Goal: Task Accomplishment & Management: Use online tool/utility

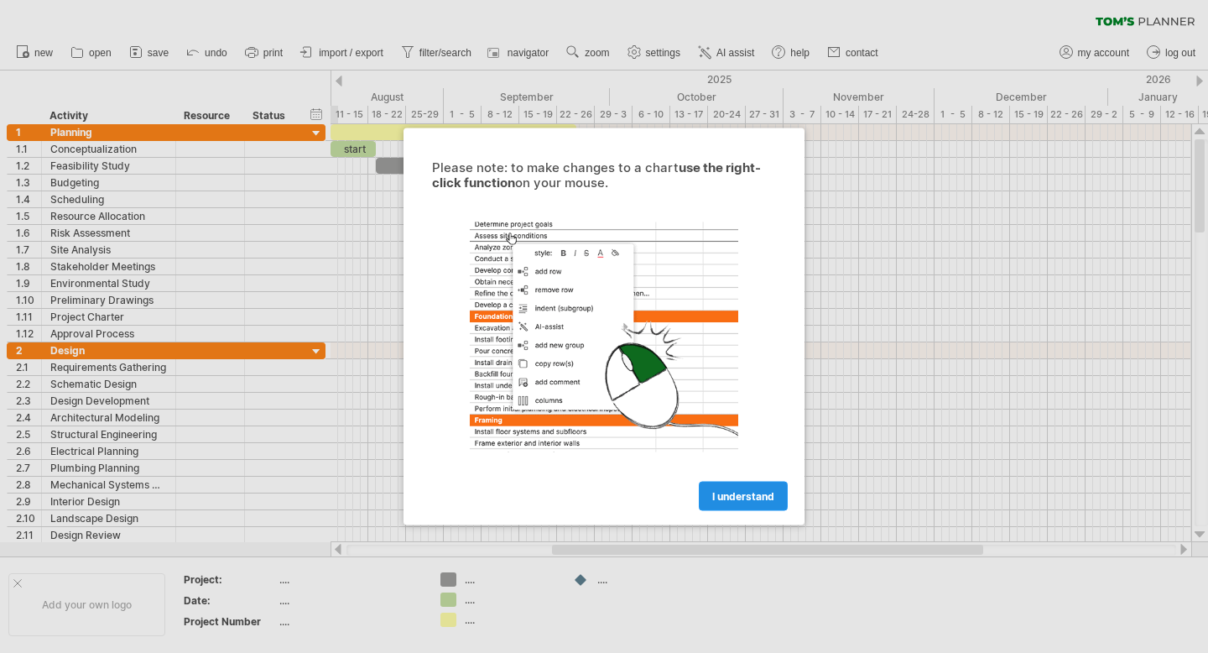
click at [757, 502] on link "I understand" at bounding box center [743, 495] width 89 height 29
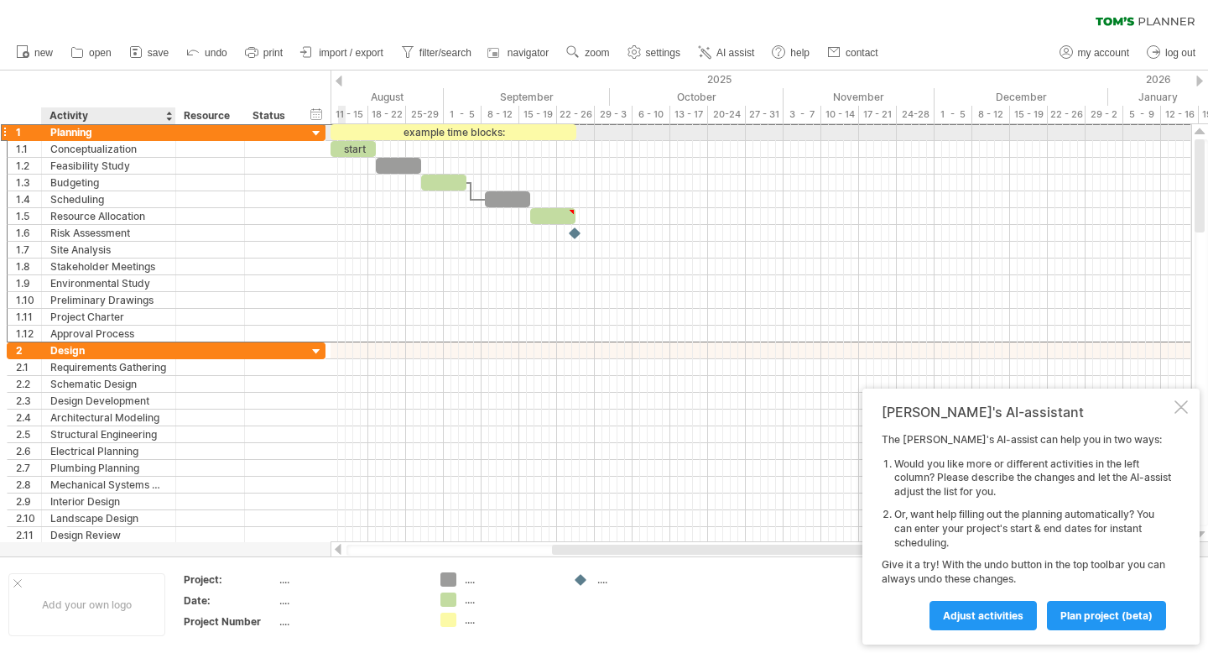
click at [76, 129] on div "Planning" at bounding box center [108, 132] width 117 height 16
drag, startPoint x: 95, startPoint y: 133, endPoint x: 39, endPoint y: 133, distance: 55.4
click at [39, 133] on div "1 ******** Planning" at bounding box center [166, 132] width 319 height 18
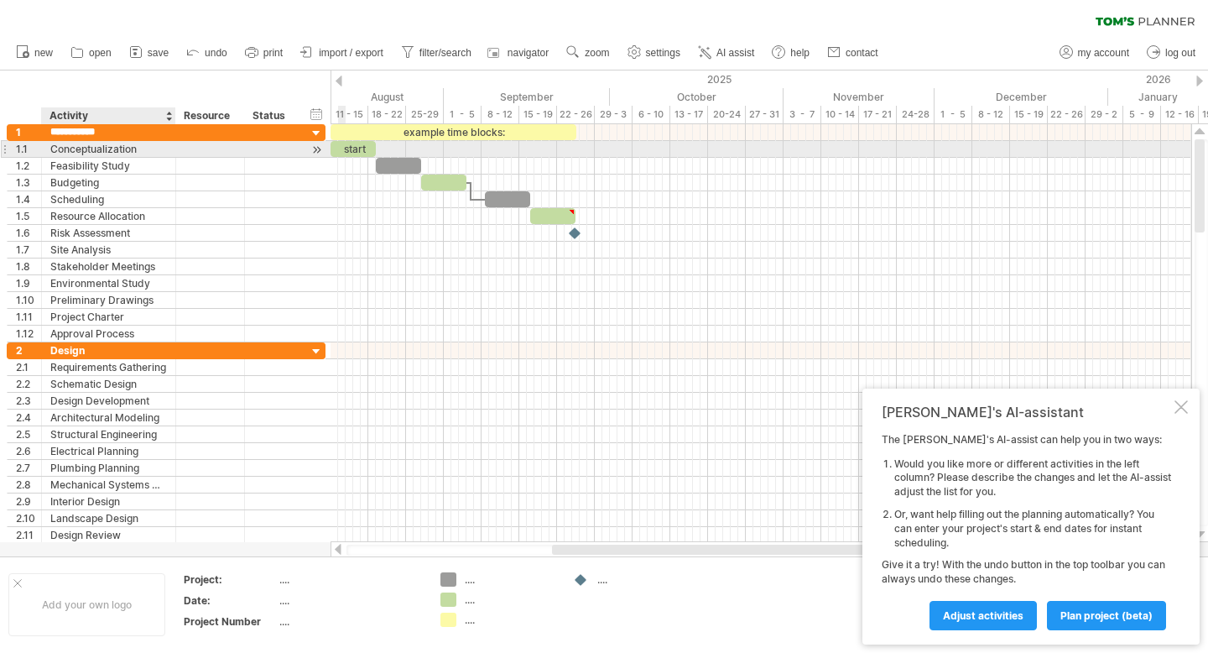
type input "**********"
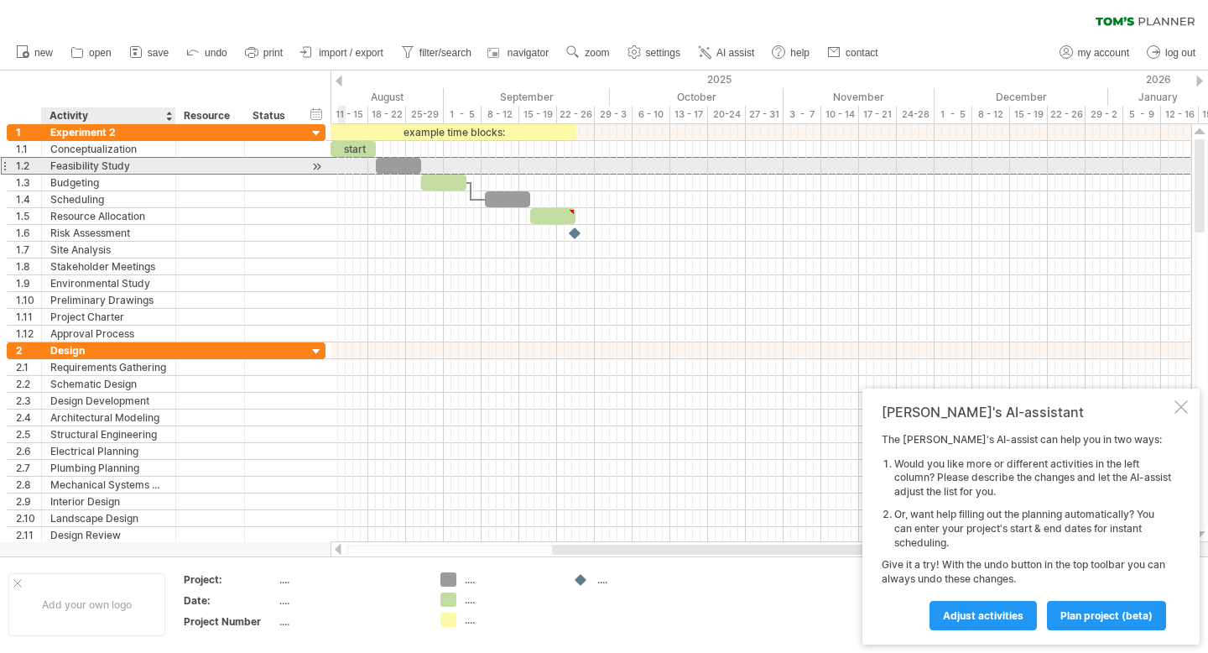
click at [128, 162] on div "Feasibility Study" at bounding box center [108, 166] width 117 height 16
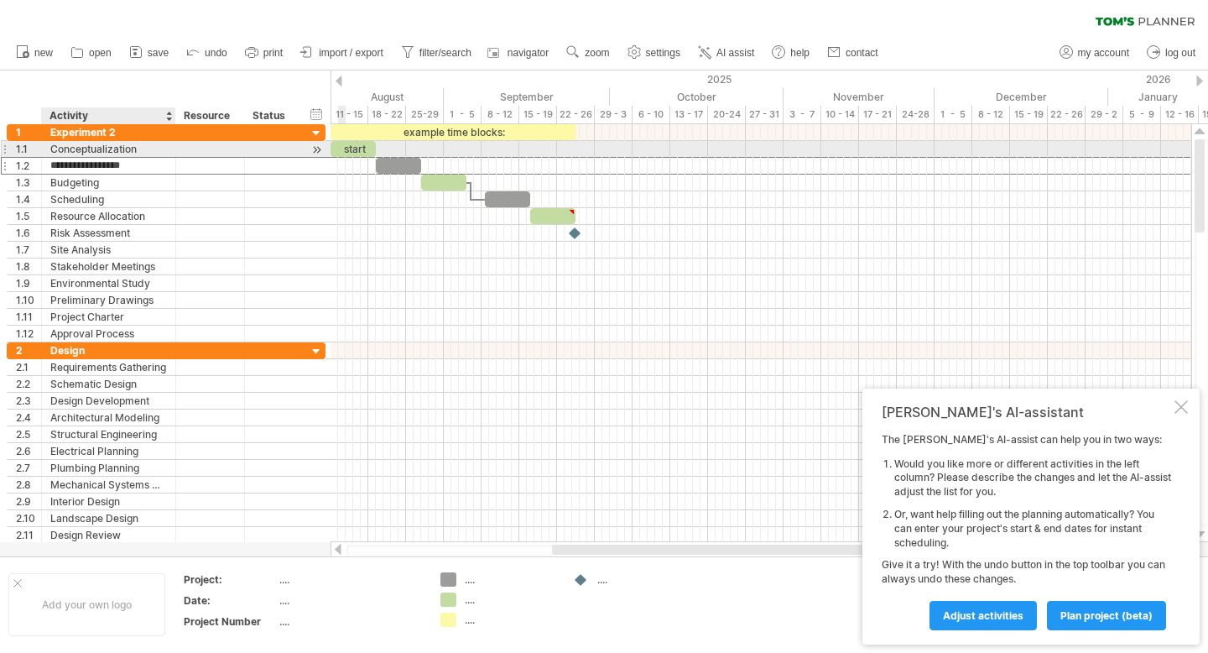
click at [126, 149] on div "Conceptualization" at bounding box center [108, 149] width 117 height 16
click at [126, 149] on input "**********" at bounding box center [108, 149] width 117 height 16
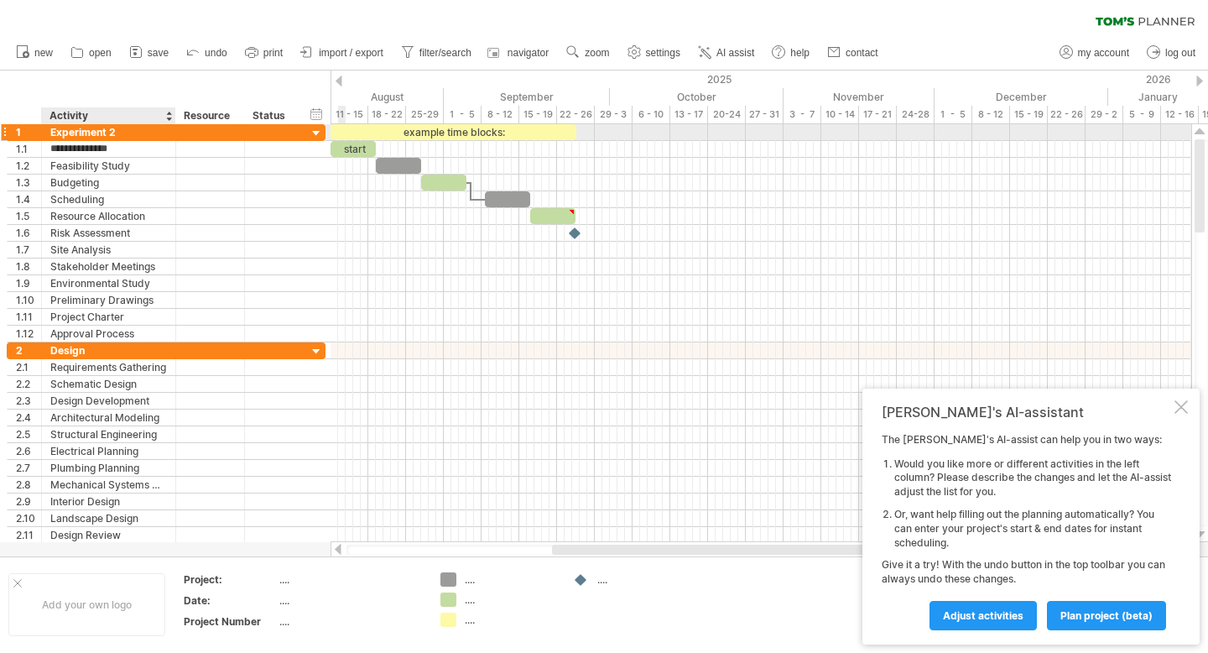
type input "**********"
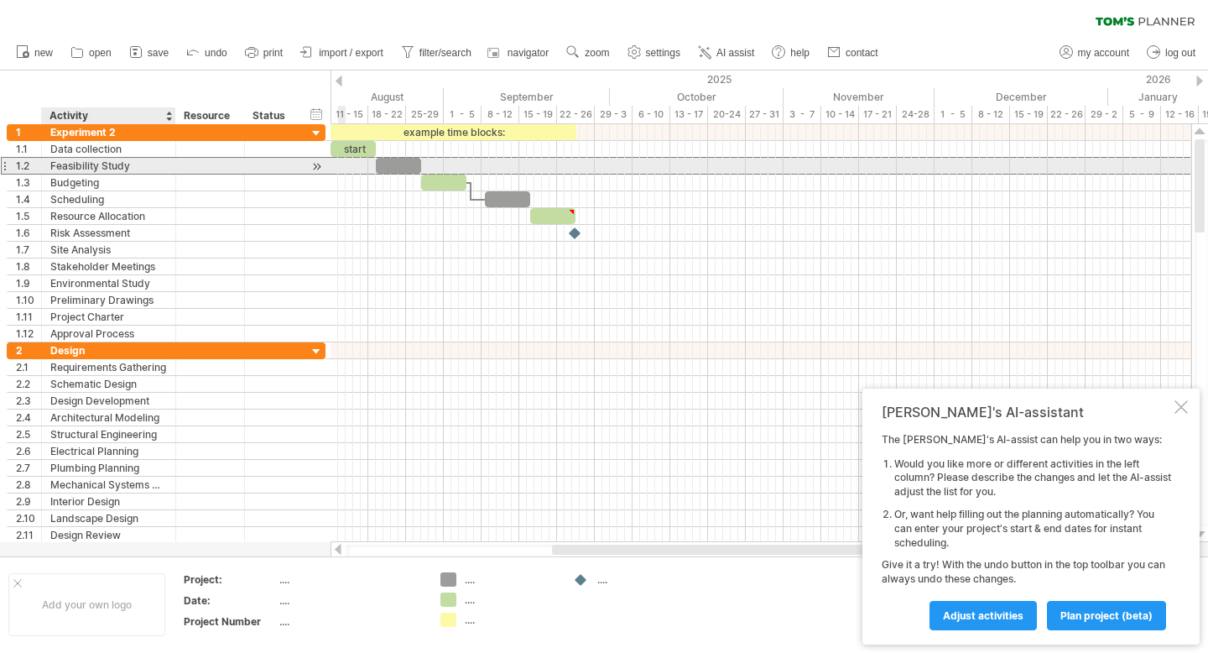
click at [120, 167] on div "Feasibility Study" at bounding box center [108, 166] width 117 height 16
click at [0, 0] on input "**********" at bounding box center [0, 0] width 0 height 0
click at [120, 167] on input "**********" at bounding box center [108, 166] width 117 height 16
type input "**********"
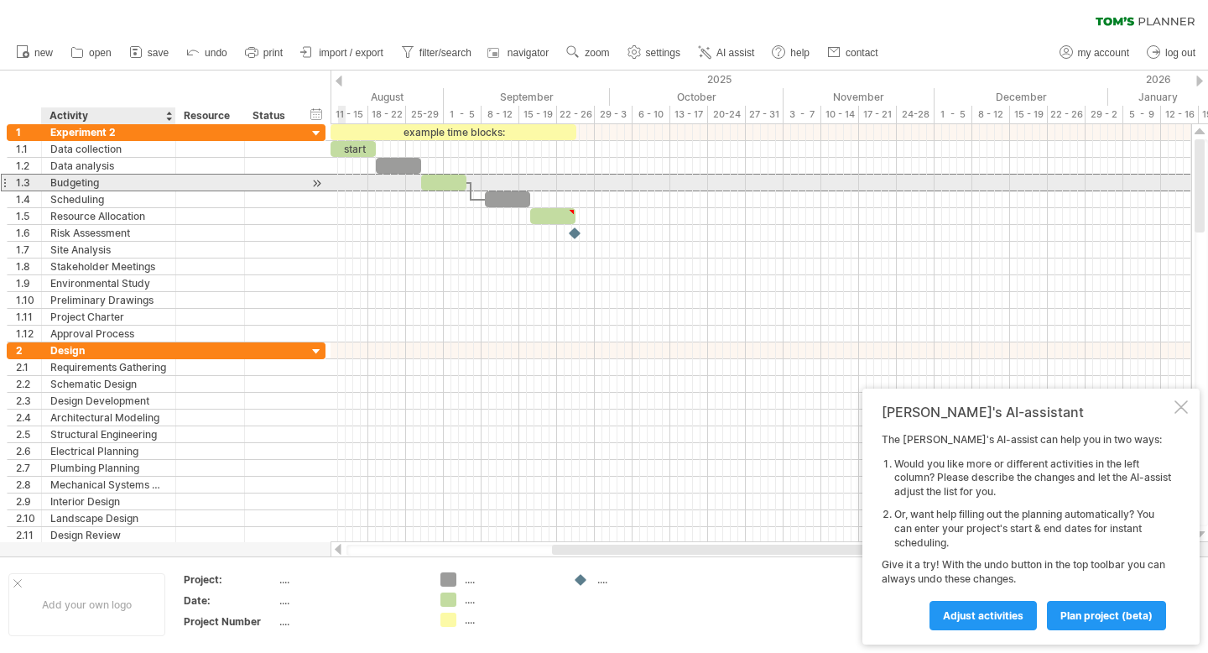
click at [87, 183] on div "Budgeting" at bounding box center [108, 182] width 117 height 16
click at [0, 0] on input "*********" at bounding box center [0, 0] width 0 height 0
type input "**********"
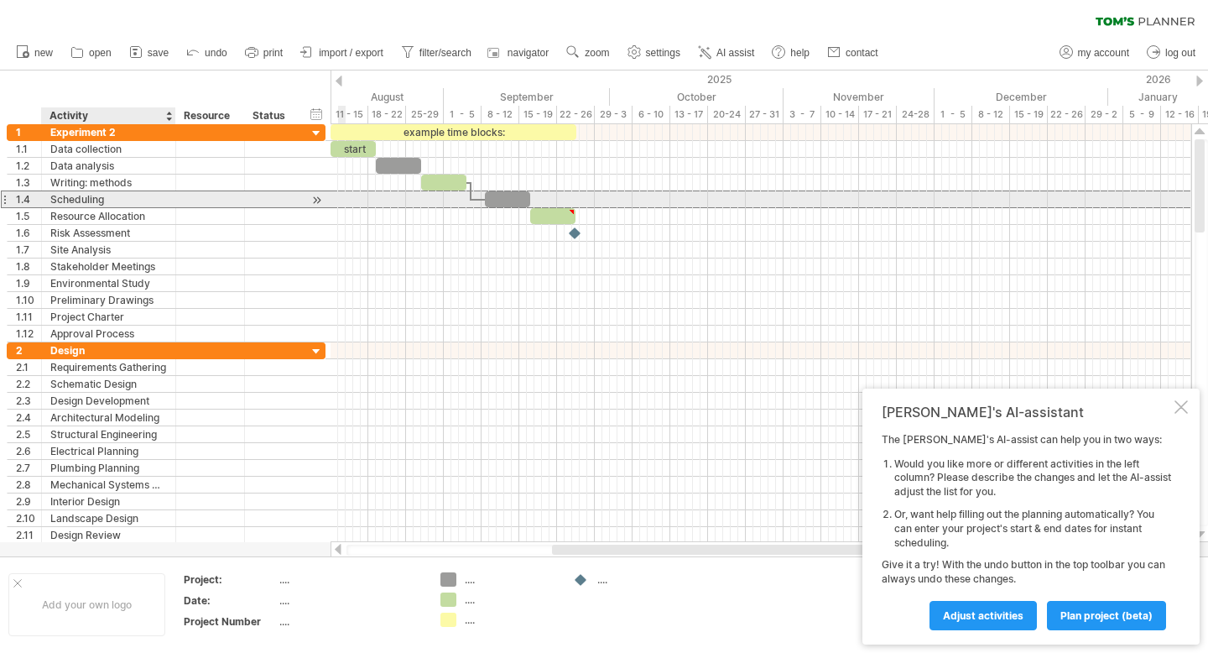
click at [82, 199] on div "Scheduling" at bounding box center [108, 199] width 117 height 16
click at [0, 0] on input "**********" at bounding box center [0, 0] width 0 height 0
type input "**********"
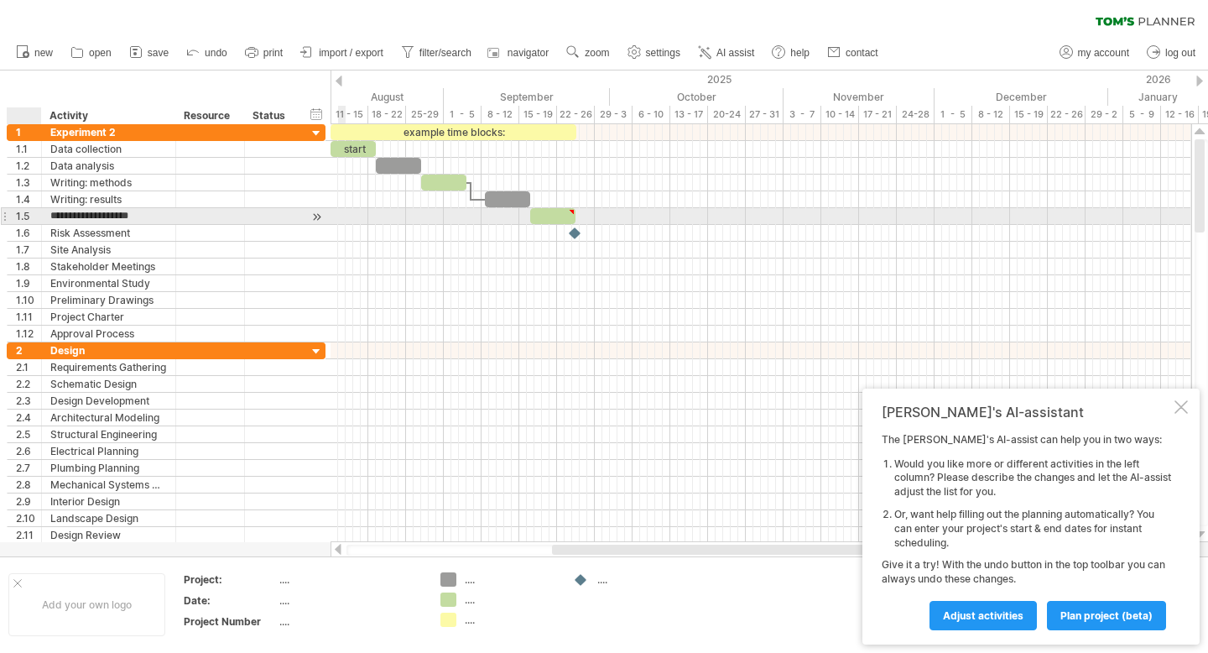
click at [71, 218] on input "**********" at bounding box center [108, 216] width 117 height 16
type input "**********"
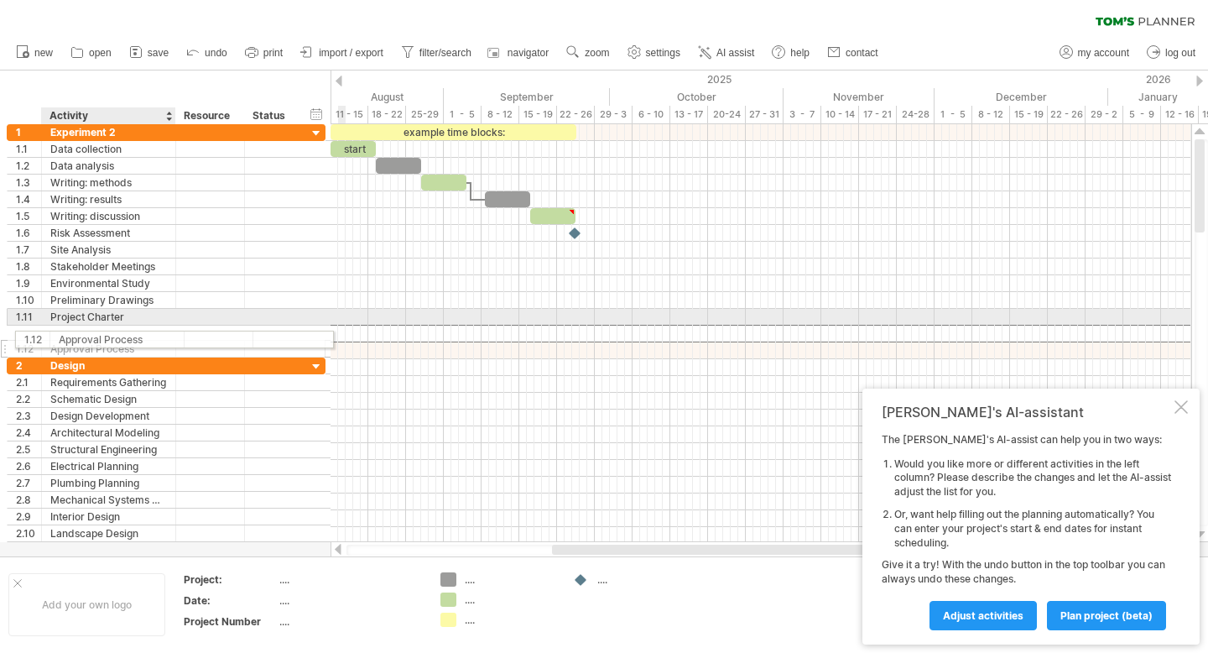
drag, startPoint x: 154, startPoint y: 330, endPoint x: 141, endPoint y: 335, distance: 13.3
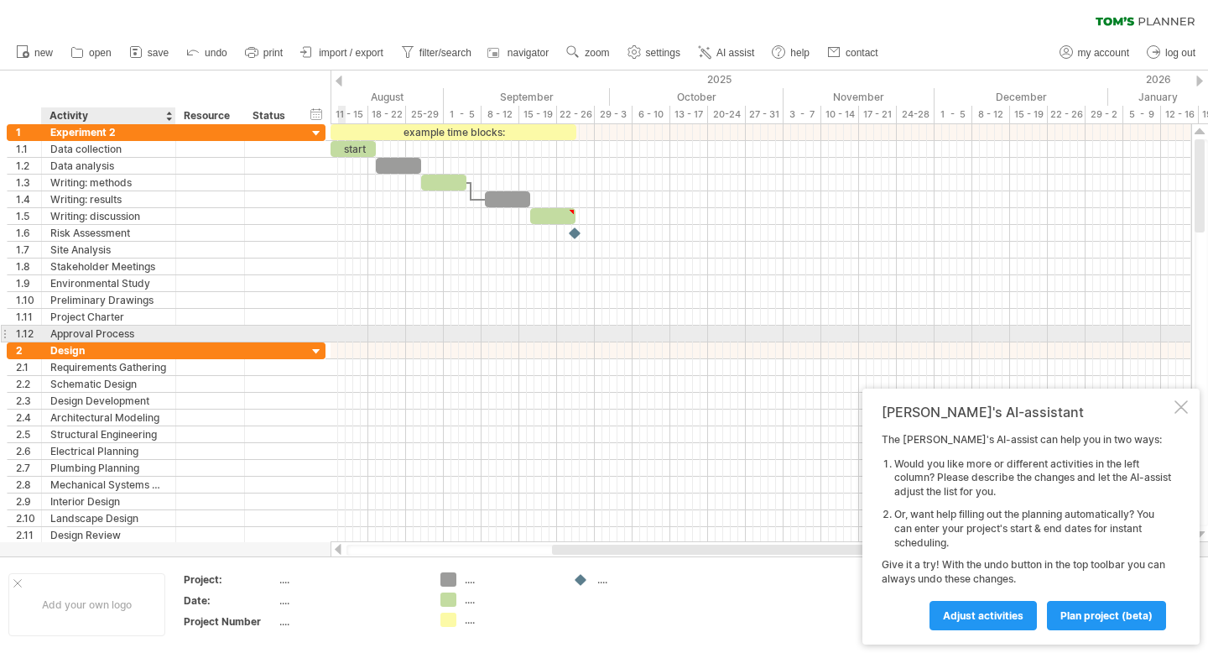
click at [140, 335] on div "Approval Process" at bounding box center [108, 333] width 117 height 16
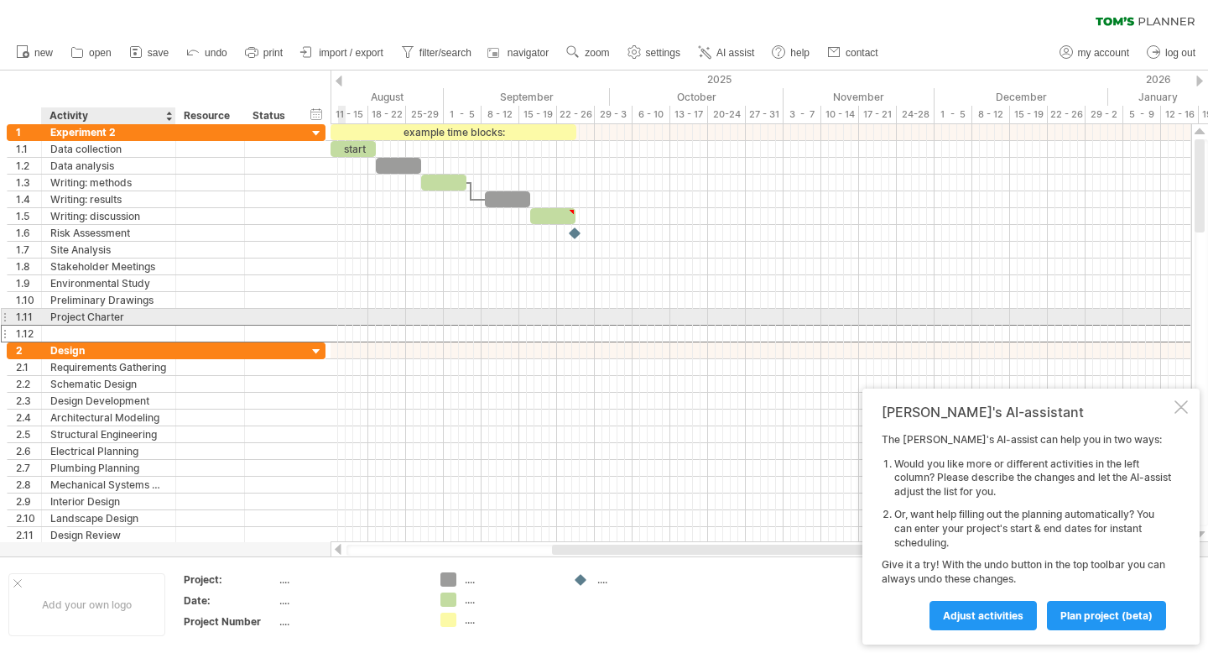
click at [138, 315] on div "Project Charter" at bounding box center [108, 317] width 117 height 16
type input "**********"
click at [35, 314] on div at bounding box center [39, 317] width 8 height 17
click at [6, 316] on div at bounding box center [4, 317] width 7 height 18
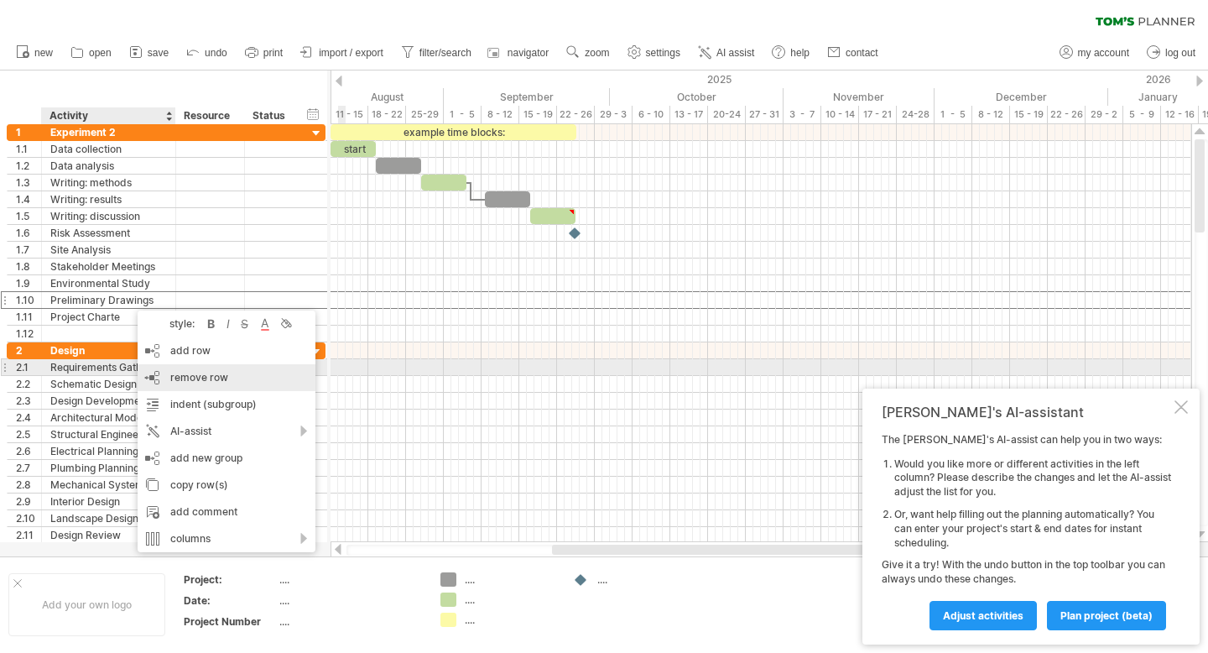
click at [189, 379] on span "remove row" at bounding box center [199, 377] width 58 height 13
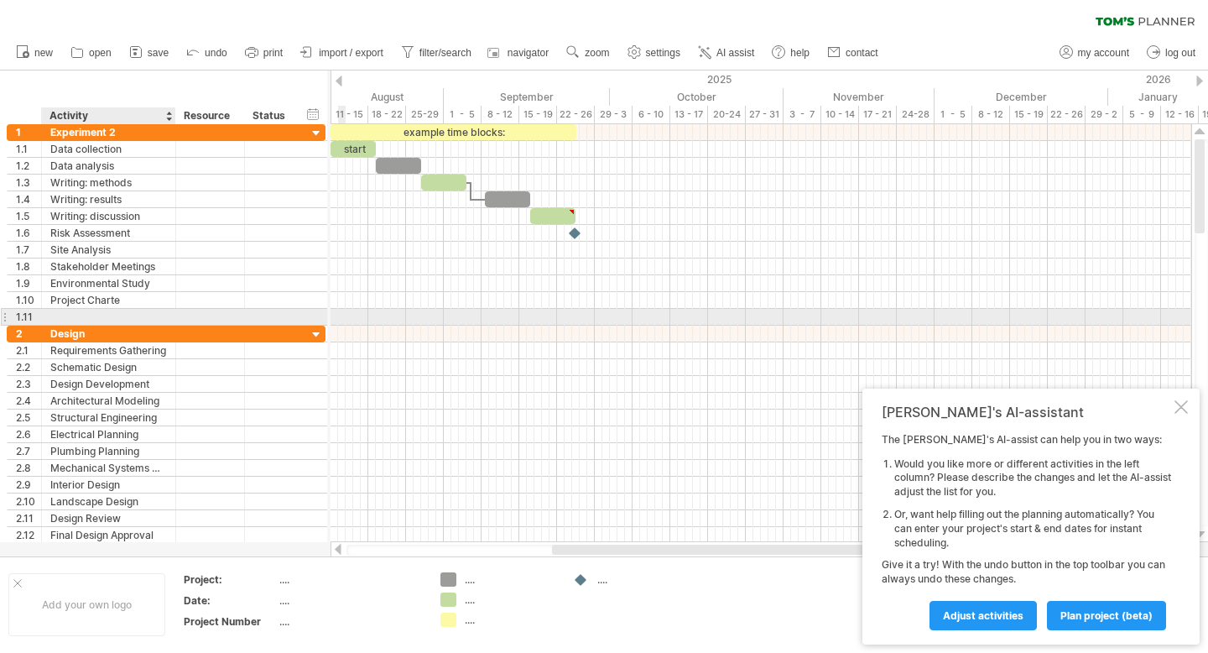
click at [129, 316] on div at bounding box center [108, 317] width 117 height 16
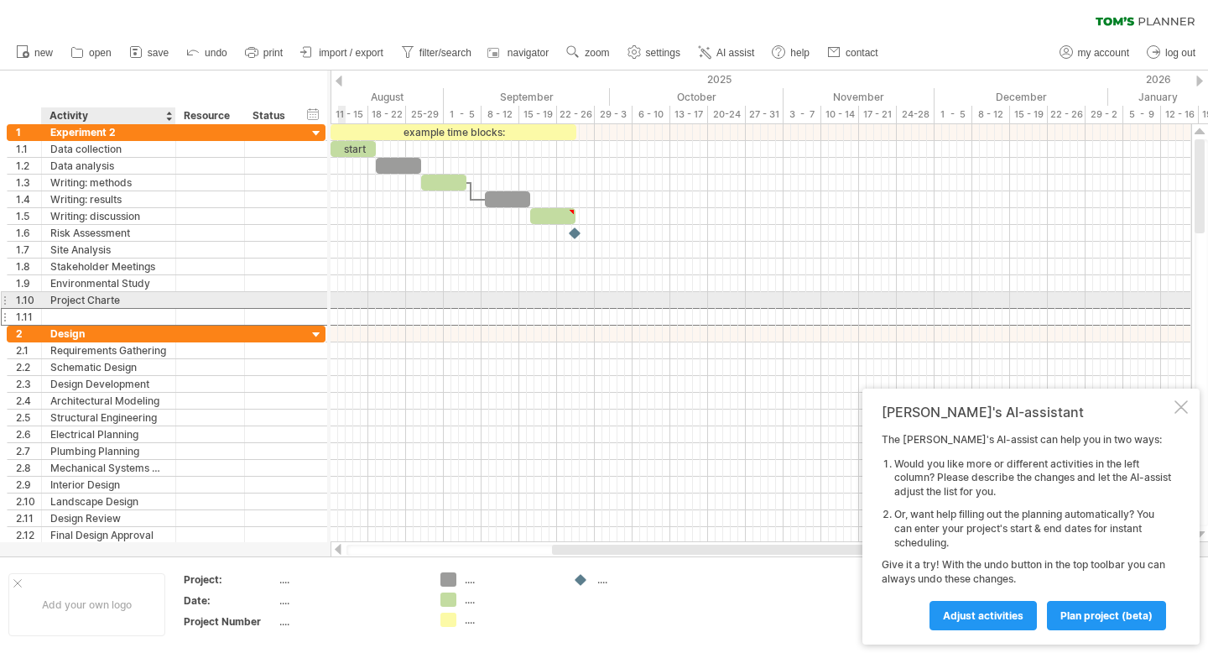
click at [107, 294] on div "Project Charte" at bounding box center [108, 300] width 117 height 16
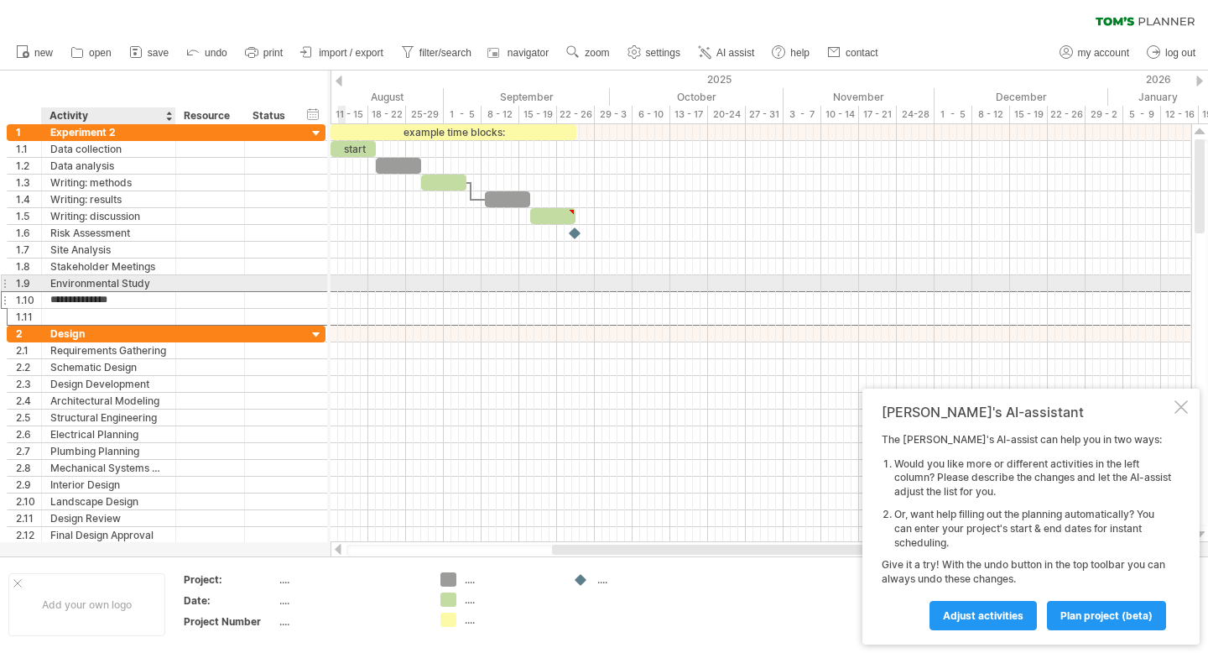
click at [97, 279] on div "Environmental Study" at bounding box center [108, 283] width 117 height 16
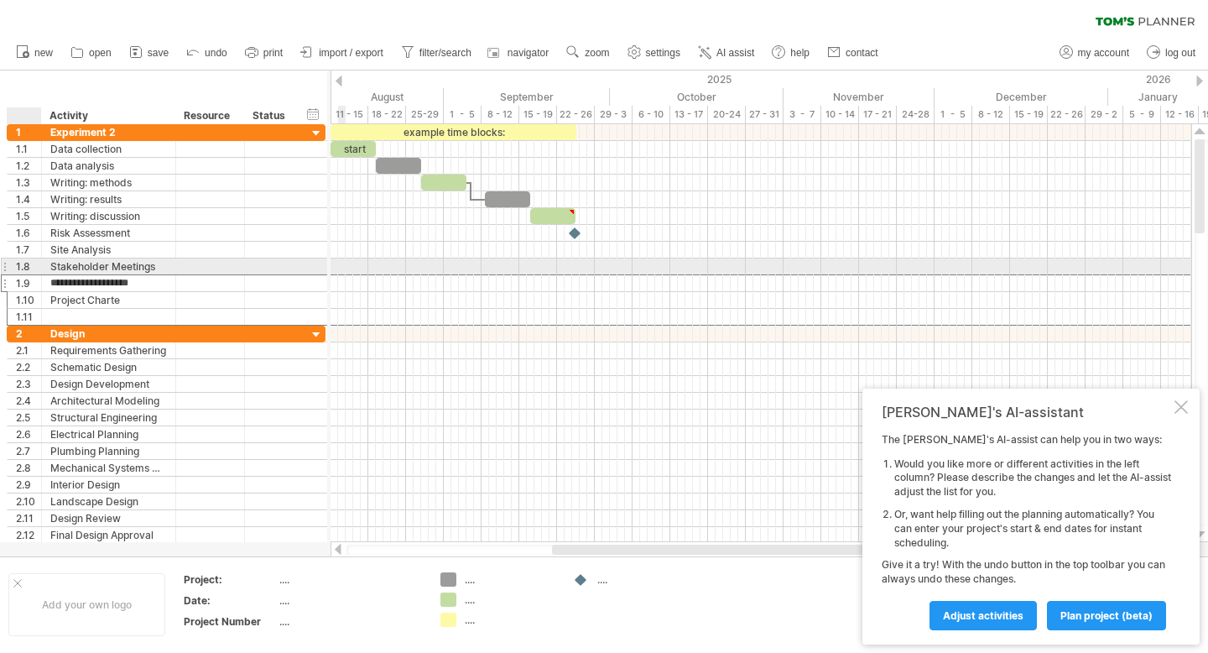
click at [35, 265] on div at bounding box center [39, 266] width 8 height 17
click at [133, 263] on div "Stakeholder Meetings" at bounding box center [108, 266] width 117 height 16
click at [117, 244] on div "Site Analysis" at bounding box center [108, 250] width 117 height 16
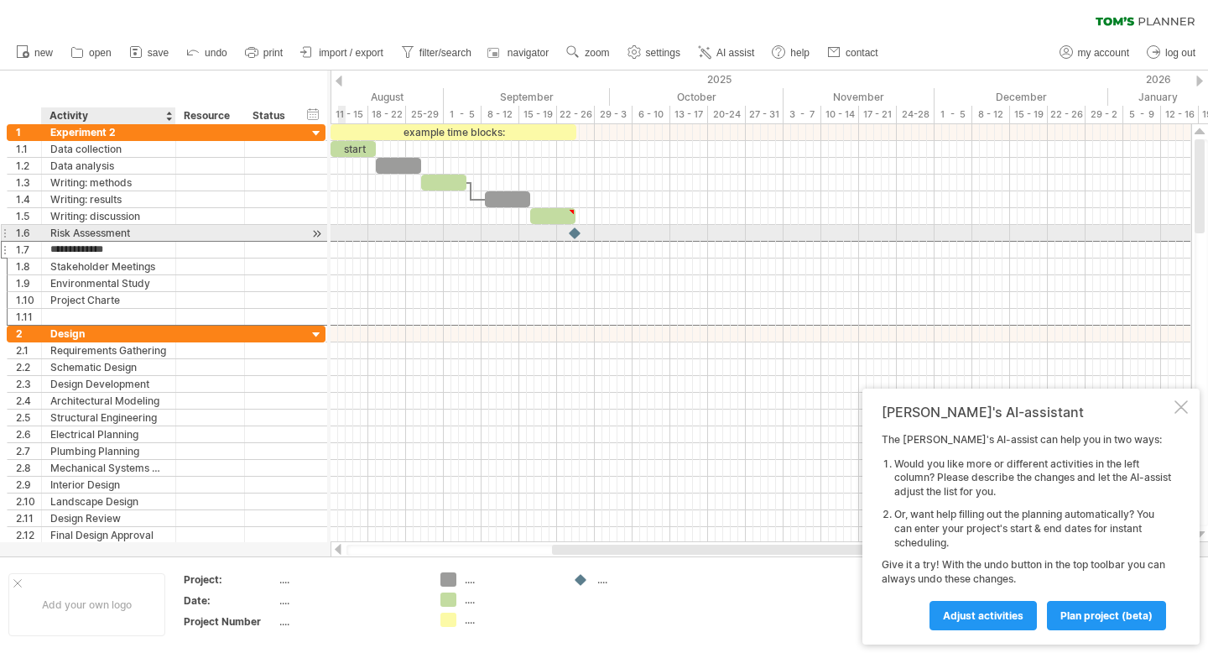
click at [111, 232] on div "Risk Assessment" at bounding box center [108, 233] width 117 height 16
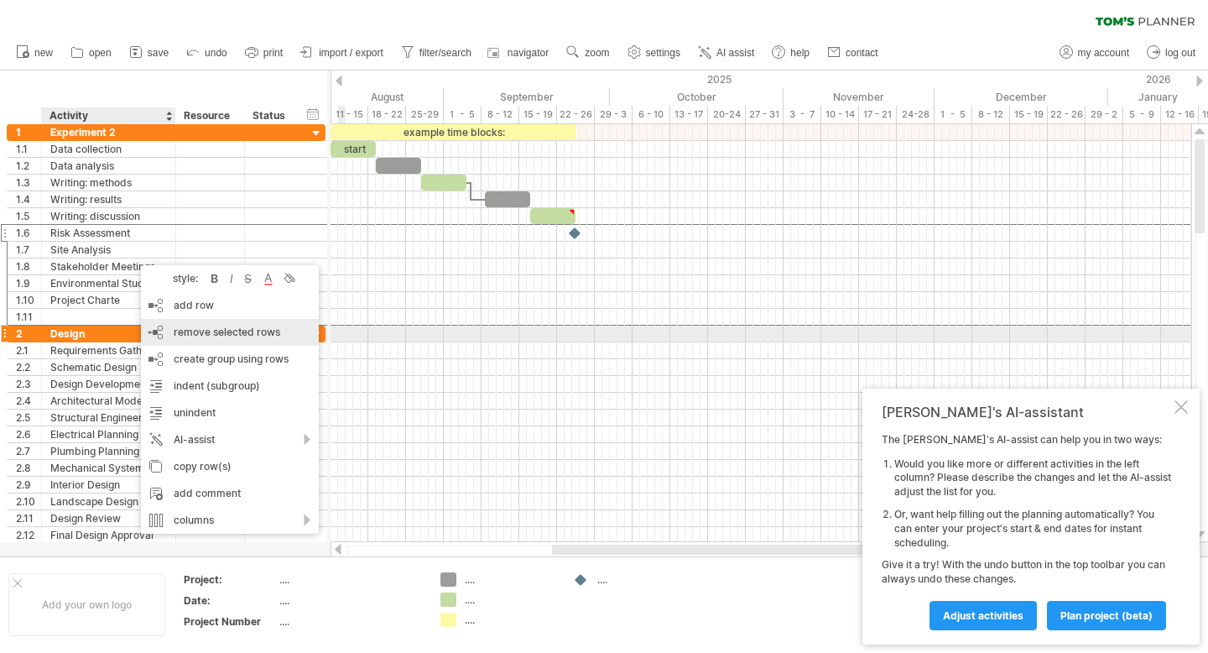
click at [195, 335] on span "remove selected rows" at bounding box center [227, 331] width 107 height 13
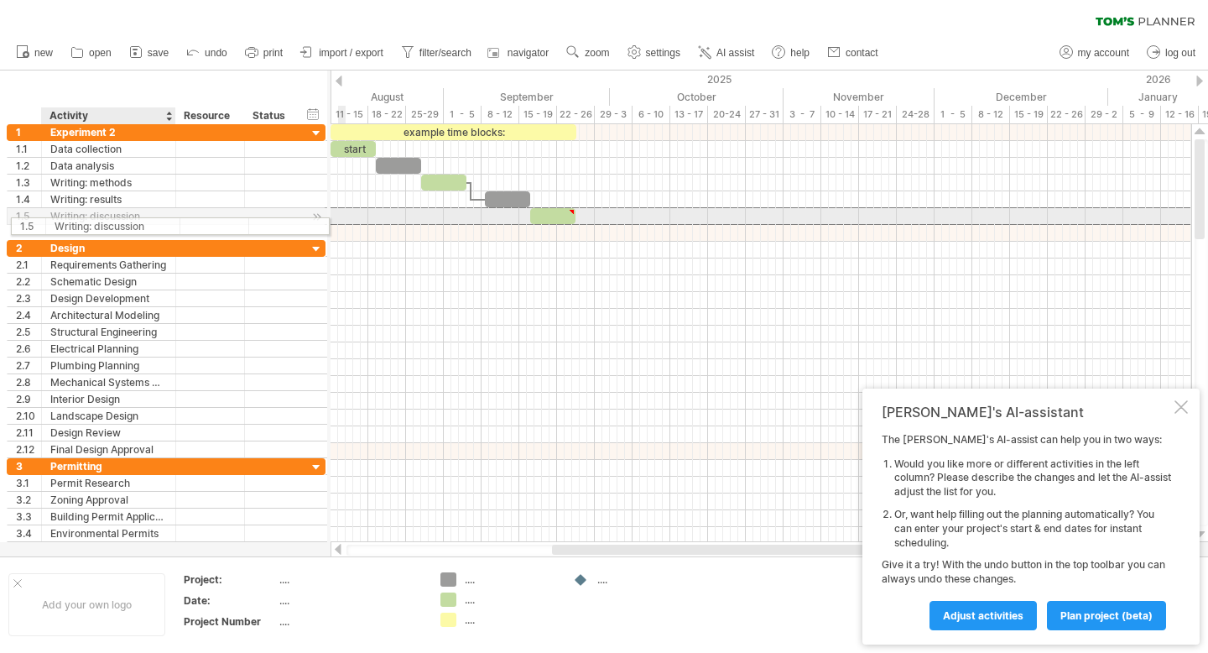
drag, startPoint x: 152, startPoint y: 211, endPoint x: 145, endPoint y: 223, distance: 13.5
click at [145, 223] on div "Writing: discussion" at bounding box center [108, 216] width 117 height 16
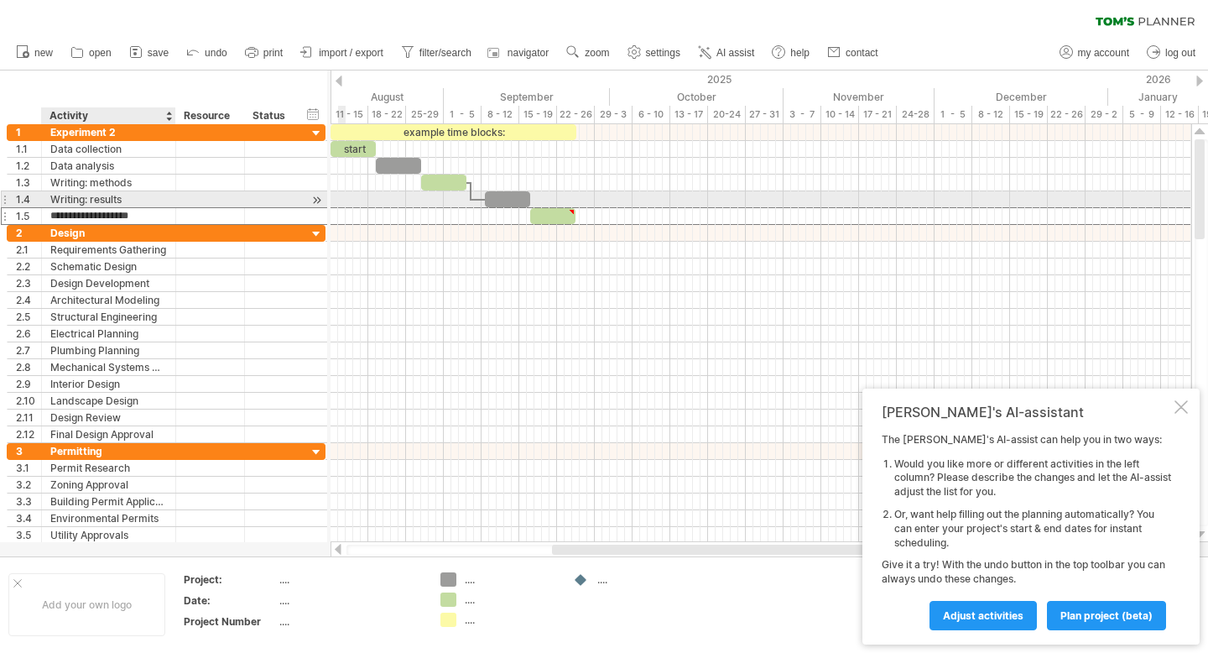
click at [139, 197] on div "Writing: results" at bounding box center [108, 199] width 117 height 16
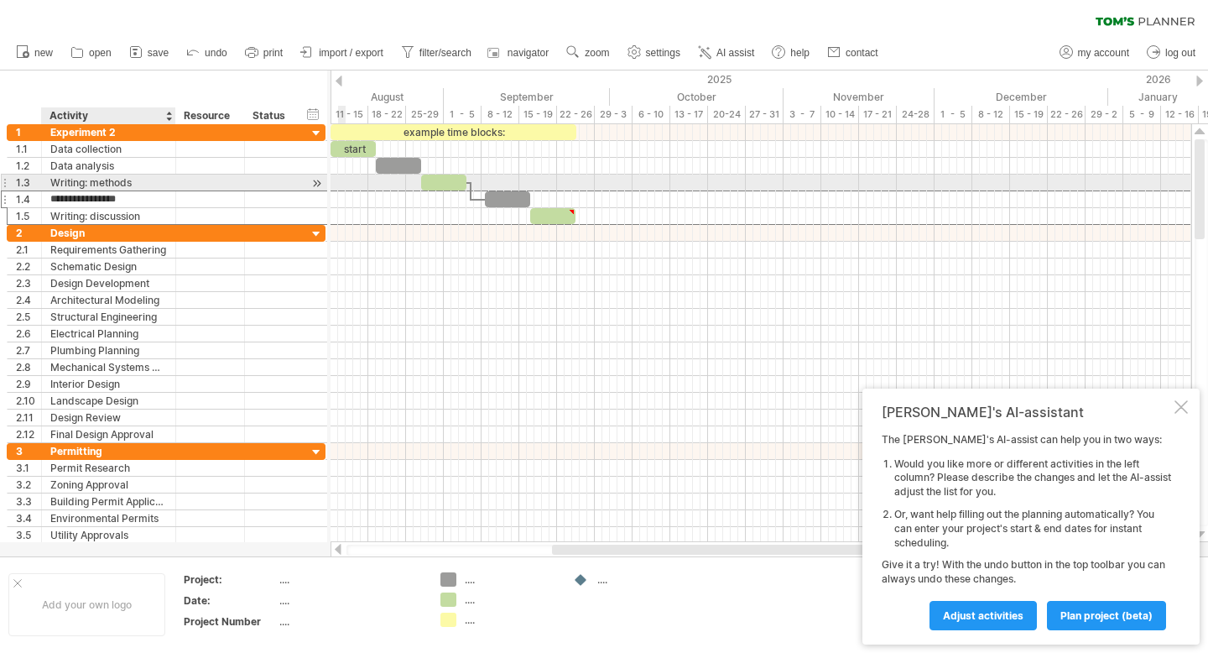
click at [143, 179] on div "Writing: methods" at bounding box center [108, 182] width 117 height 16
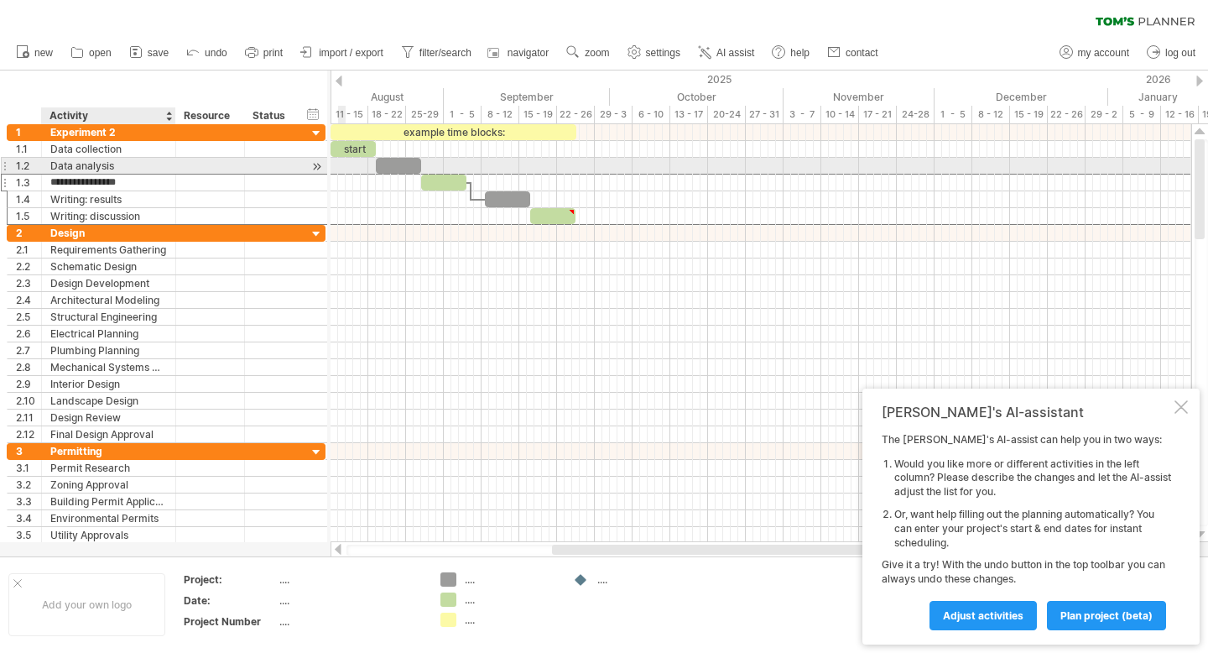
click at [139, 162] on div "Data analysis" at bounding box center [108, 166] width 117 height 16
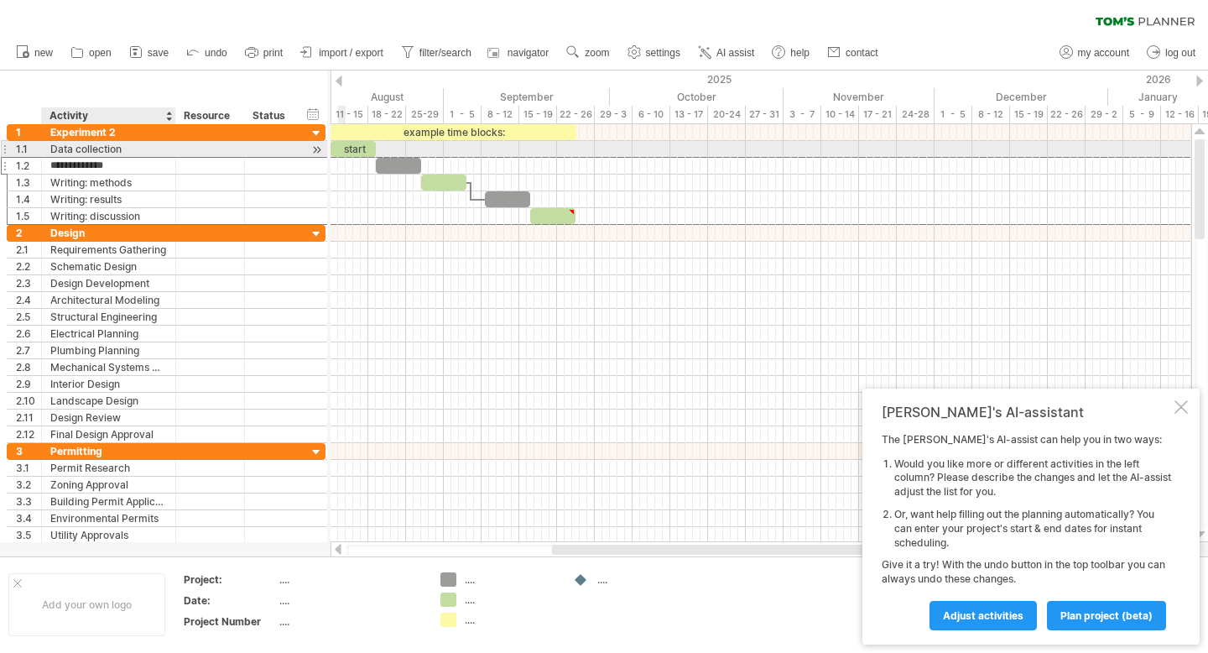
click at [138, 147] on div "Data collection" at bounding box center [108, 149] width 117 height 16
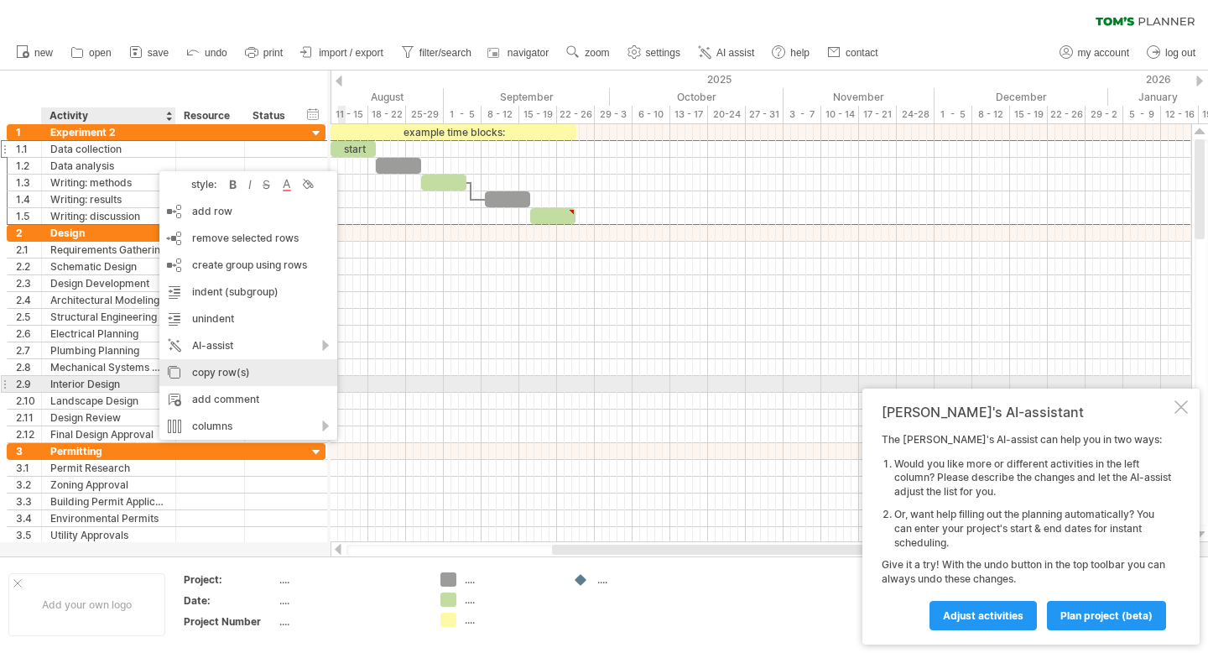
click at [218, 374] on div "copy row(s)" at bounding box center [248, 372] width 178 height 27
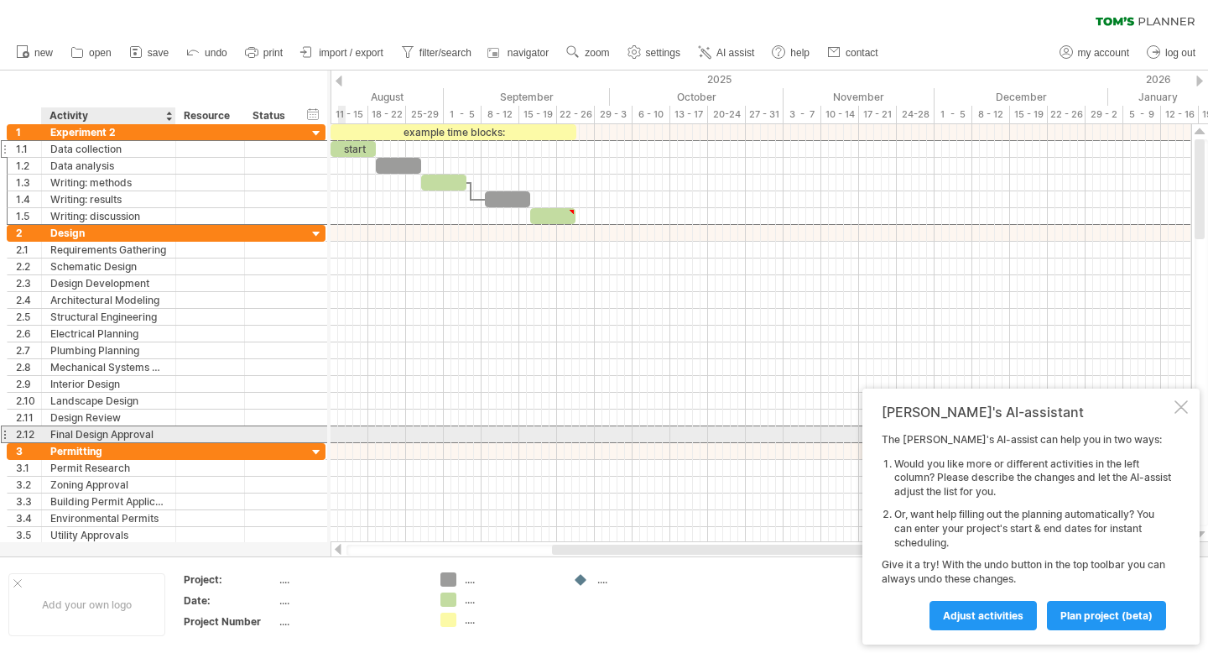
click at [157, 433] on div "Final Design Approval" at bounding box center [108, 434] width 117 height 16
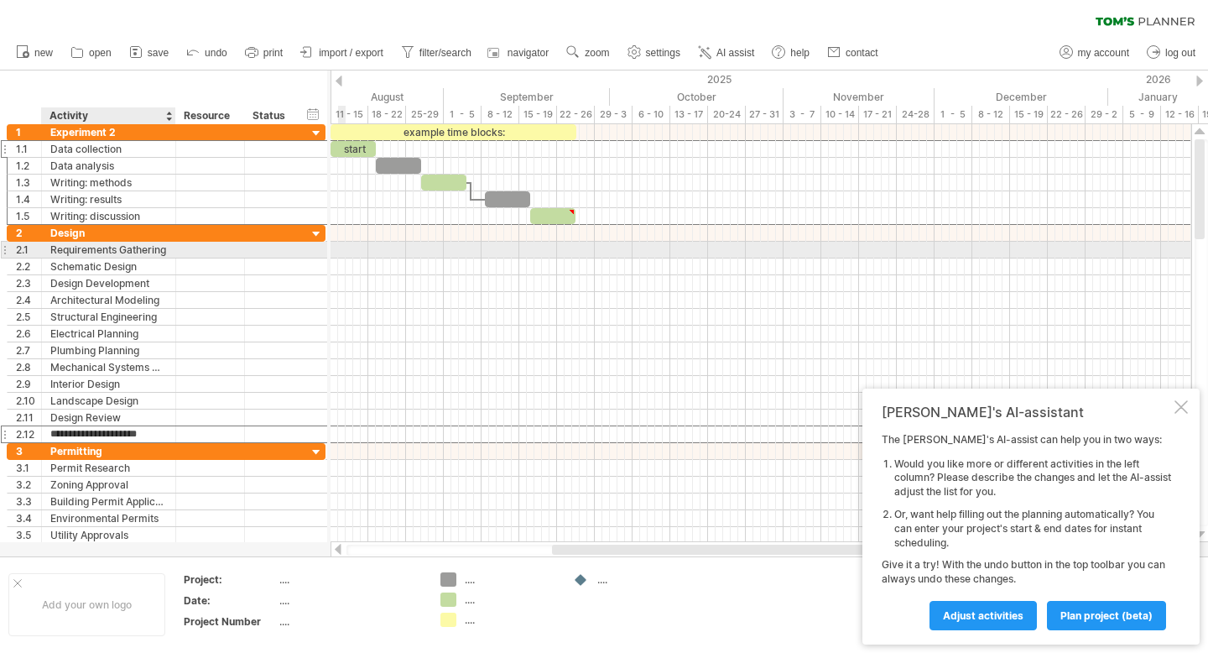
click at [164, 252] on div "Requirements Gathering" at bounding box center [108, 250] width 117 height 16
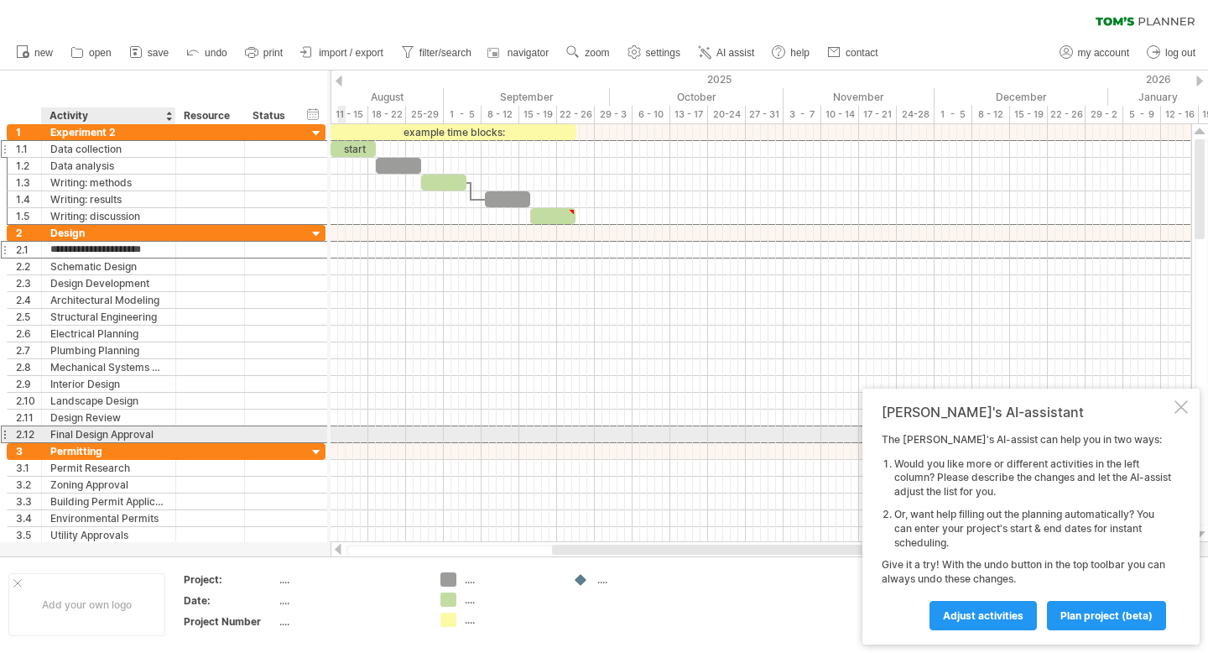
click at [170, 434] on div at bounding box center [173, 434] width 8 height 17
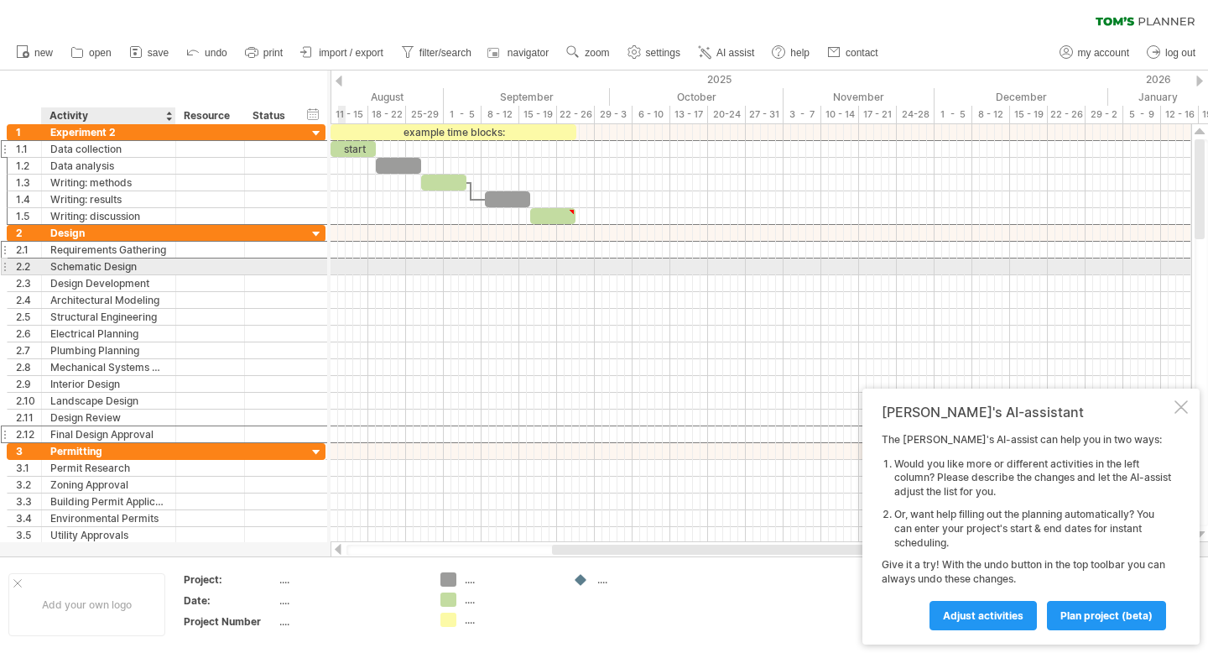
click at [155, 272] on div "Schematic Design" at bounding box center [108, 266] width 117 height 16
click at [156, 293] on div "Architectural Modeling" at bounding box center [108, 300] width 117 height 16
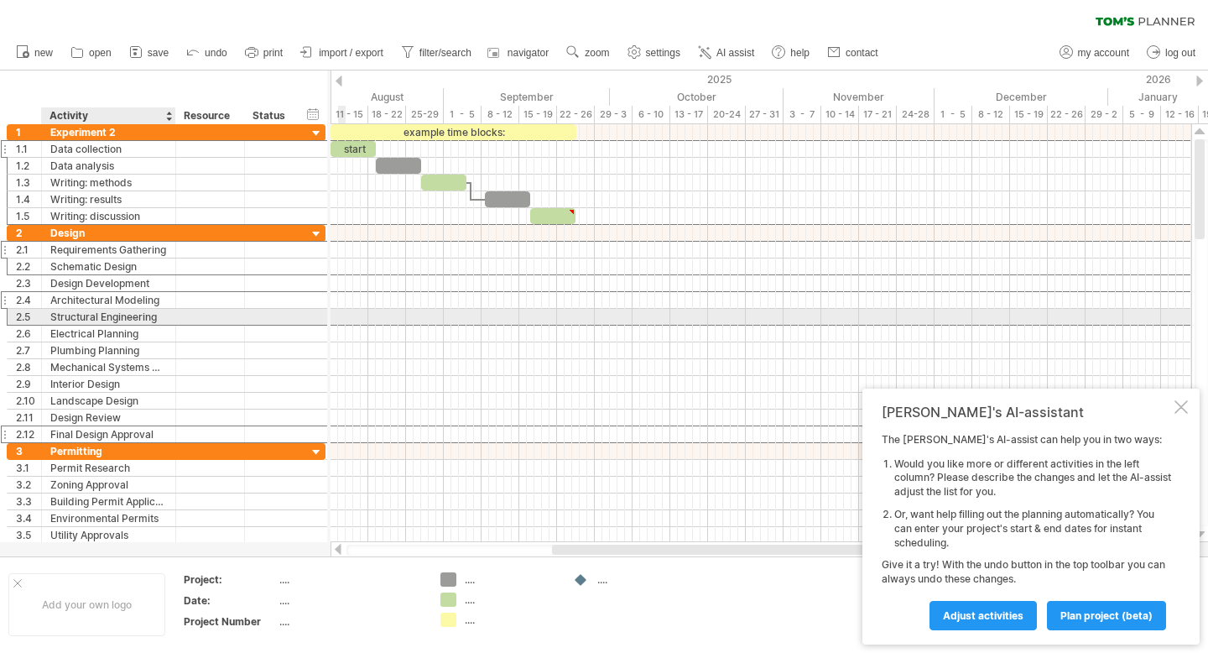
click at [158, 321] on div "Structural Engineering" at bounding box center [108, 317] width 117 height 16
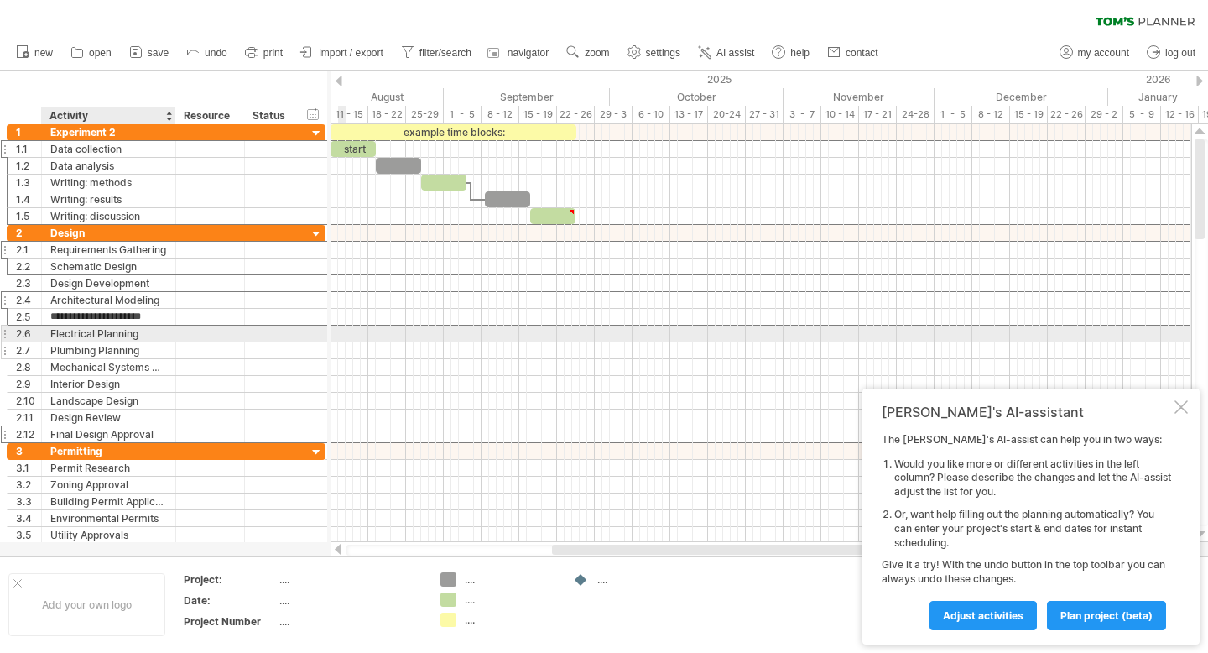
click at [158, 351] on div "Plumbing Planning" at bounding box center [108, 350] width 117 height 16
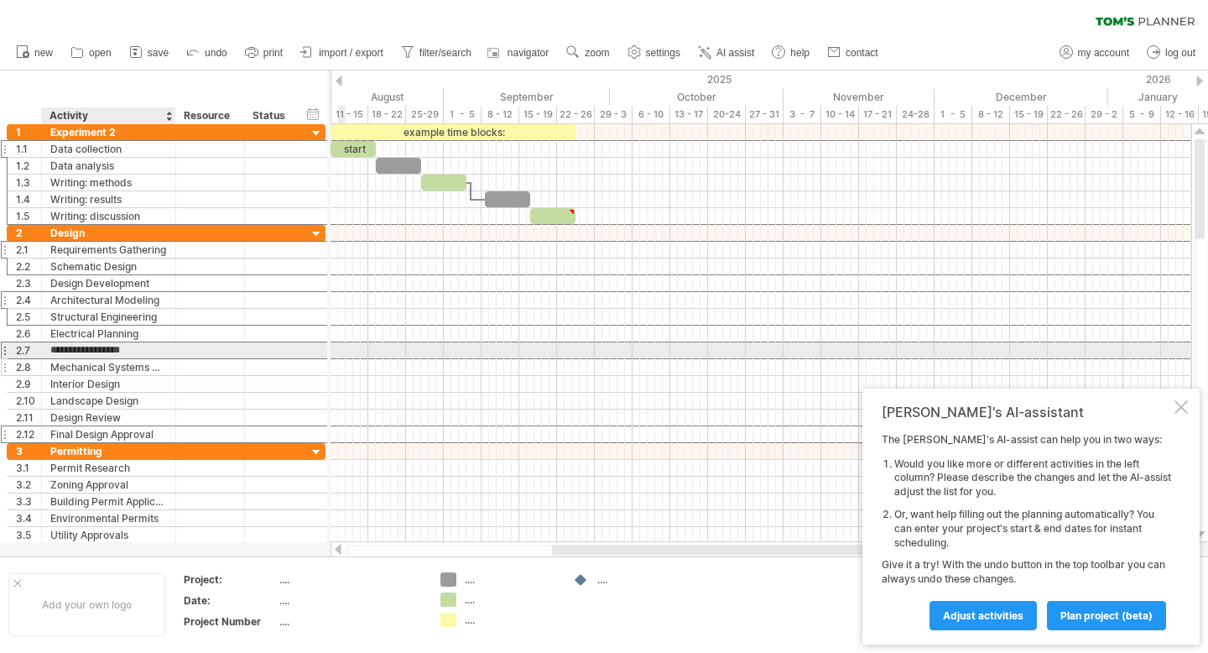
click at [158, 372] on div "Mechanical Systems Design" at bounding box center [108, 367] width 117 height 16
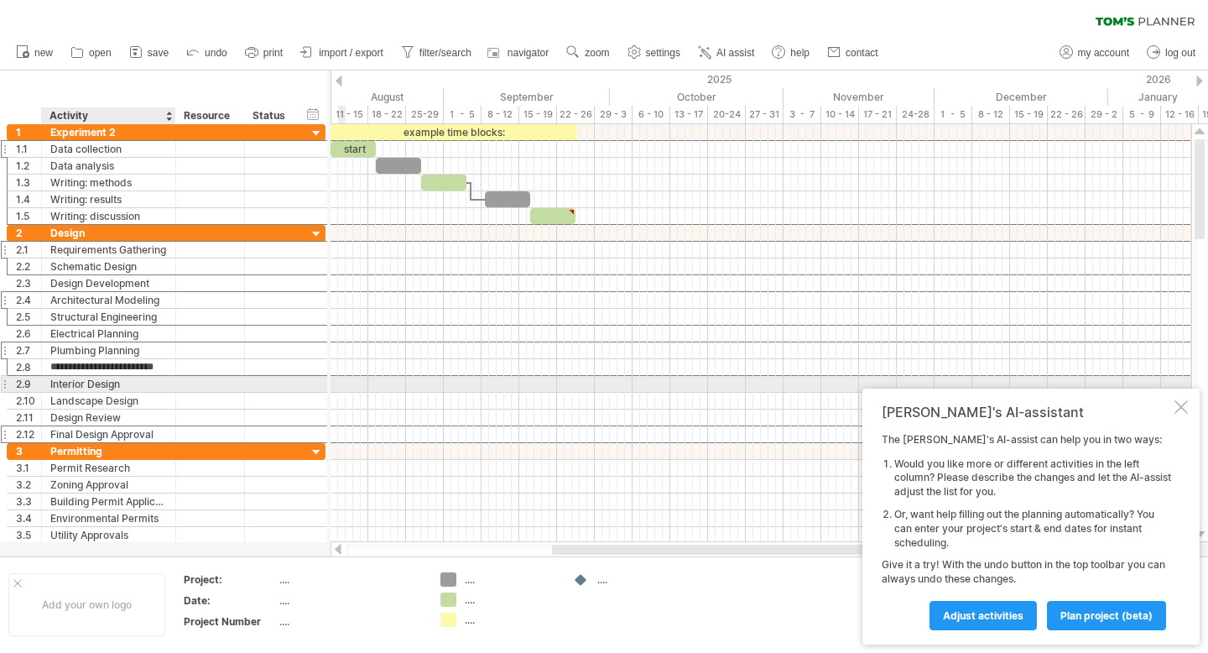
click at [158, 388] on div "Interior Design" at bounding box center [108, 384] width 117 height 16
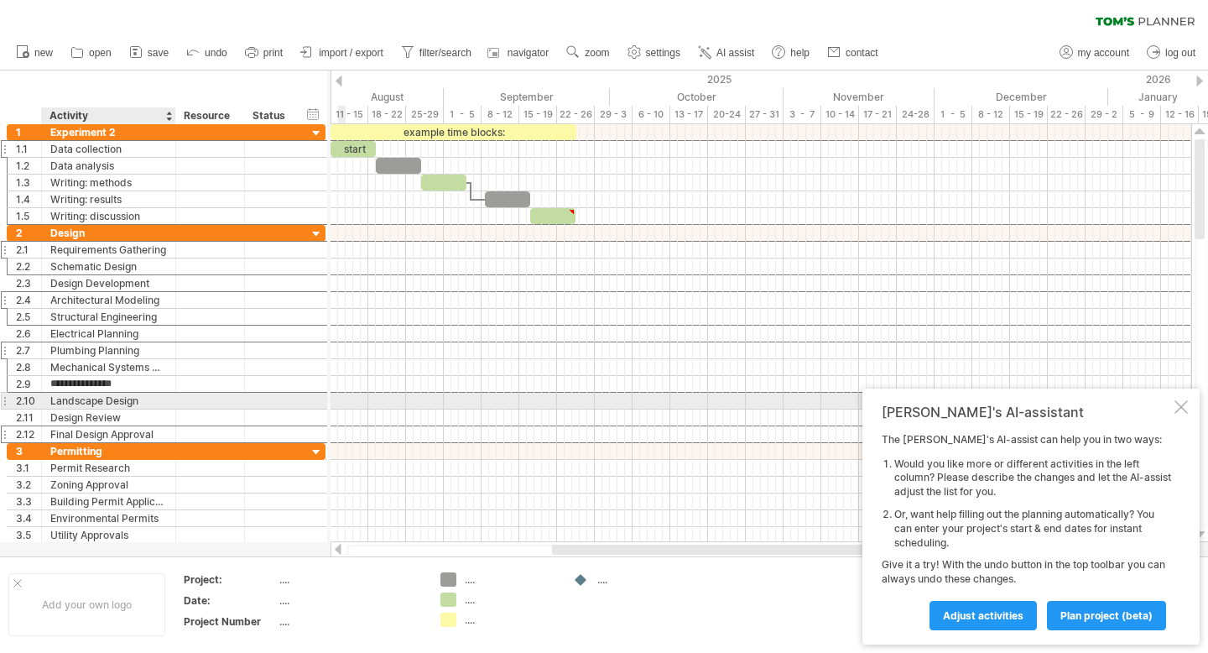
click at [160, 407] on div "Landscape Design" at bounding box center [108, 401] width 117 height 16
click at [161, 419] on div "Design Review" at bounding box center [108, 417] width 117 height 16
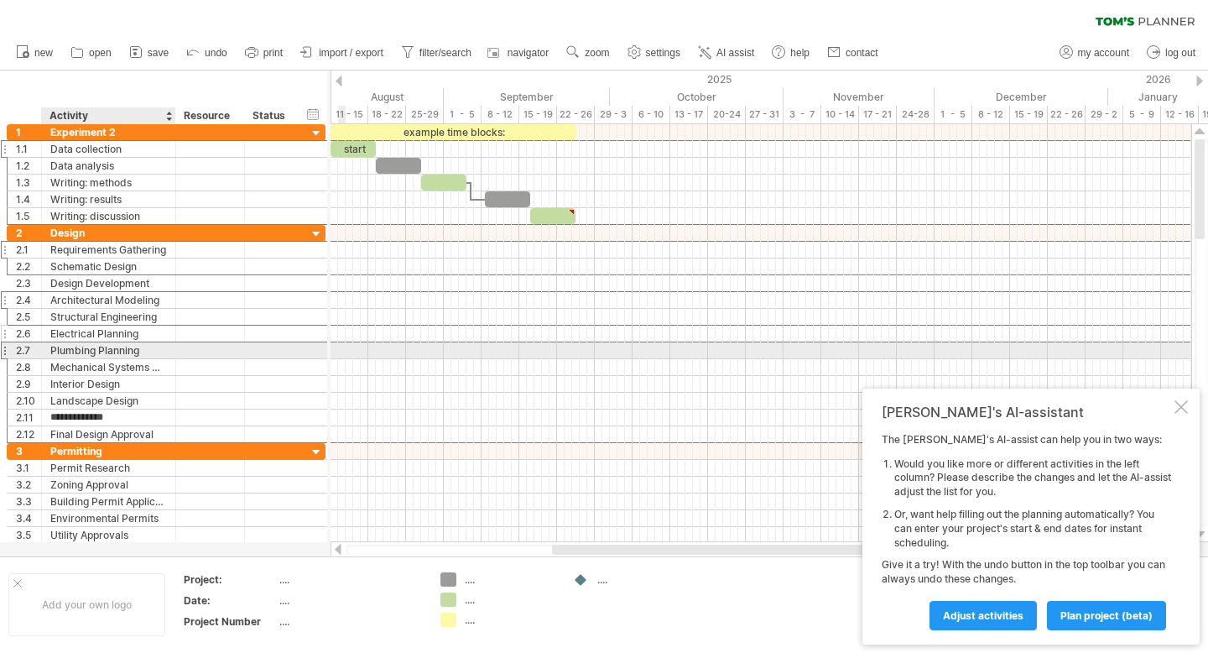
click at [140, 336] on div "Electrical Planning" at bounding box center [108, 333] width 117 height 16
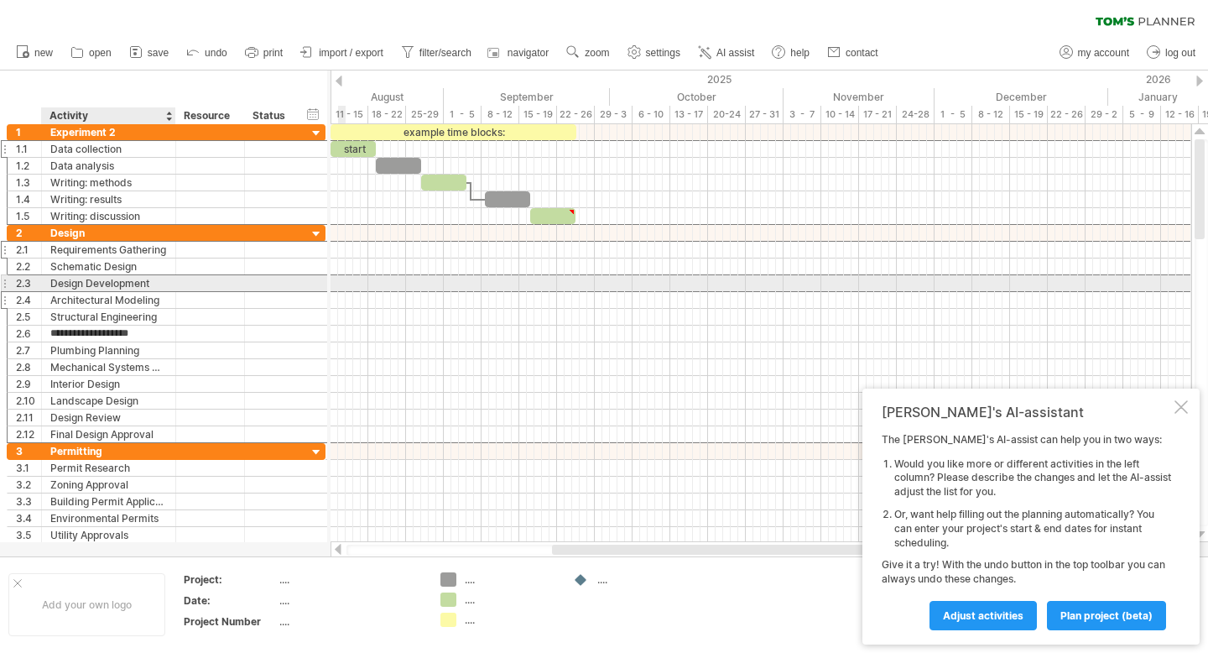
click at [121, 282] on div "Design Development" at bounding box center [108, 283] width 117 height 16
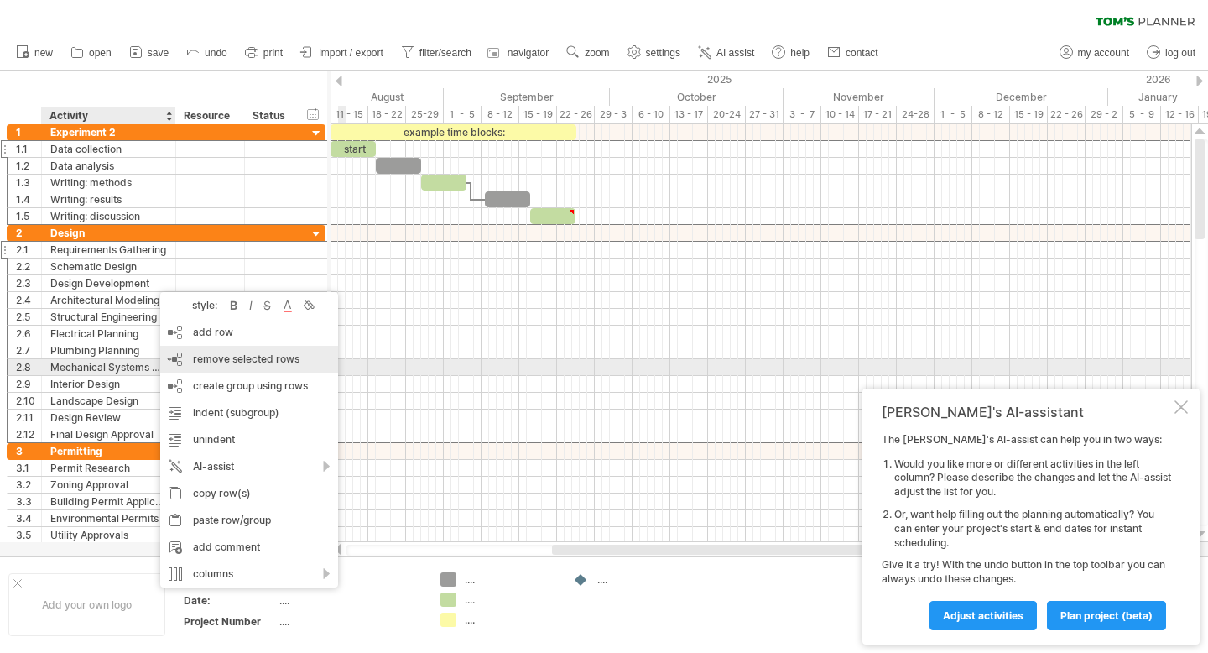
click at [235, 363] on span "remove selected rows" at bounding box center [246, 358] width 107 height 13
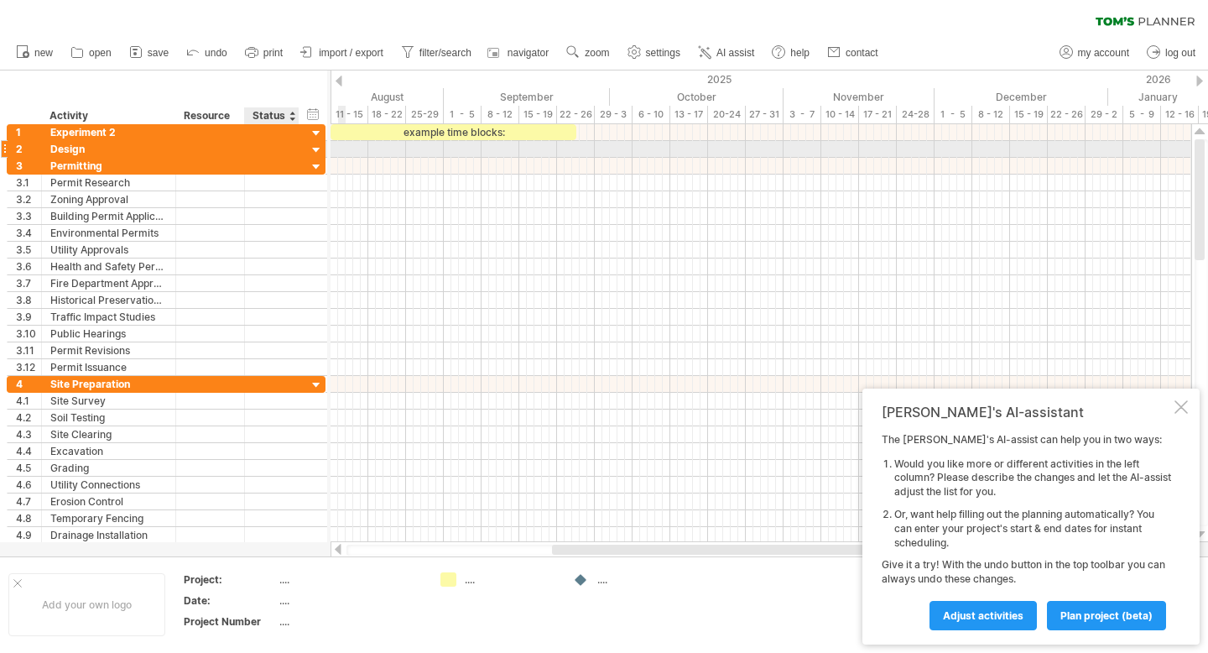
click at [315, 148] on div at bounding box center [317, 151] width 16 height 16
click at [5, 151] on div at bounding box center [4, 149] width 7 height 18
click at [101, 151] on div "Design" at bounding box center [108, 149] width 117 height 16
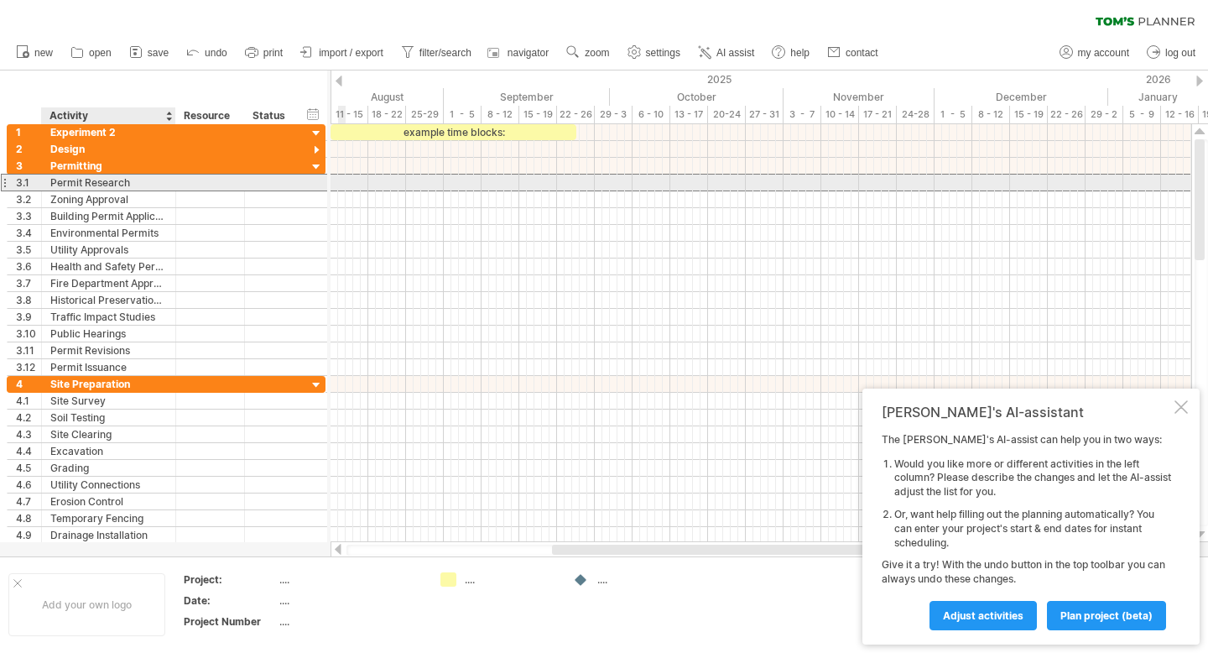
click at [149, 180] on div "Permit Research" at bounding box center [108, 182] width 117 height 16
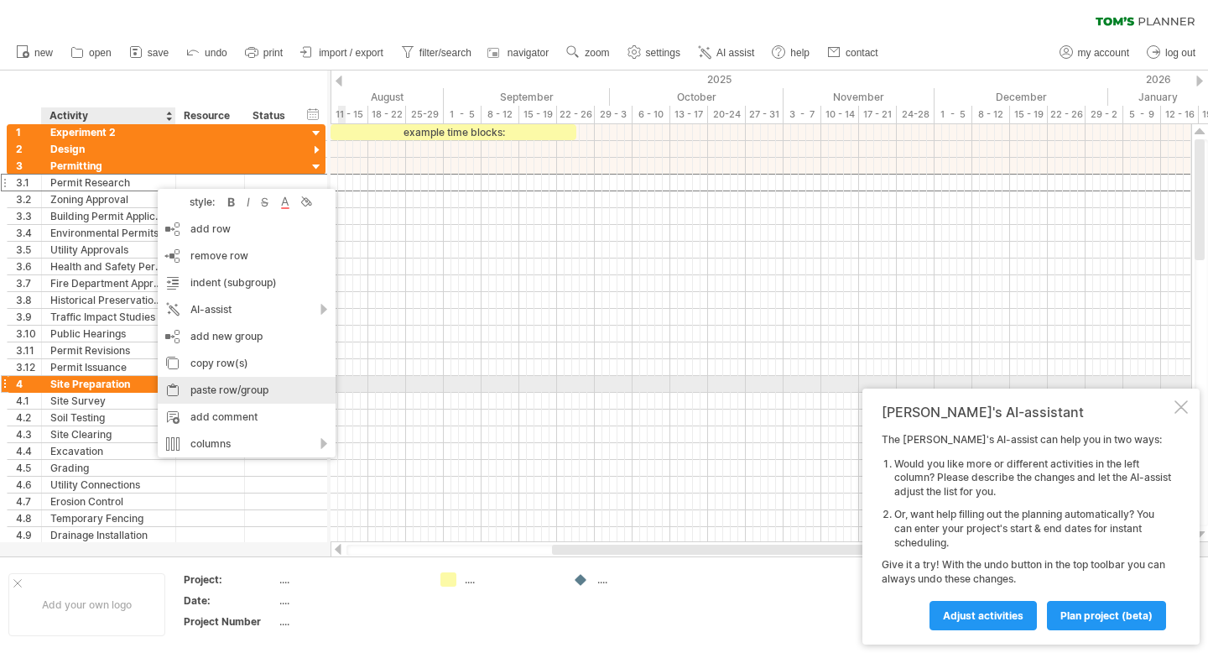
click at [240, 386] on div "paste row/group" at bounding box center [247, 390] width 178 height 27
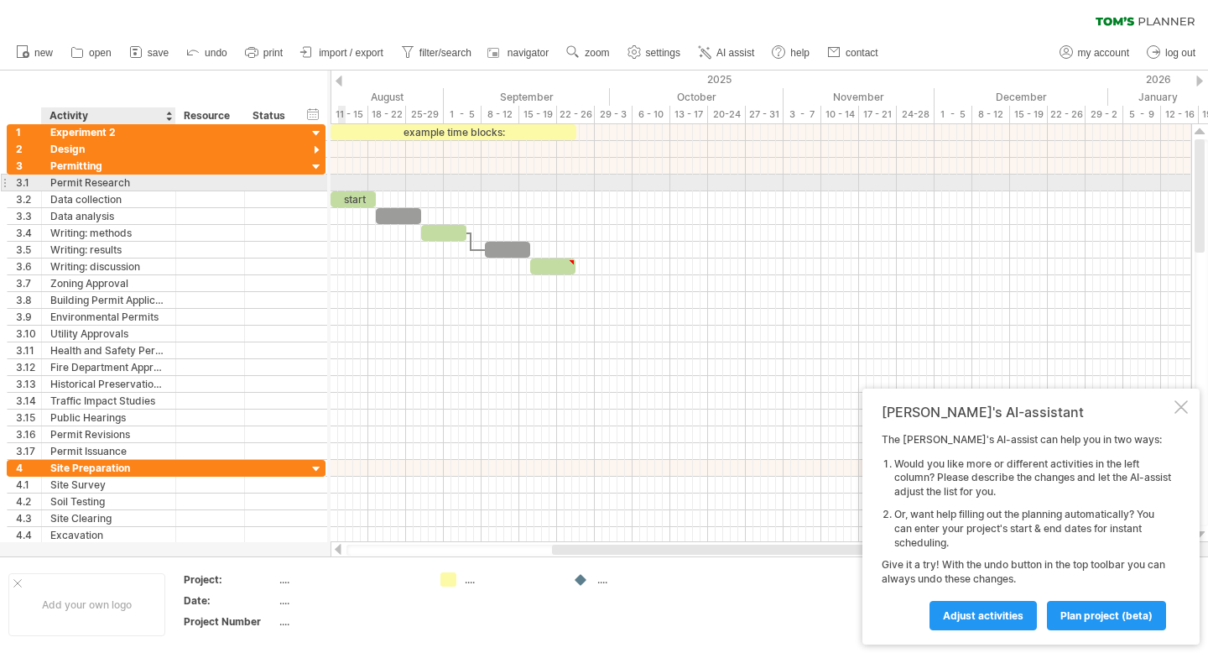
click at [110, 185] on div "Permit Research" at bounding box center [108, 182] width 117 height 16
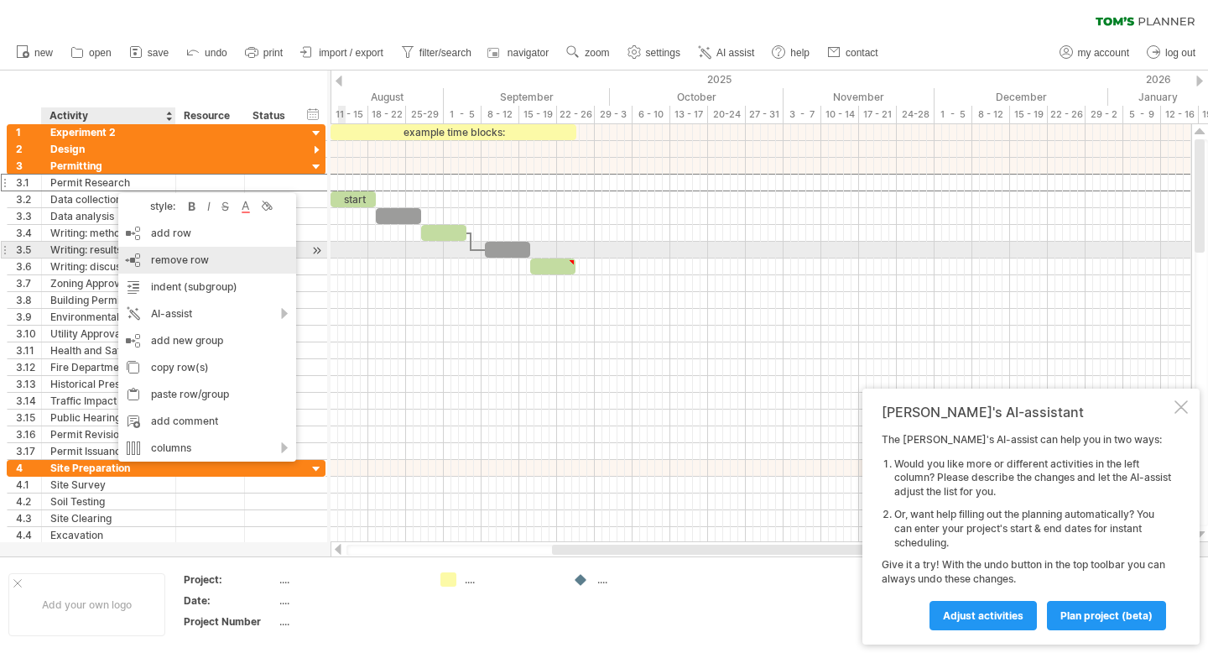
click at [190, 258] on span "remove row" at bounding box center [180, 259] width 58 height 13
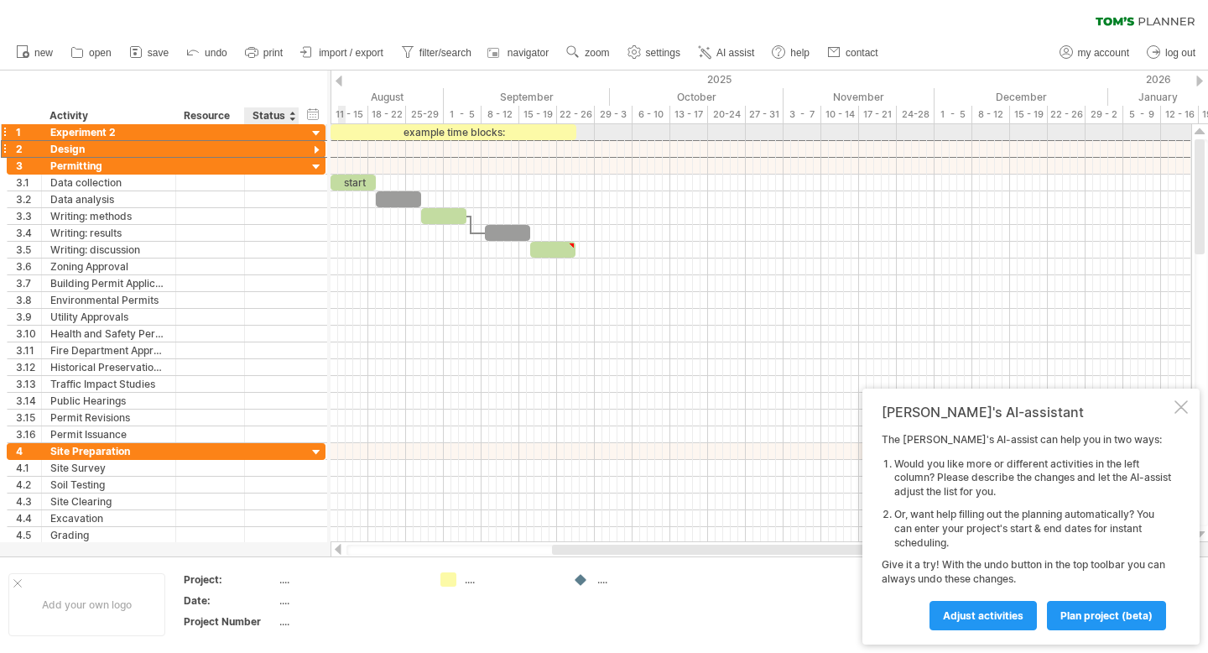
click at [314, 131] on div at bounding box center [317, 134] width 16 height 16
click at [315, 142] on div "2 ****** Design" at bounding box center [166, 149] width 319 height 17
click at [317, 147] on div at bounding box center [317, 151] width 16 height 16
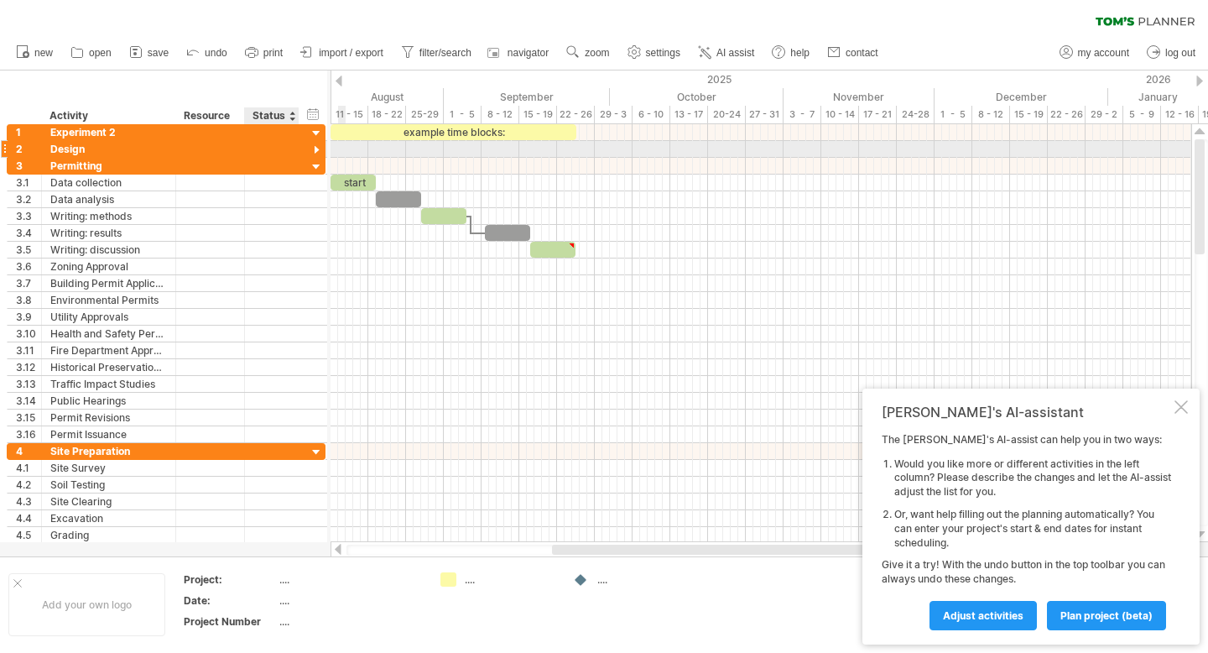
click at [317, 147] on div at bounding box center [317, 151] width 16 height 16
click at [3, 148] on div at bounding box center [4, 149] width 7 height 18
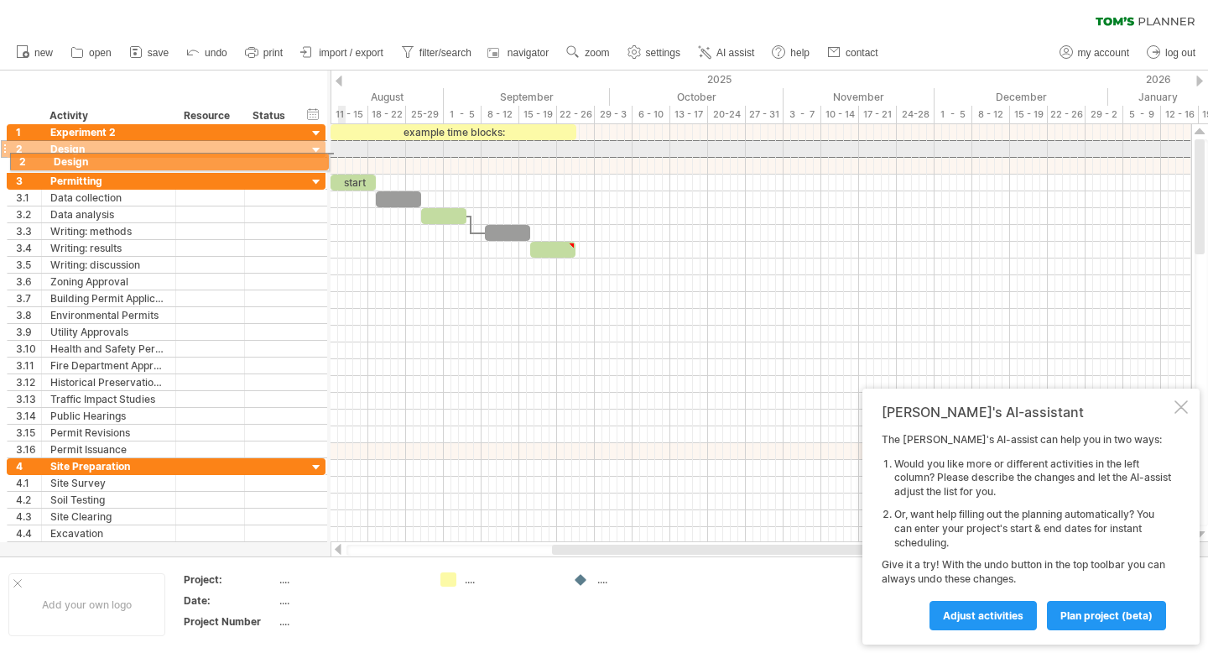
drag, startPoint x: 3, startPoint y: 148, endPoint x: 1, endPoint y: 159, distance: 11.2
click at [1, 159] on div "**********" at bounding box center [163, 341] width 326 height 435
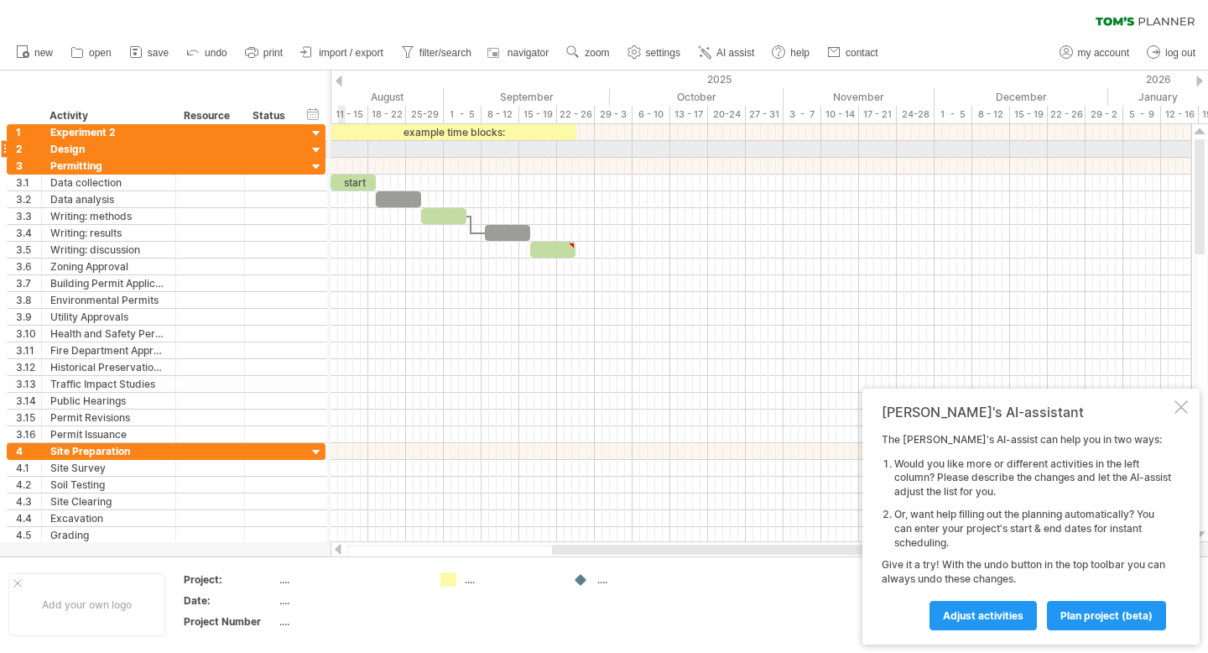
click at [1, 145] on div at bounding box center [4, 149] width 7 height 18
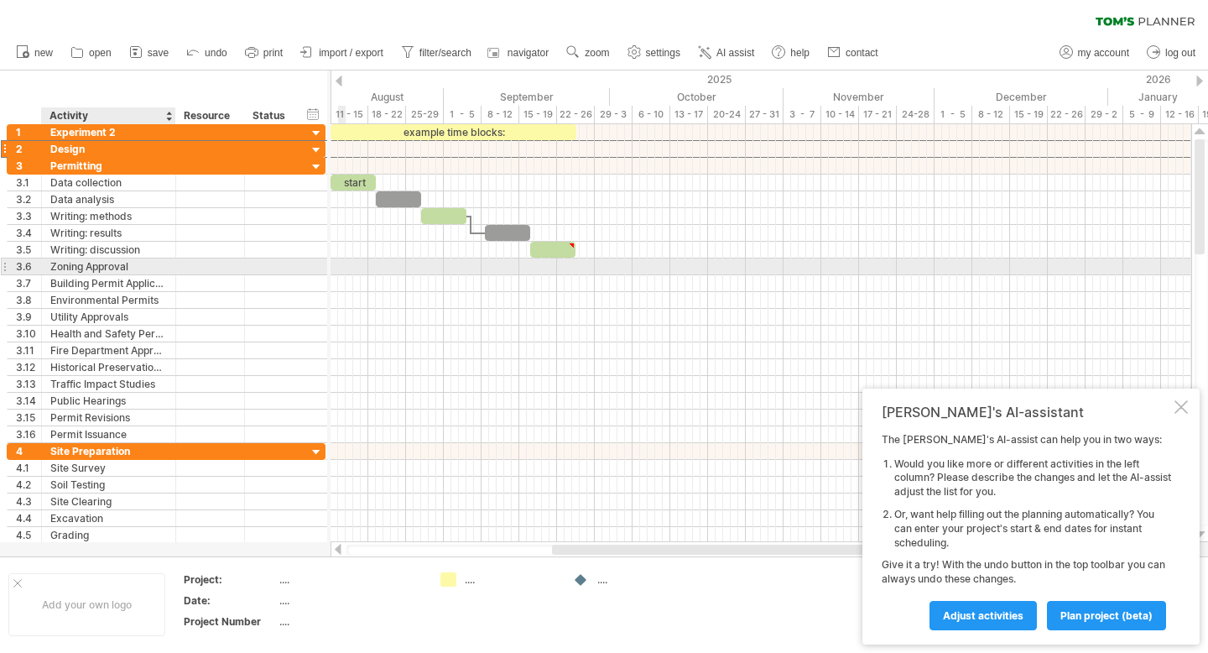
click at [141, 261] on div "Zoning Approval" at bounding box center [108, 266] width 117 height 16
click at [150, 275] on div "Building Permit Application" at bounding box center [108, 283] width 117 height 16
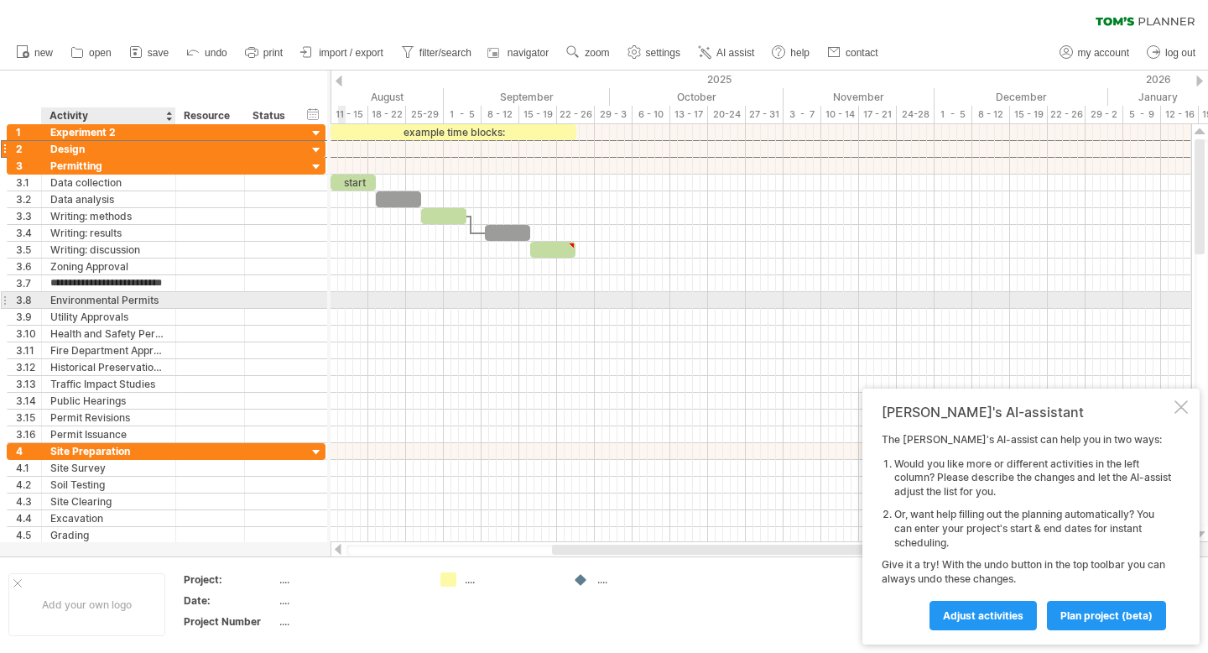
click at [147, 301] on div "Environmental Permits" at bounding box center [108, 300] width 117 height 16
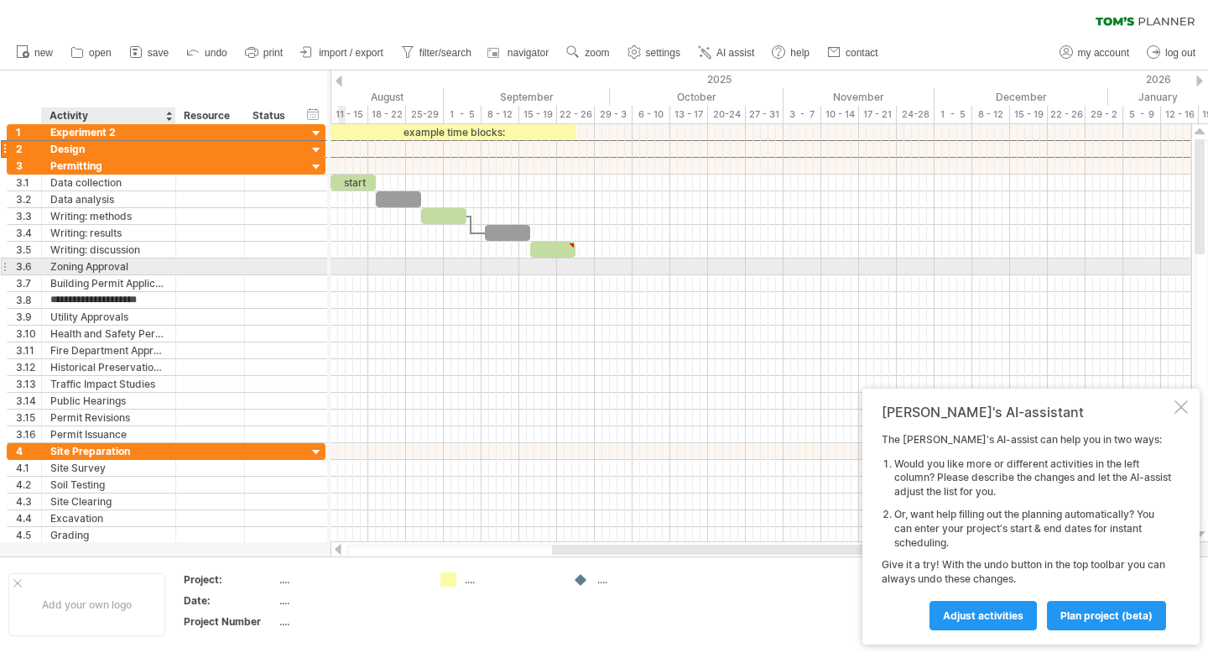
click at [144, 269] on div "Zoning Approval" at bounding box center [108, 266] width 117 height 16
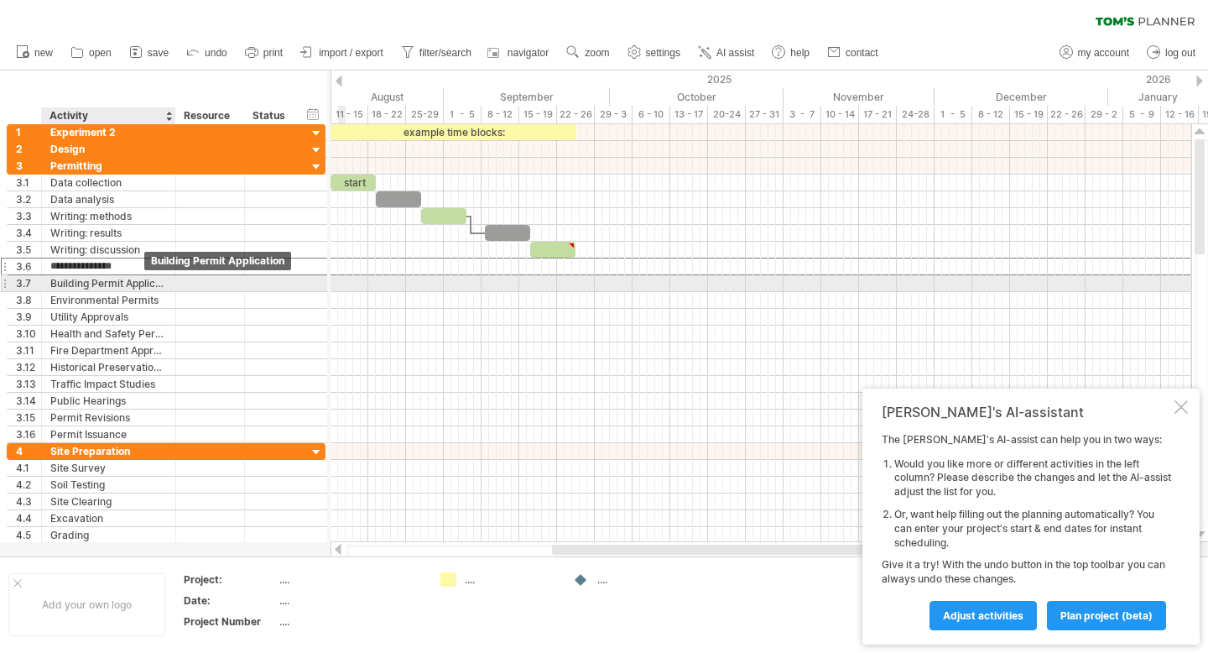
click at [135, 281] on div "Building Permit Application" at bounding box center [108, 283] width 117 height 16
click at [140, 298] on div "Environmental Permits" at bounding box center [108, 300] width 117 height 16
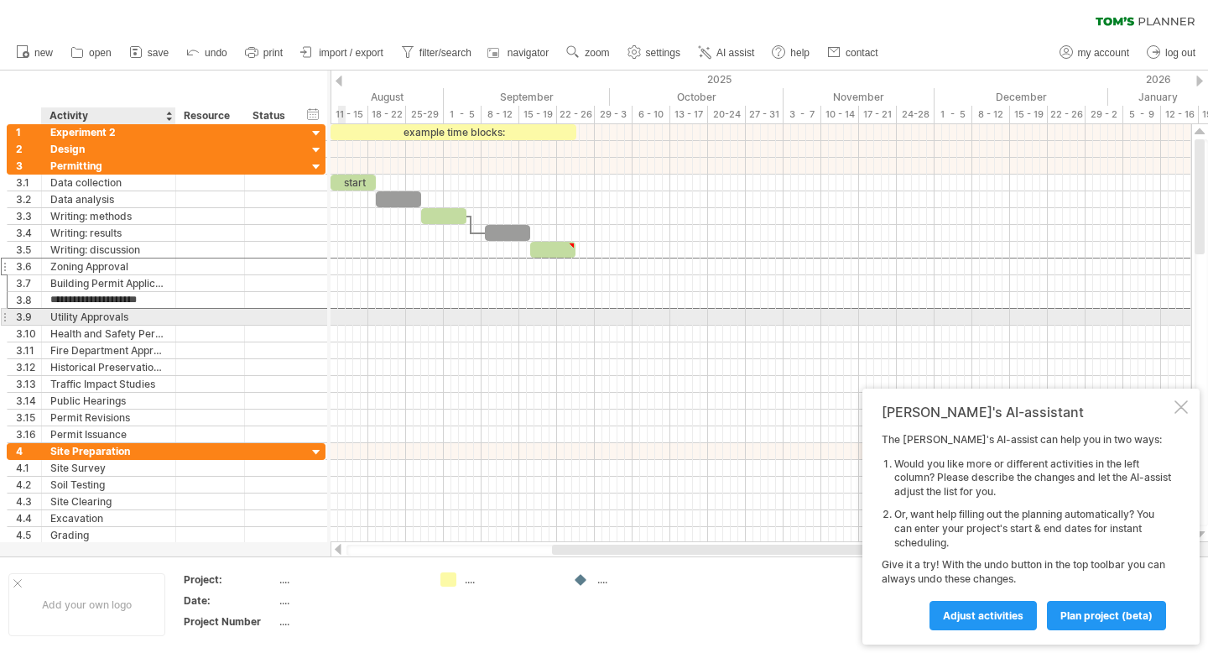
click at [141, 314] on div "Utility Approvals" at bounding box center [108, 317] width 117 height 16
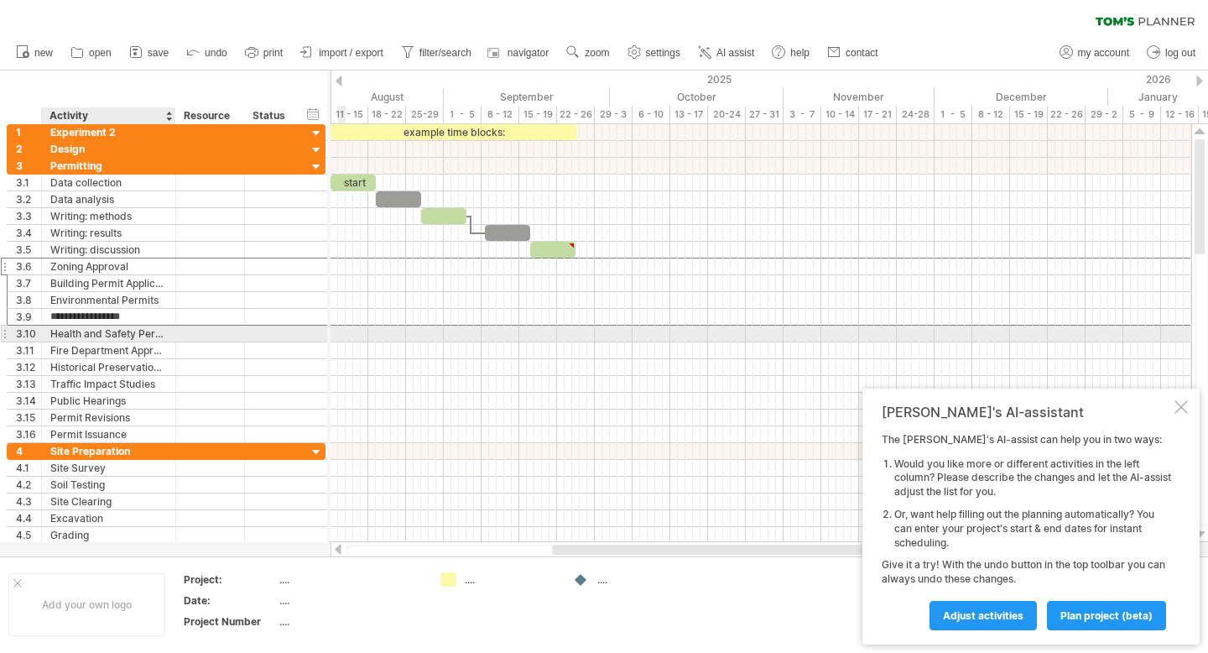
click at [144, 333] on div "Health and Safety Permits" at bounding box center [108, 333] width 117 height 16
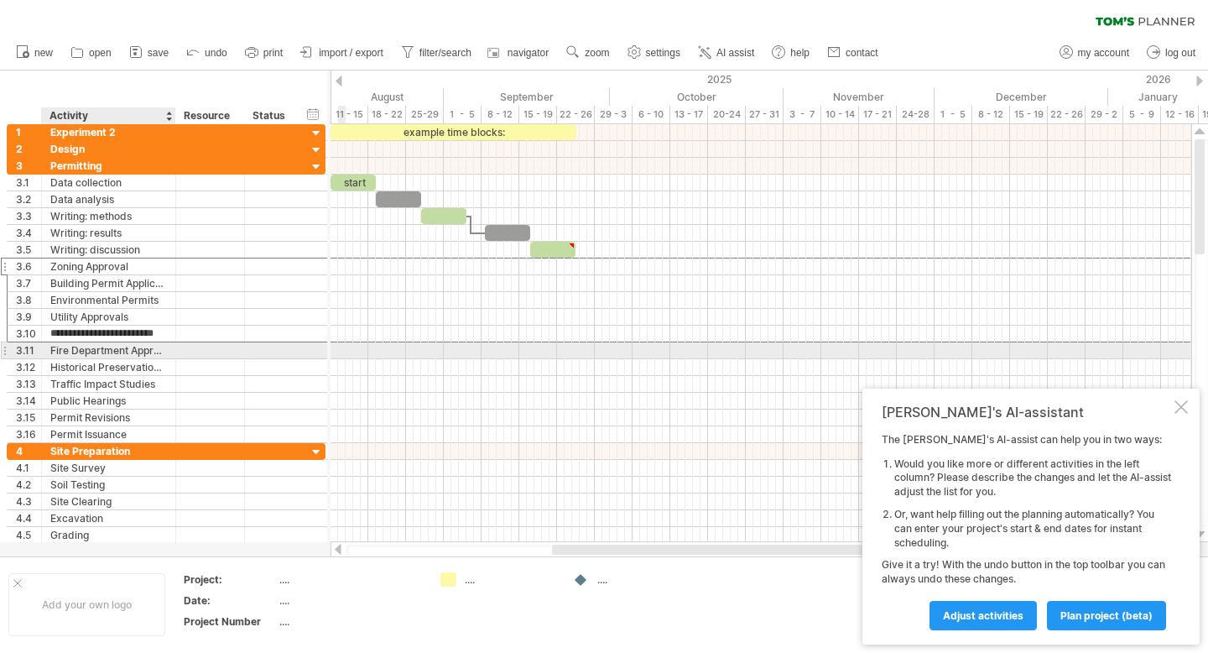
click at [149, 348] on div "Fire Department Approval" at bounding box center [108, 350] width 117 height 16
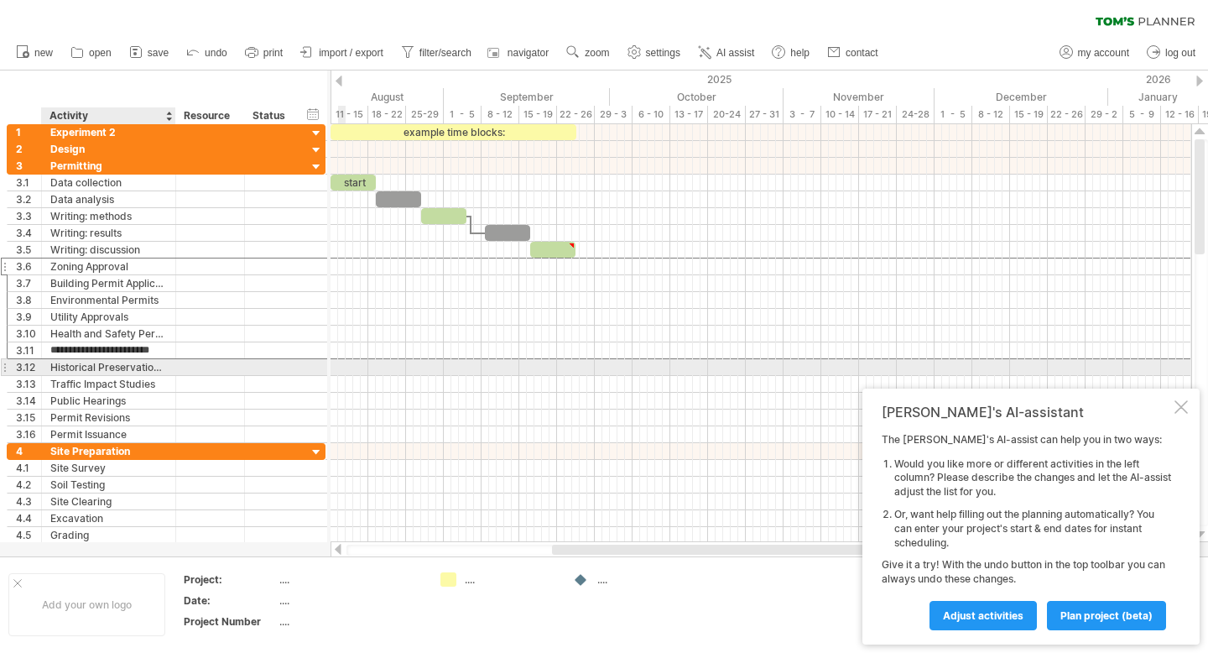
click at [150, 362] on div "Historical Preservation Approval" at bounding box center [108, 367] width 117 height 16
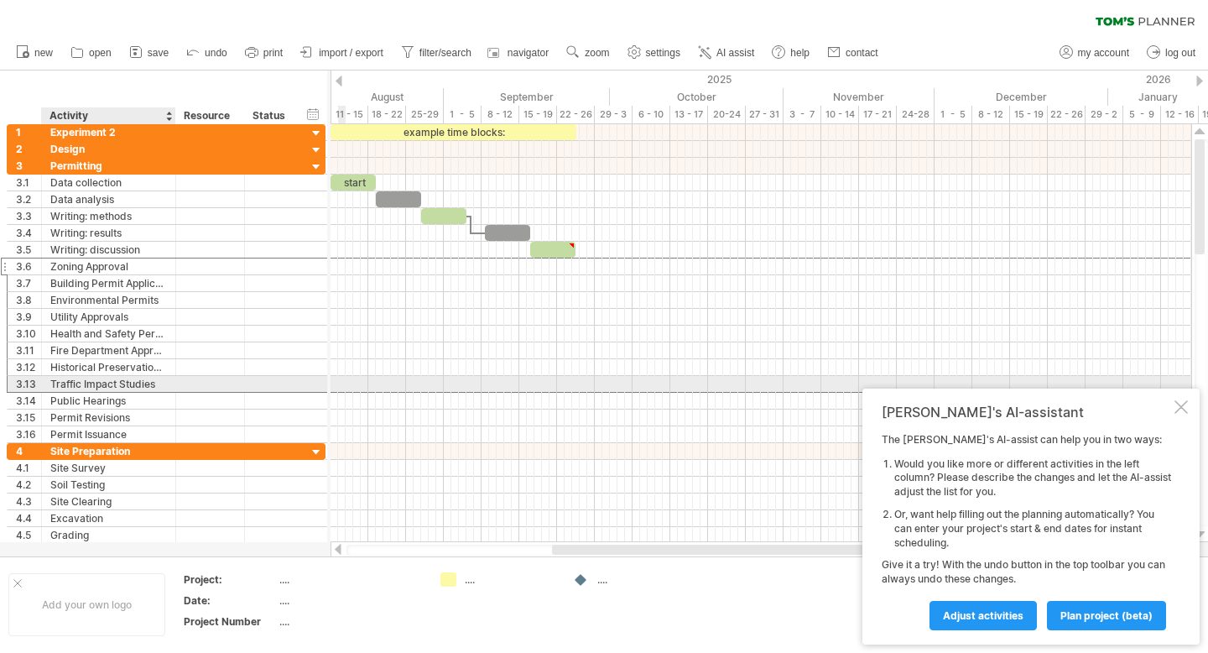
click at [154, 386] on div "Traffic Impact Studies" at bounding box center [108, 384] width 117 height 16
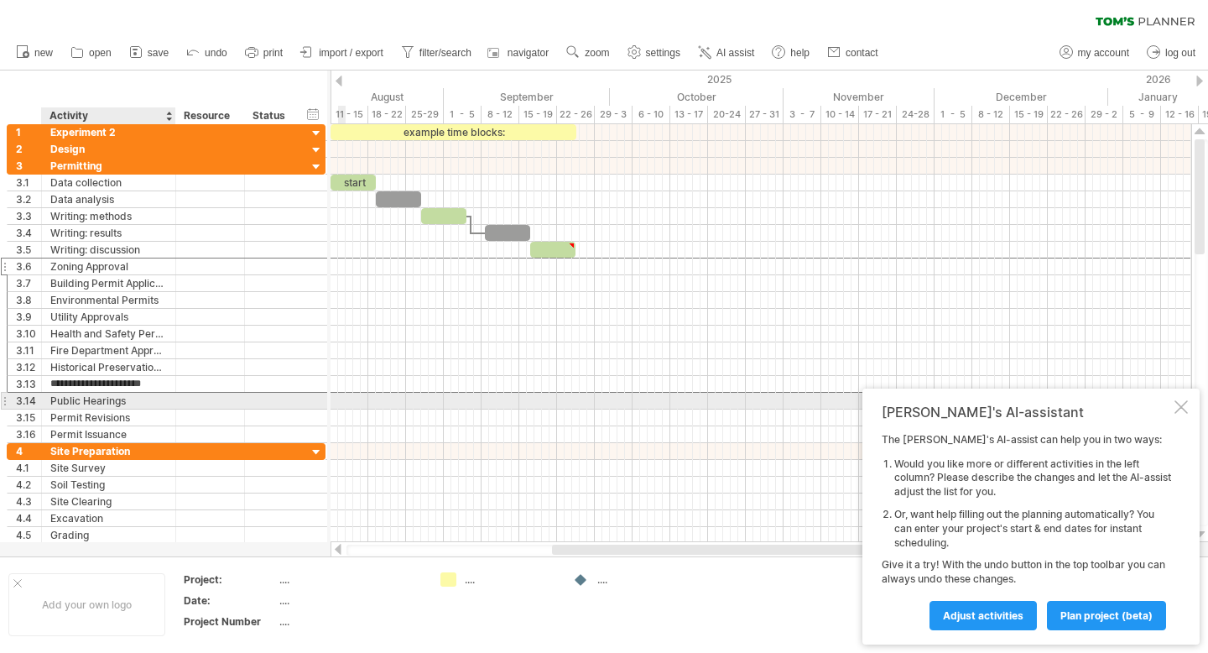
click at [154, 398] on div "Public Hearings" at bounding box center [108, 401] width 117 height 16
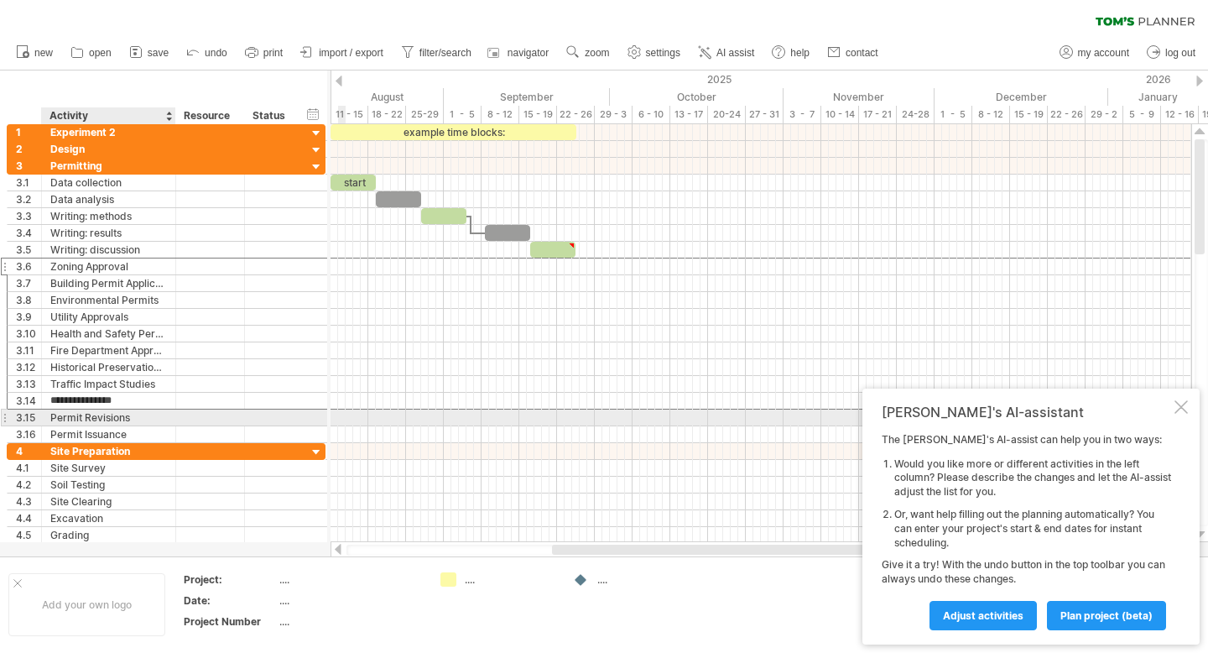
click at [155, 420] on div "Permit Revisions" at bounding box center [108, 417] width 117 height 16
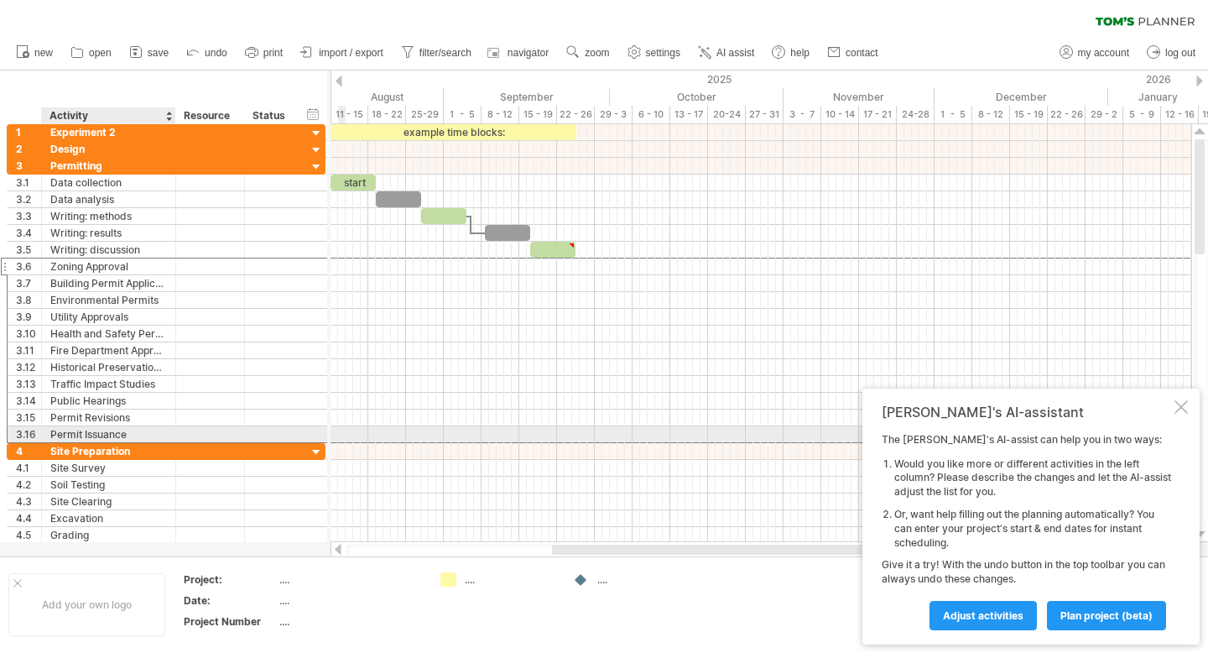
click at [155, 431] on div "Permit Issuance" at bounding box center [108, 434] width 117 height 16
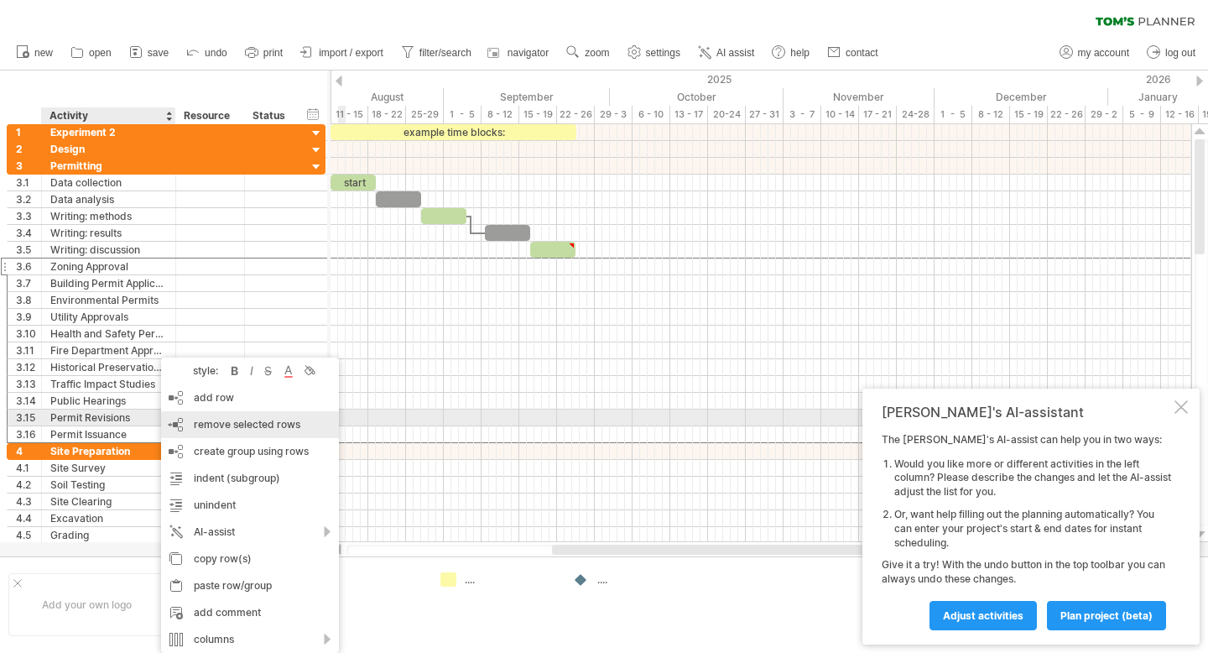
click at [243, 425] on span "remove selected rows" at bounding box center [247, 424] width 107 height 13
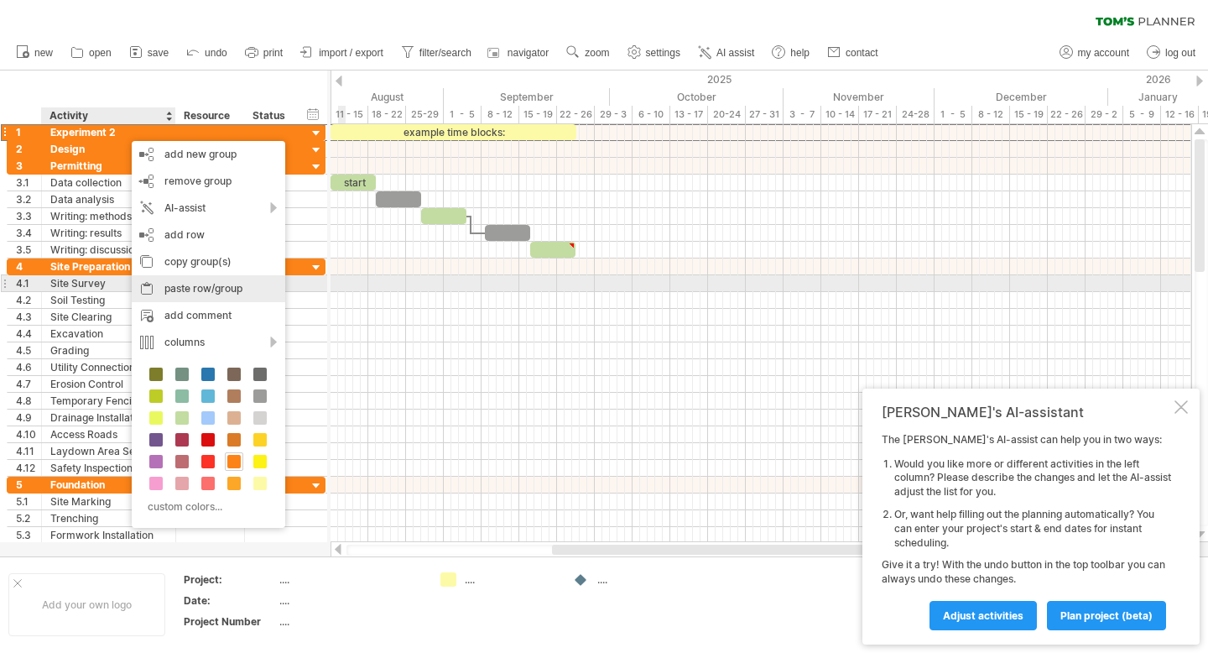
click at [215, 292] on div "paste row/group" at bounding box center [209, 288] width 154 height 27
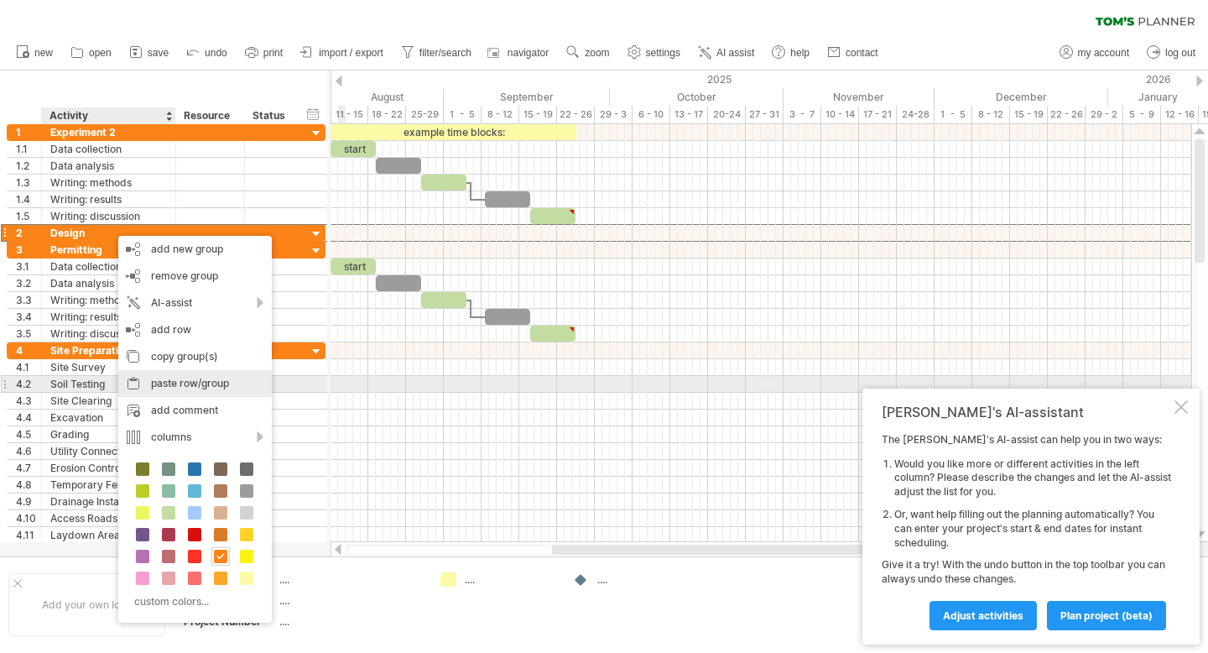
click at [201, 384] on div "paste row/group" at bounding box center [195, 383] width 154 height 27
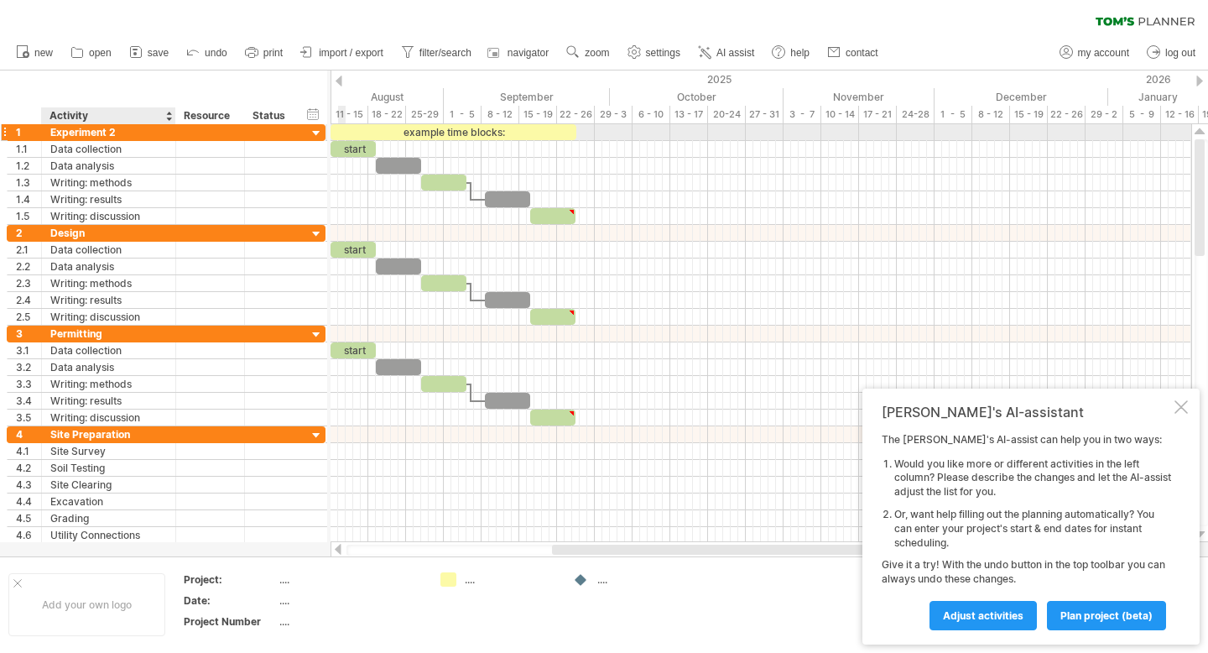
click at [106, 132] on div "Experiment 2" at bounding box center [108, 132] width 117 height 16
click at [117, 132] on input "**********" at bounding box center [108, 132] width 117 height 16
type input "**********"
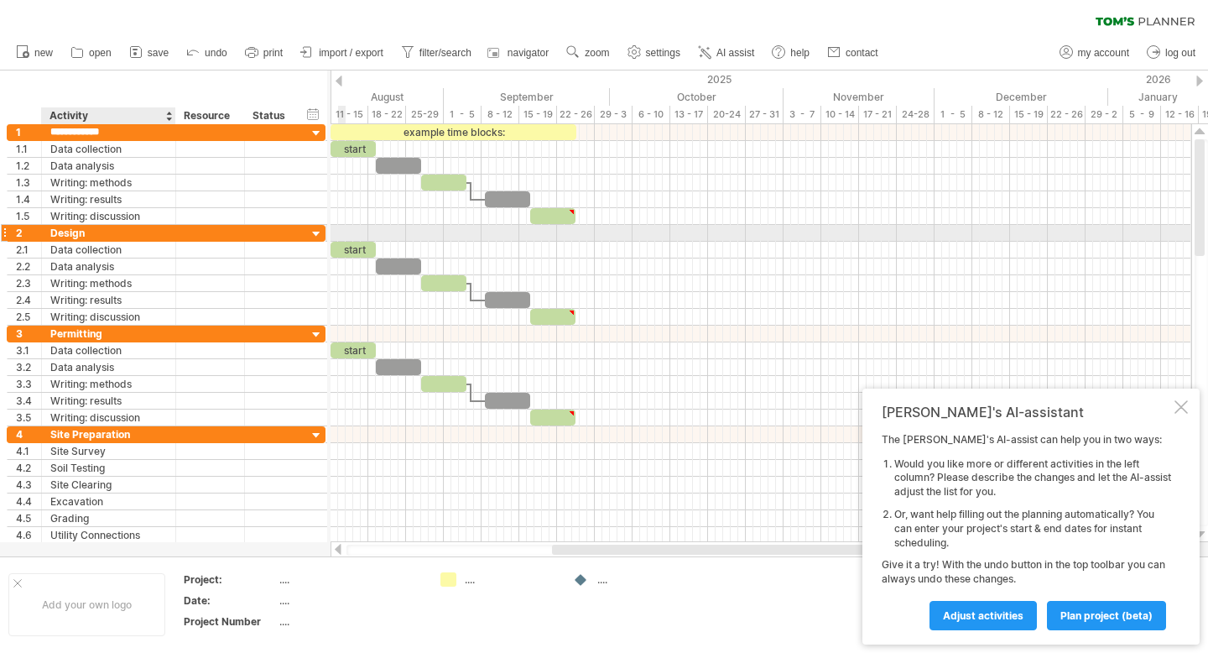
click at [105, 226] on div "Design" at bounding box center [108, 233] width 117 height 16
click at [94, 227] on input "******" at bounding box center [108, 233] width 117 height 16
type input "**********"
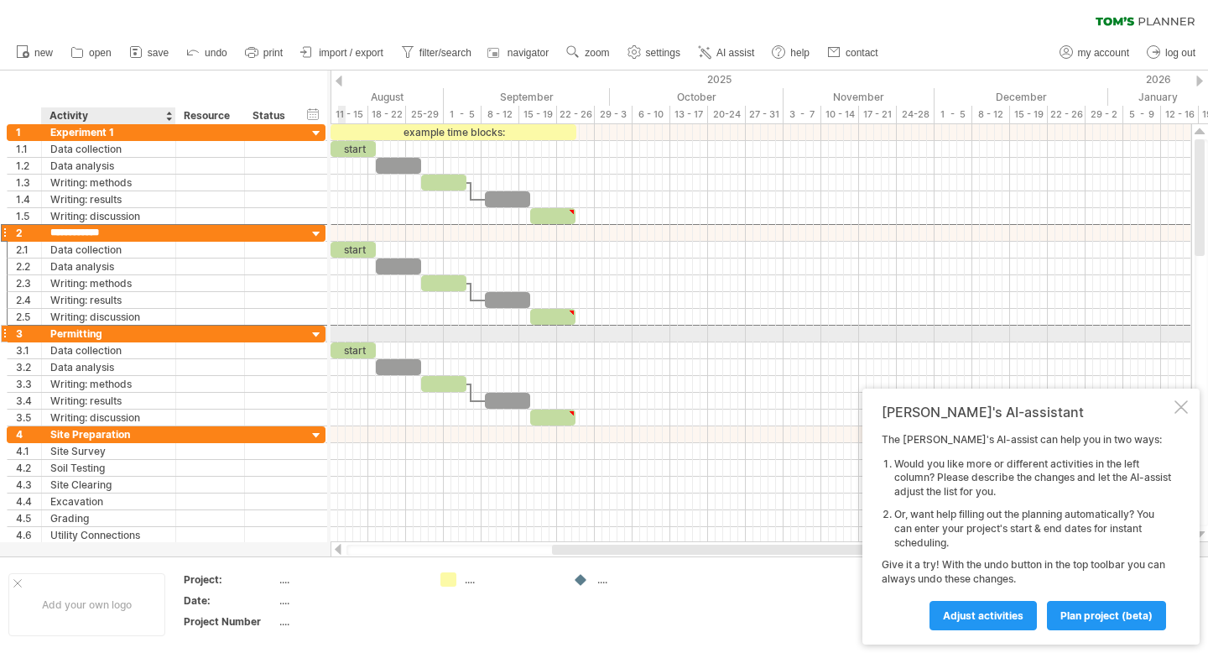
click at [89, 332] on div "Permitting" at bounding box center [108, 333] width 117 height 16
click at [89, 332] on input "**********" at bounding box center [108, 333] width 117 height 16
type input "**********"
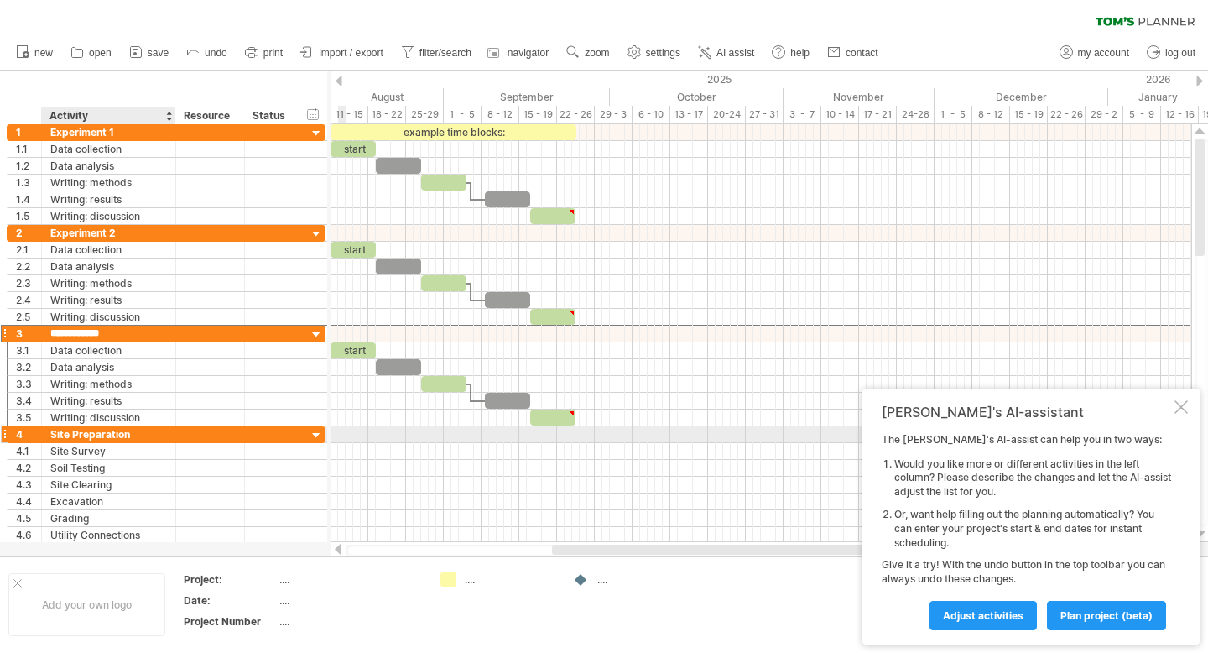
click at [100, 433] on div "Site Preparation" at bounding box center [108, 434] width 117 height 16
click at [100, 433] on input "**********" at bounding box center [108, 434] width 117 height 16
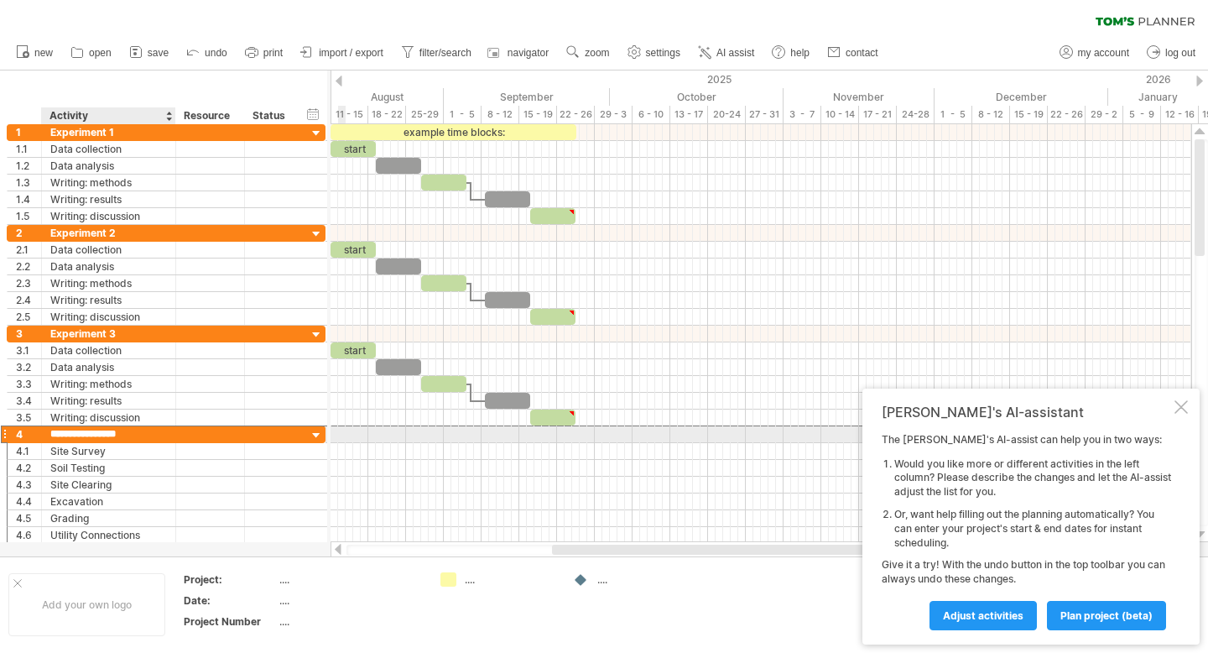
click at [100, 433] on input "**********" at bounding box center [108, 434] width 117 height 16
type input "*"
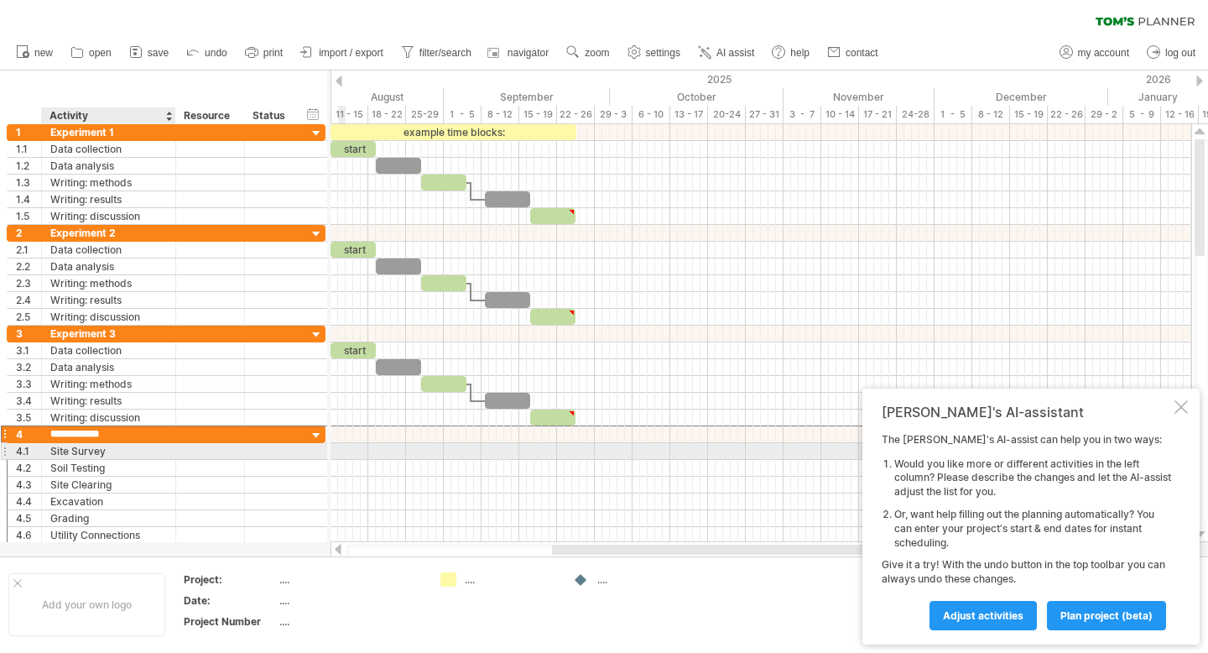
click at [105, 453] on div "Site Survey" at bounding box center [108, 451] width 117 height 16
click at [105, 453] on input "**********" at bounding box center [108, 451] width 117 height 16
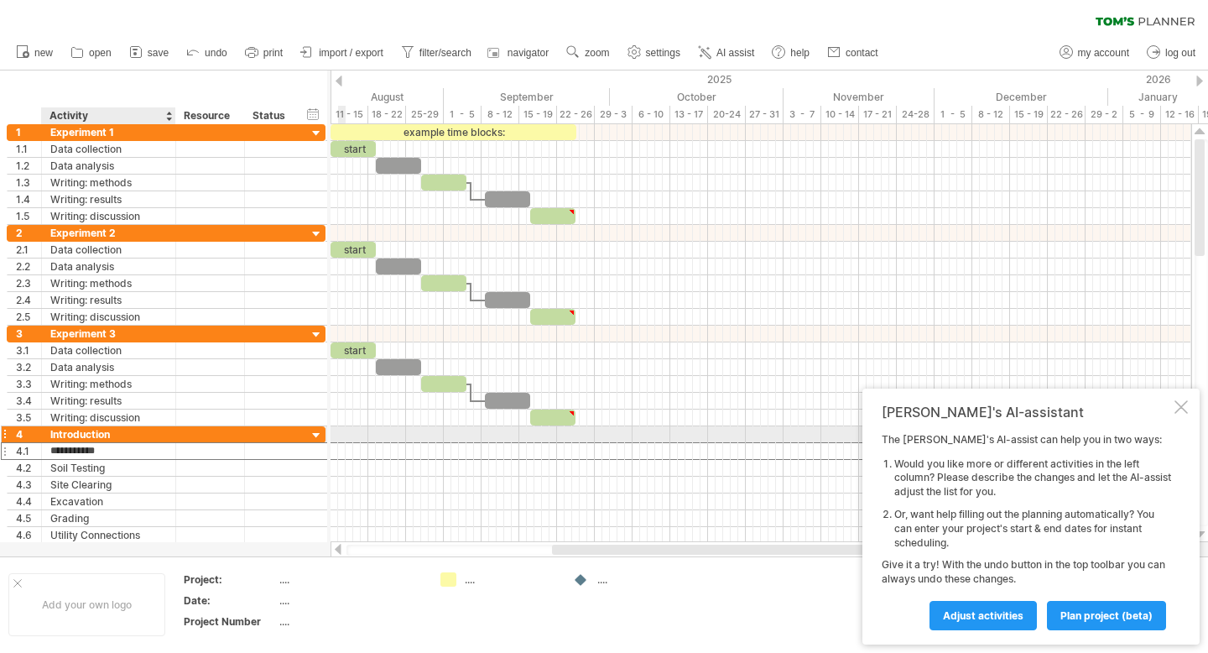
click at [122, 432] on div "Introduction" at bounding box center [108, 434] width 117 height 16
type input "**********"
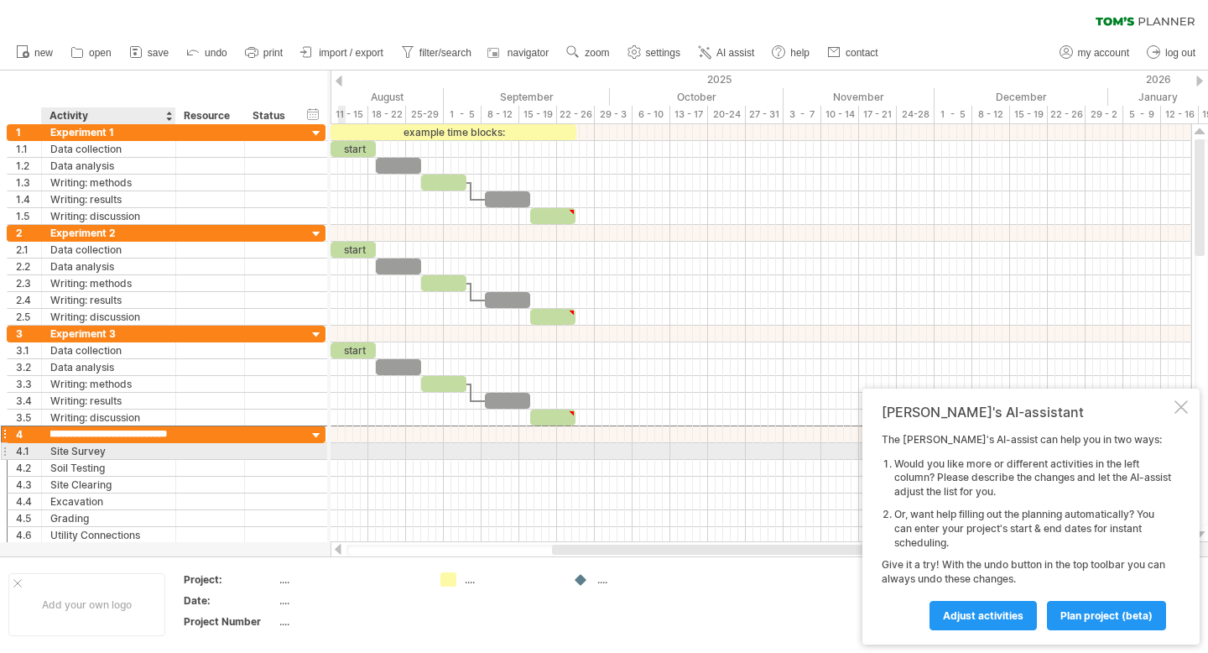
click at [106, 445] on div "Site Survey" at bounding box center [108, 451] width 117 height 16
click at [102, 448] on input "**********" at bounding box center [108, 451] width 117 height 16
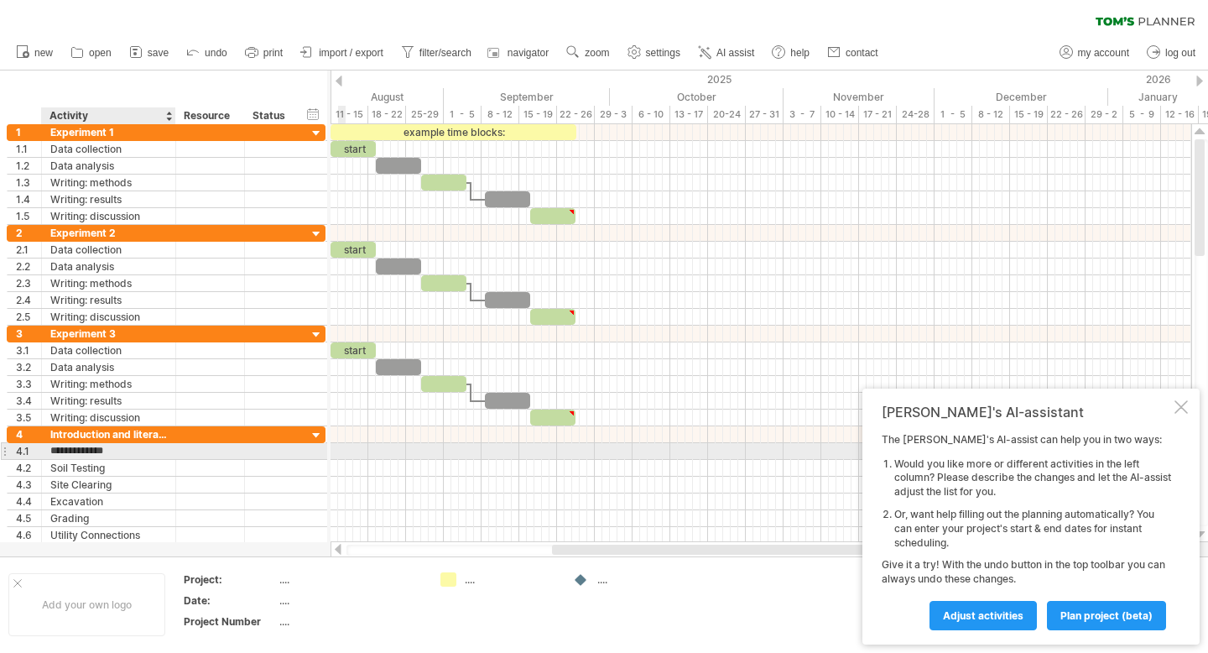
type input "**********"
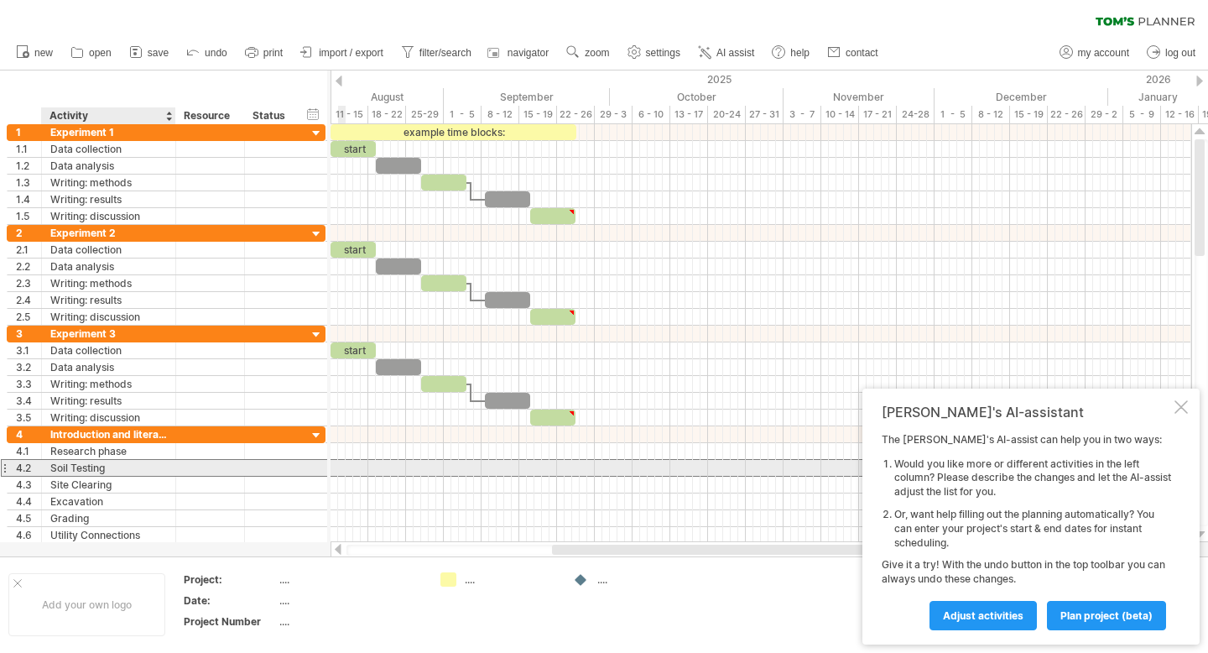
click at [92, 462] on div "Soil Testing" at bounding box center [108, 468] width 117 height 16
click at [0, 0] on input "**********" at bounding box center [0, 0] width 0 height 0
click at [92, 462] on input "**********" at bounding box center [108, 468] width 117 height 16
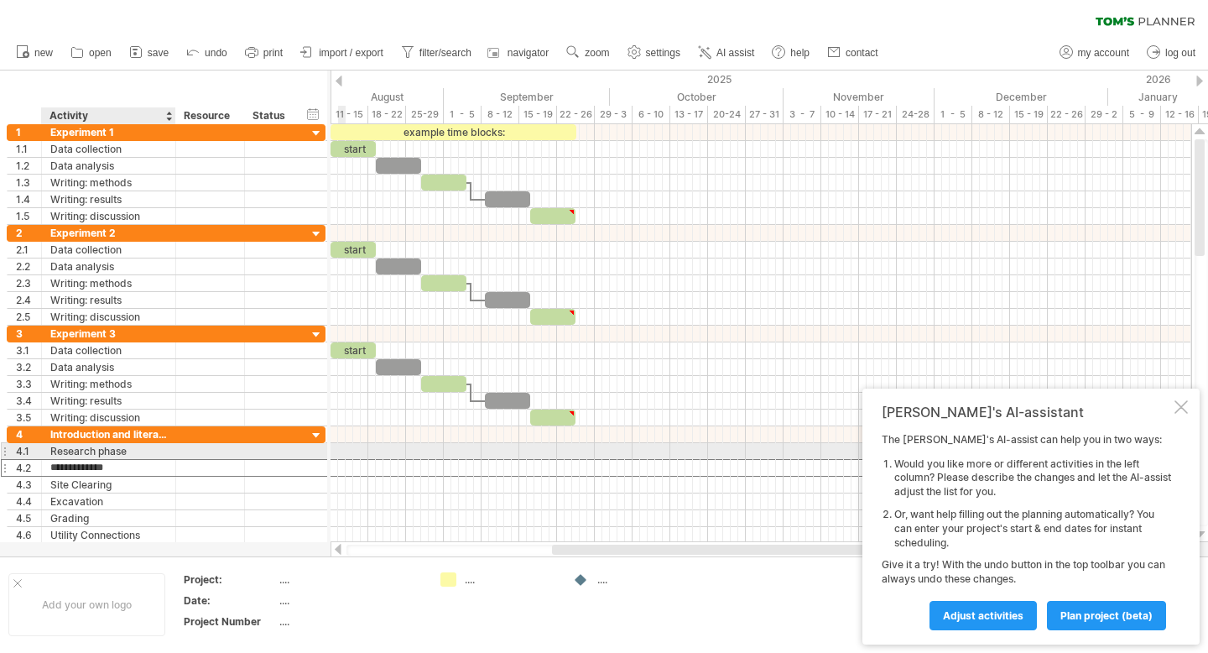
type input "**********"
click at [139, 453] on div "Research phase" at bounding box center [108, 451] width 117 height 16
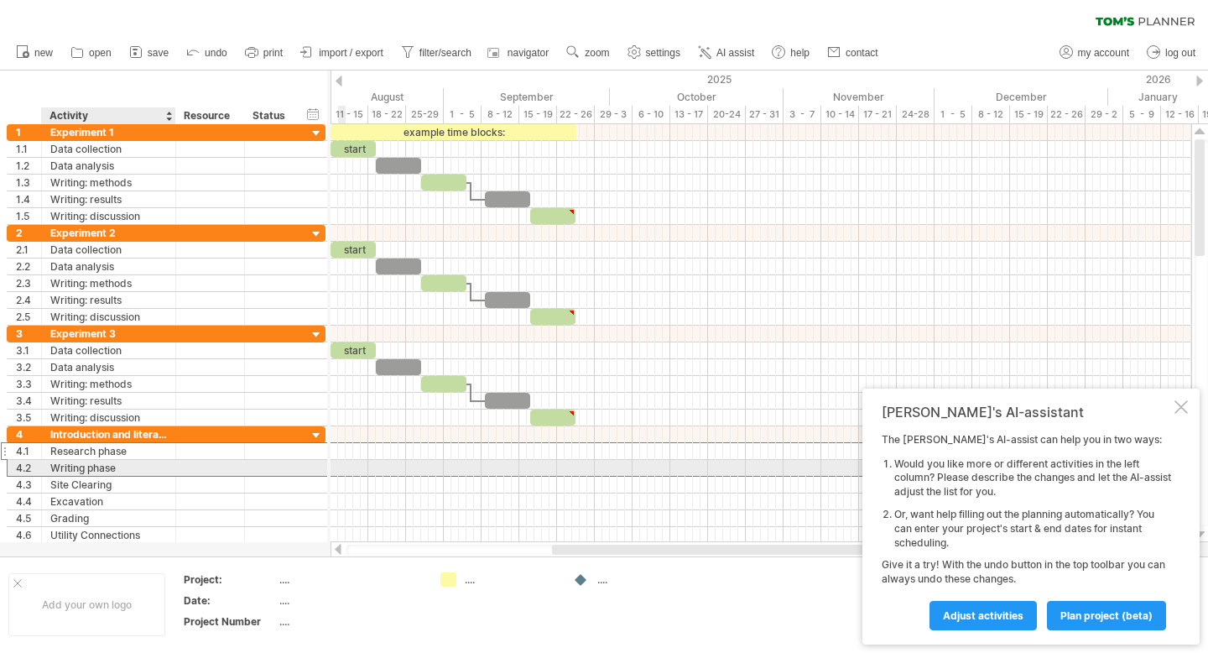
click at [150, 461] on div "Writing phase" at bounding box center [108, 468] width 117 height 16
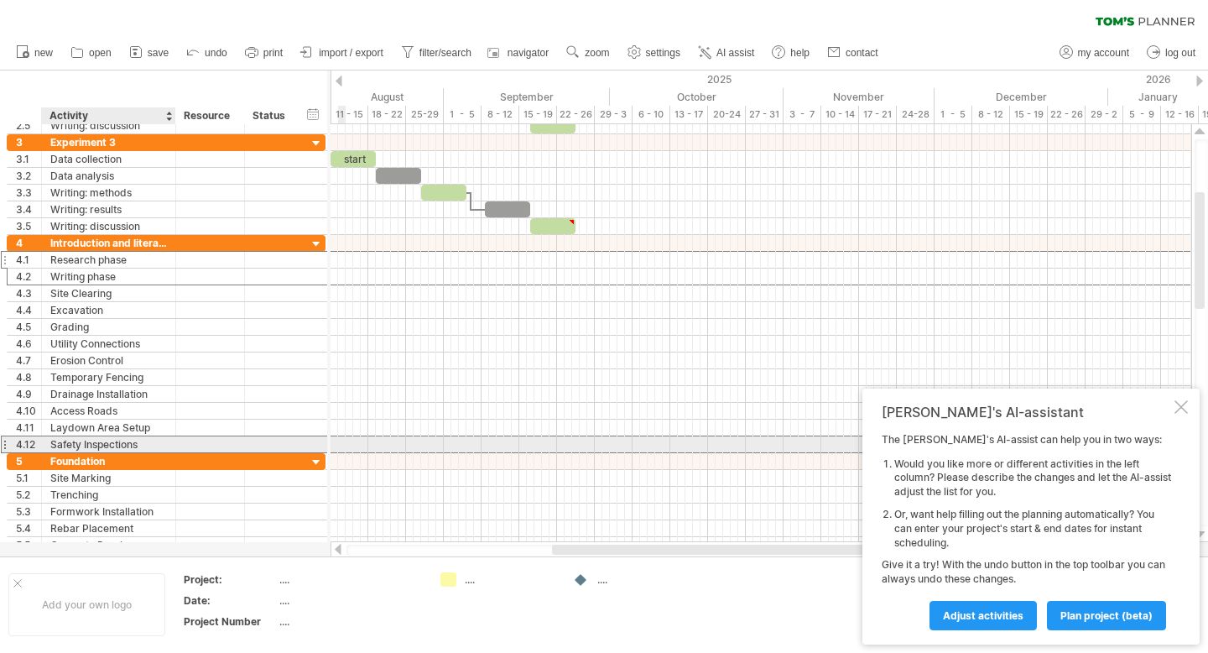
click at [157, 440] on div "Safety Inspections" at bounding box center [108, 444] width 117 height 16
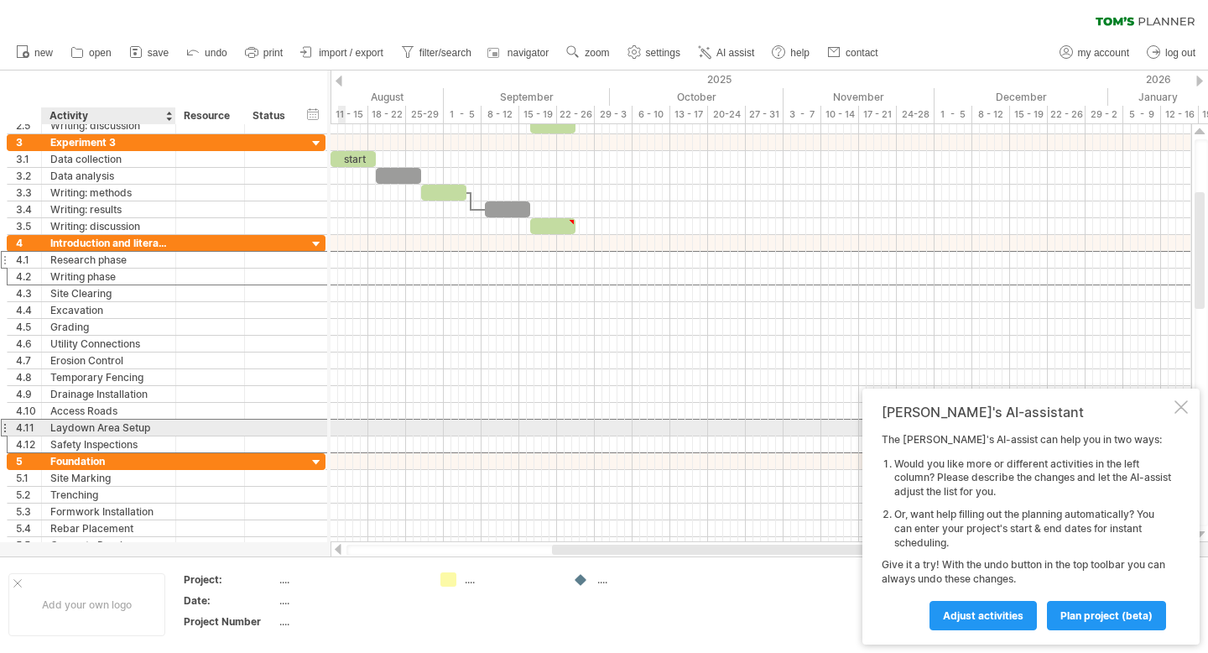
click at [153, 422] on div "Laydown Area Setup" at bounding box center [108, 427] width 117 height 16
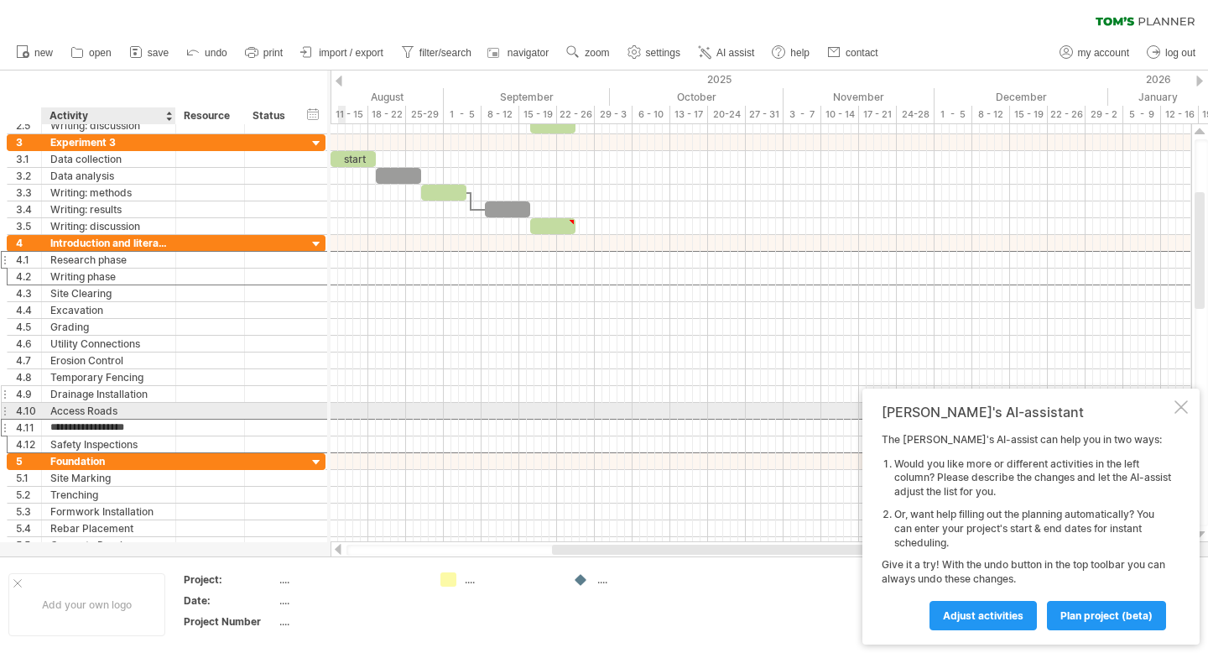
click at [153, 400] on div "Drainage Installation" at bounding box center [108, 394] width 117 height 16
click at [156, 407] on div "Access Roads" at bounding box center [108, 411] width 117 height 16
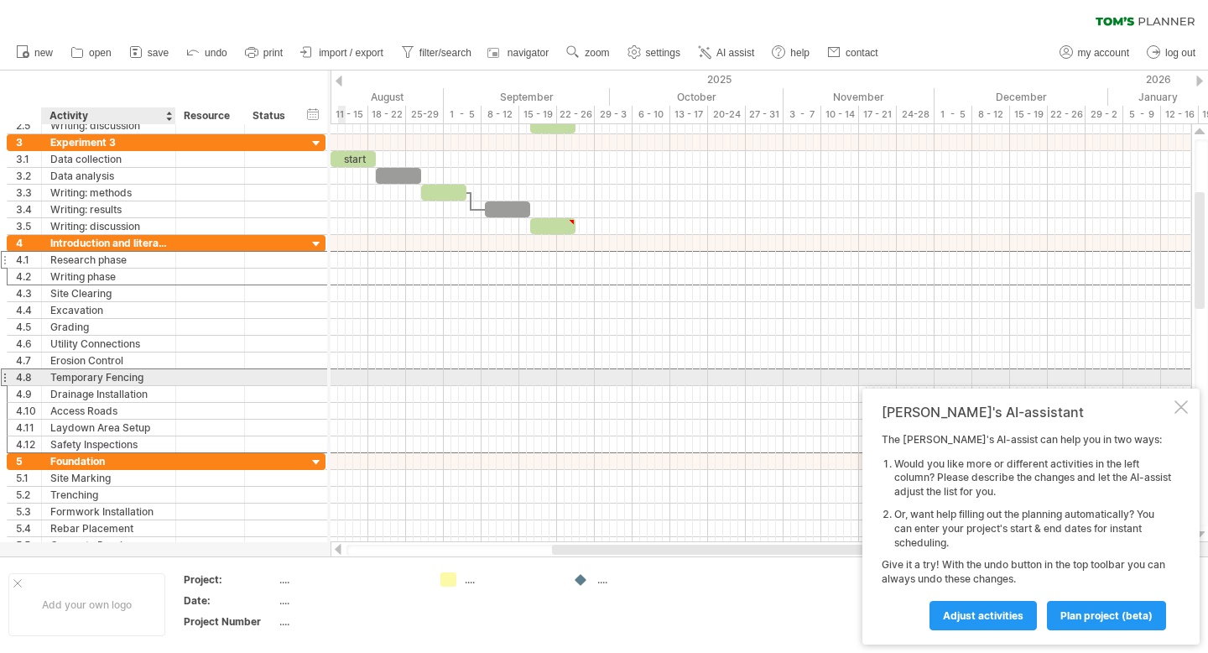
click at [150, 372] on div "Temporary Fencing" at bounding box center [108, 377] width 117 height 16
click at [148, 353] on div "Erosion Control" at bounding box center [108, 360] width 117 height 16
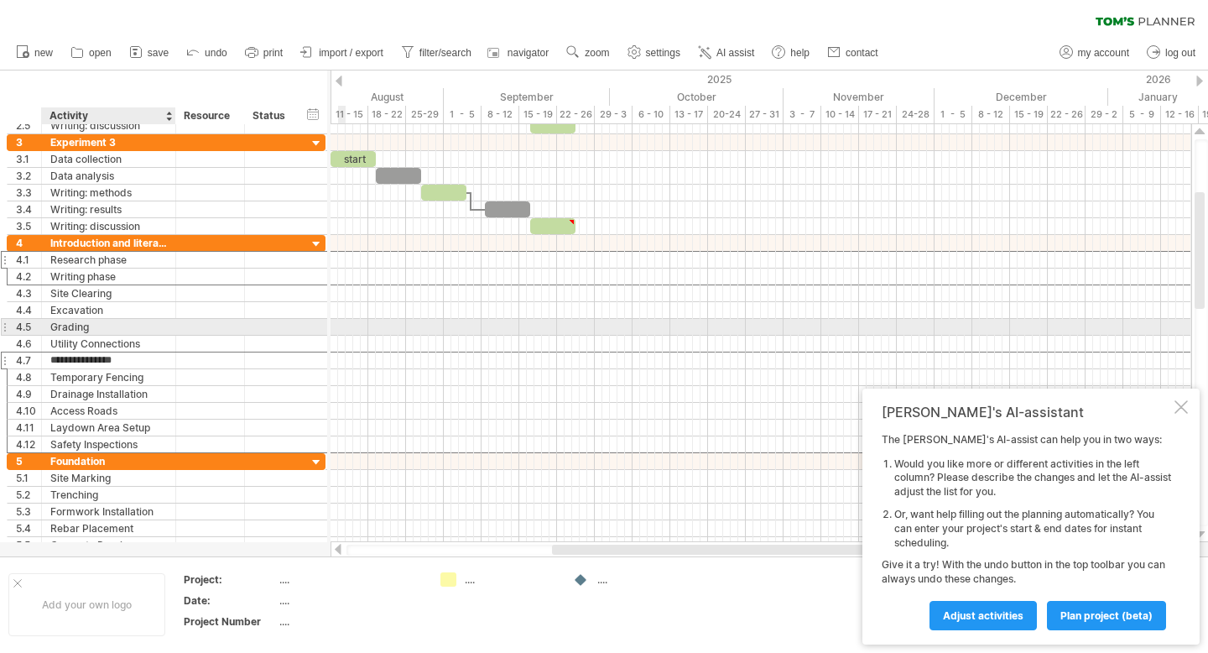
click at [148, 329] on div "Grading" at bounding box center [108, 327] width 117 height 16
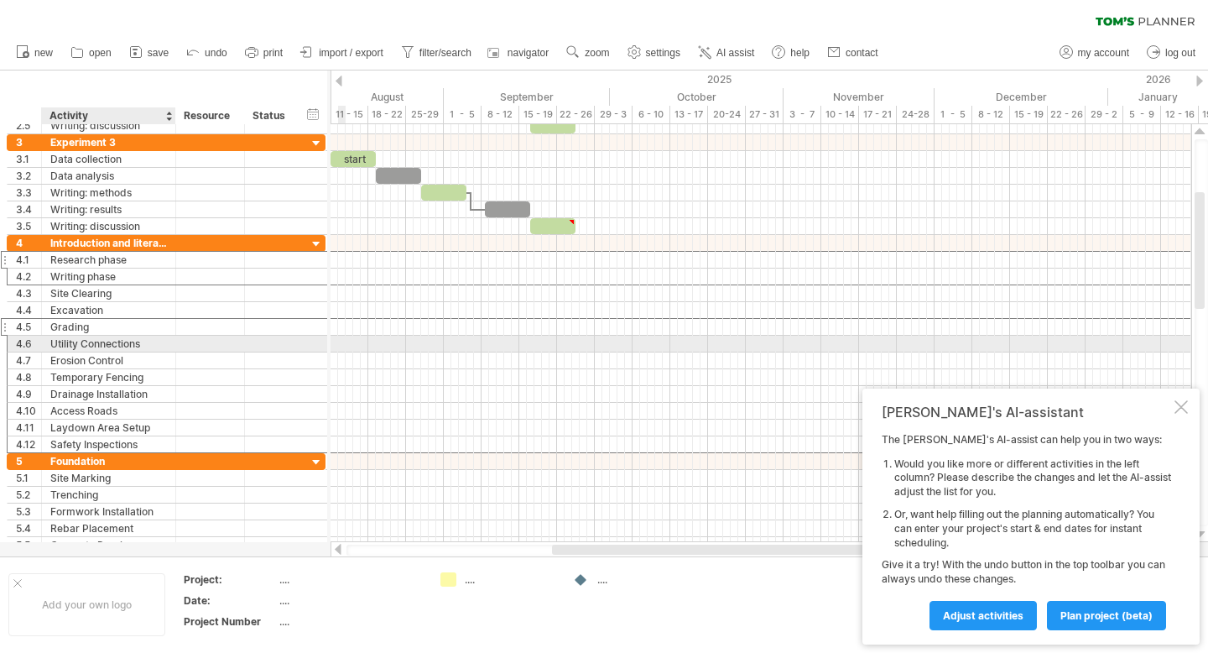
click at [148, 341] on div "Utility Connections" at bounding box center [108, 344] width 117 height 16
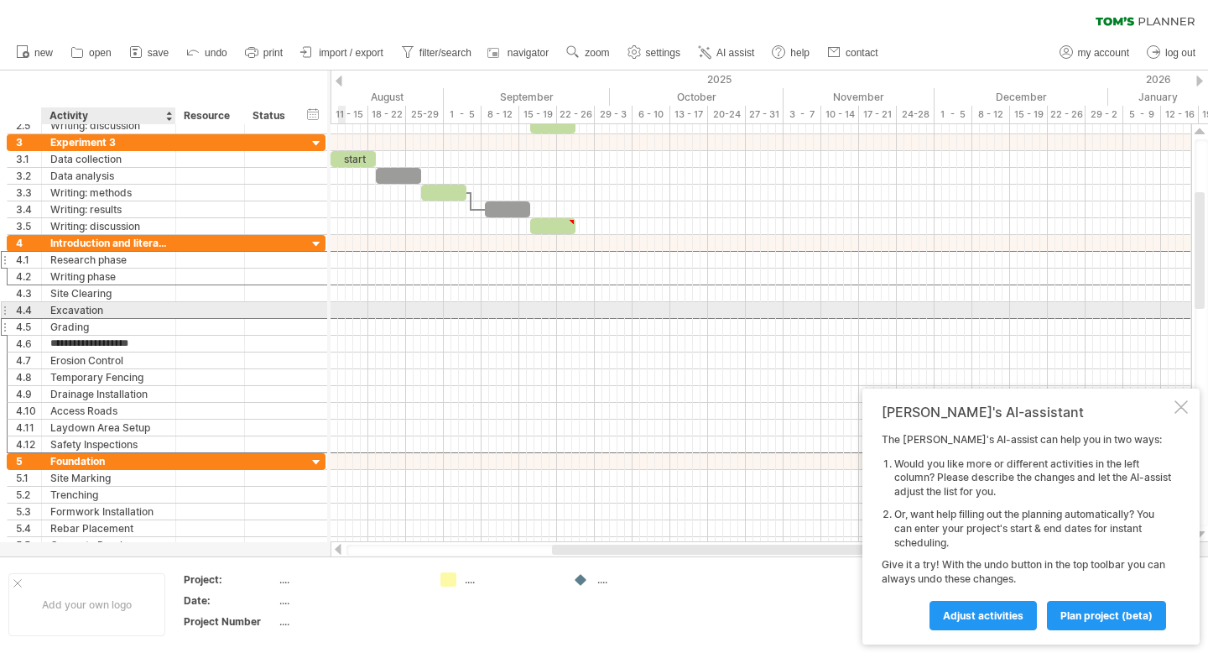
click at [140, 309] on div "Excavation" at bounding box center [108, 310] width 117 height 16
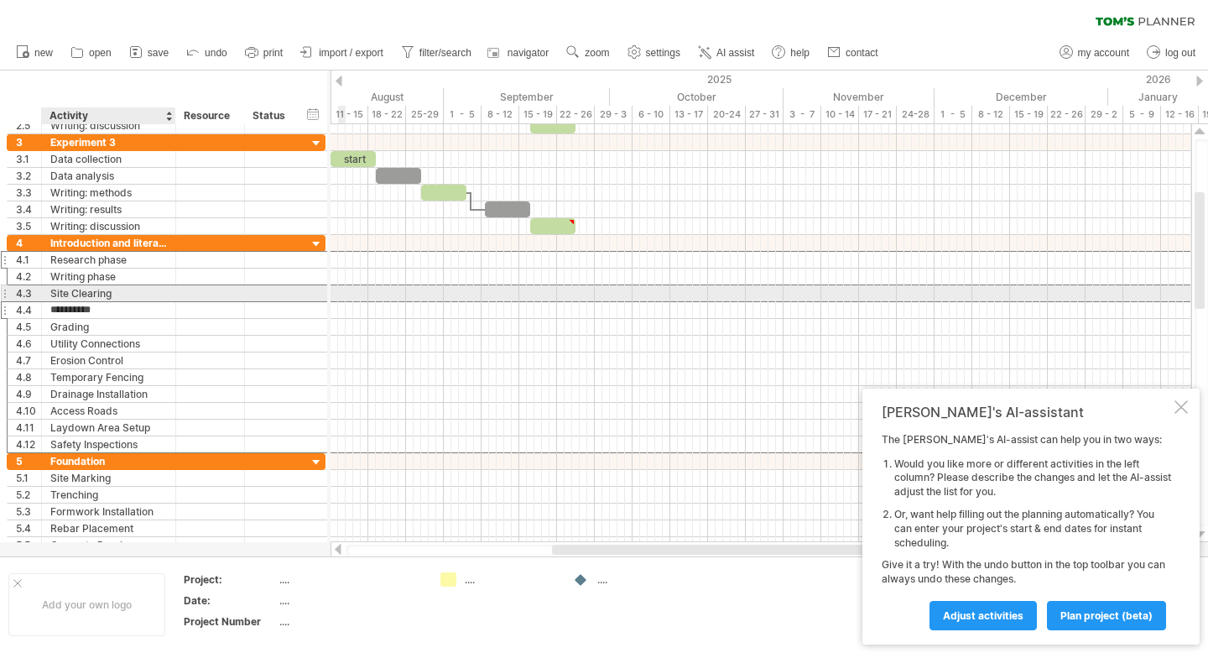
click at [137, 292] on div "Site Clearing" at bounding box center [108, 293] width 117 height 16
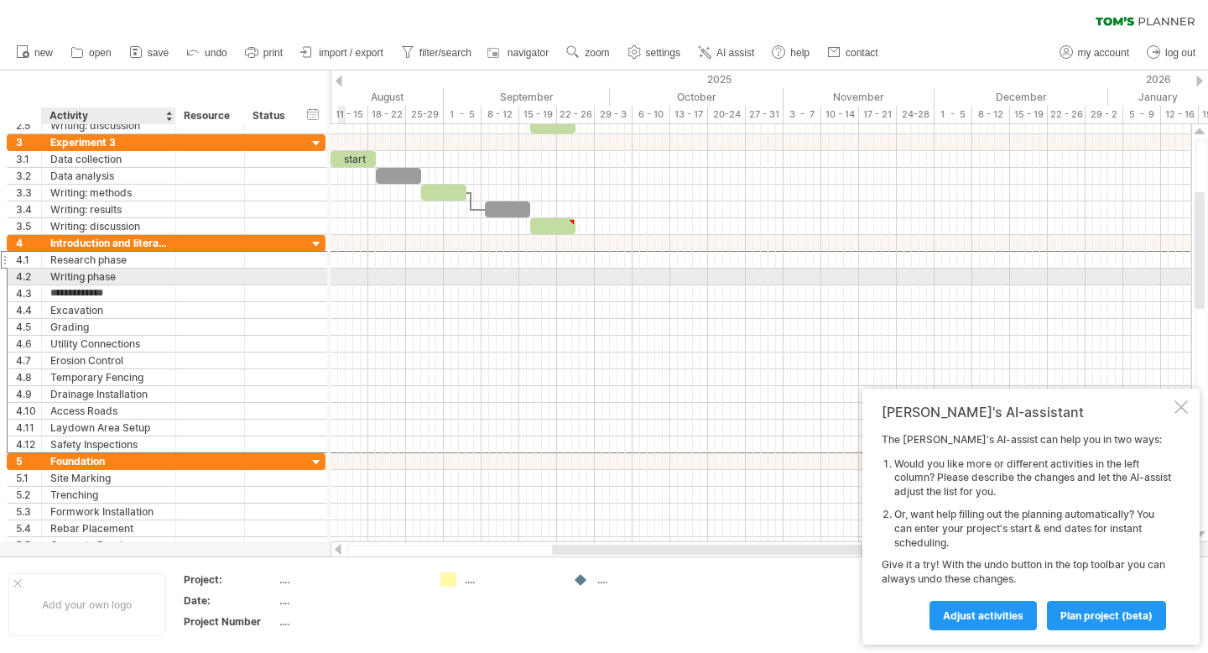
click at [150, 278] on div "Writing phase" at bounding box center [108, 276] width 117 height 16
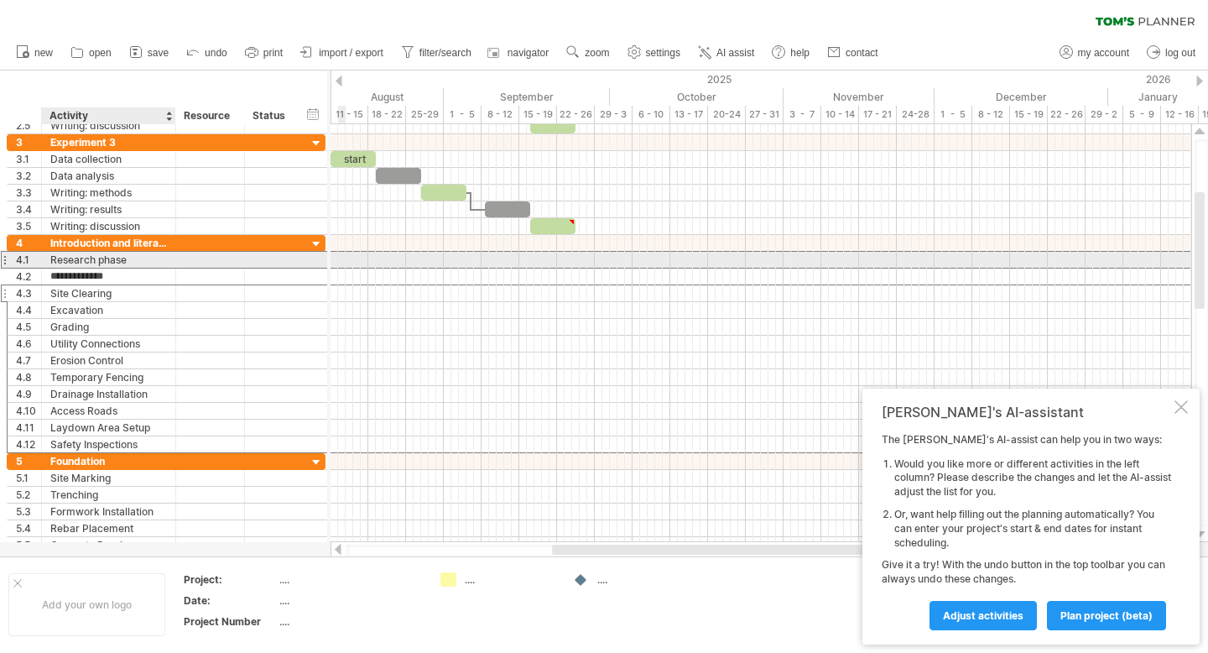
click at [139, 260] on div "Research phase" at bounding box center [108, 260] width 117 height 16
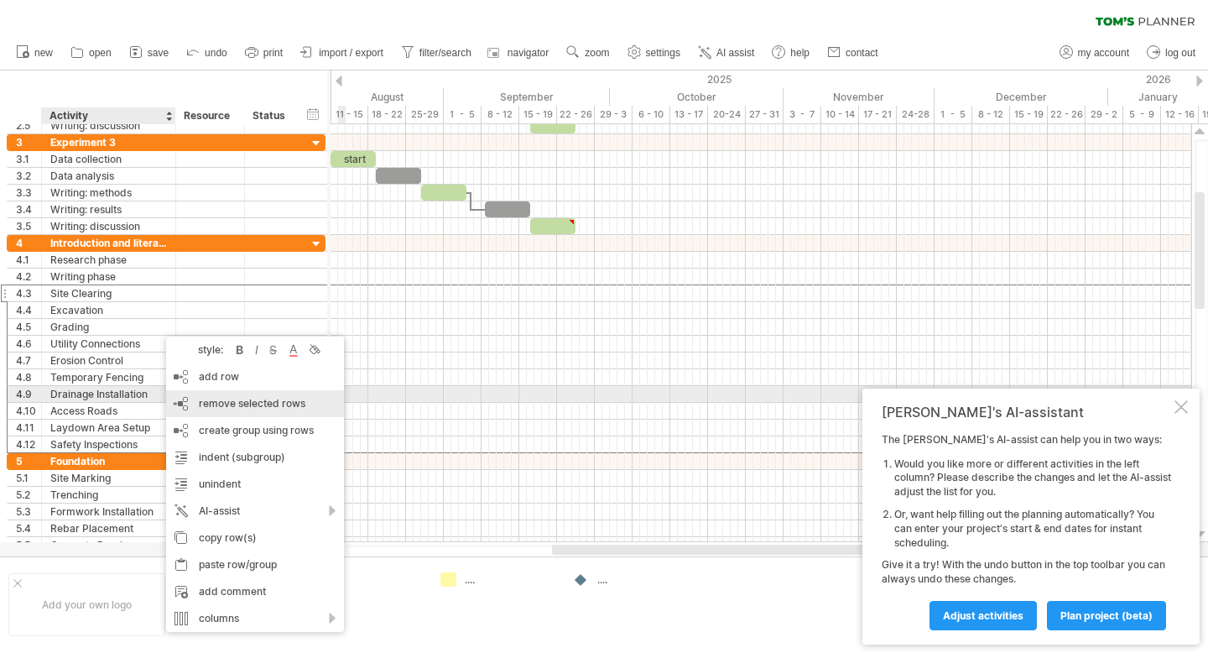
click at [226, 402] on span "remove selected rows" at bounding box center [252, 403] width 107 height 13
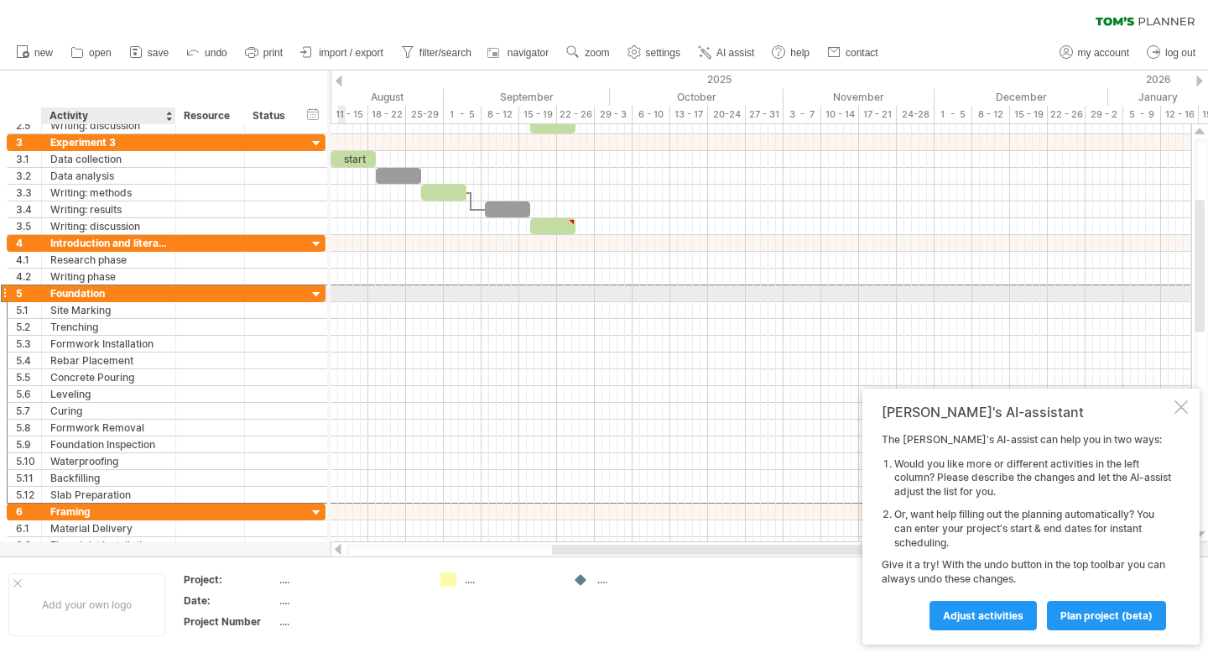
click at [106, 294] on div "Foundation" at bounding box center [108, 293] width 117 height 16
click at [0, 0] on input "**********" at bounding box center [0, 0] width 0 height 0
click at [106, 294] on input "**********" at bounding box center [108, 293] width 117 height 16
type input "**********"
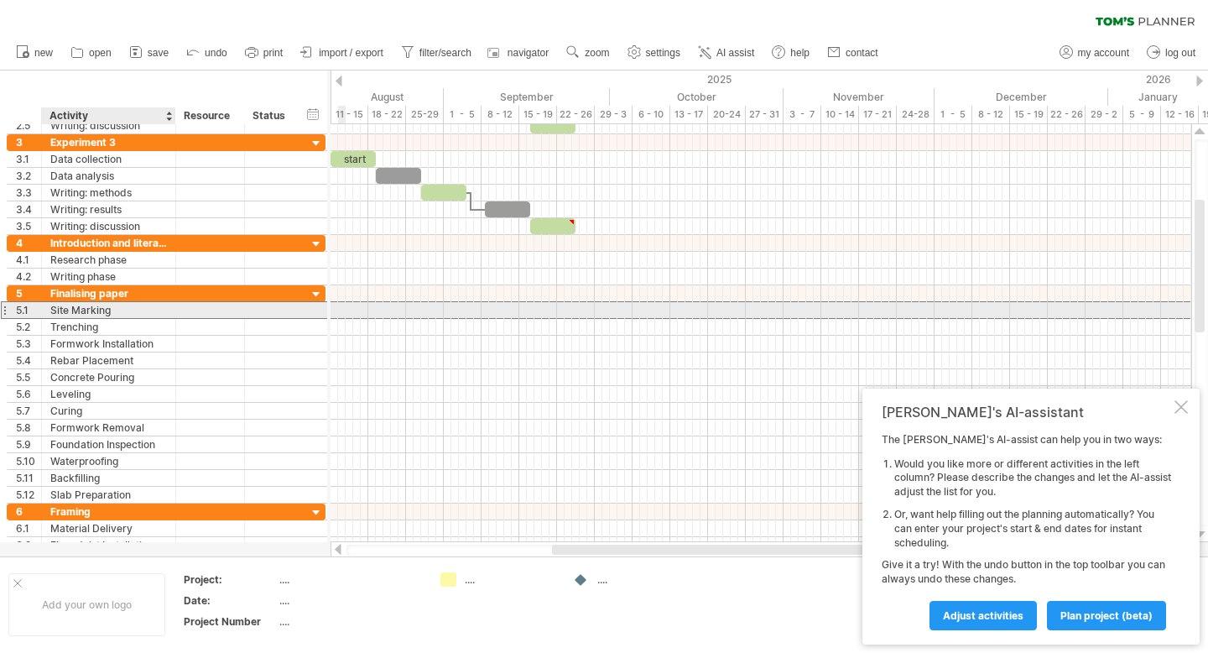
click at [105, 310] on div "Site Marking" at bounding box center [108, 310] width 117 height 16
click at [0, 0] on input "**********" at bounding box center [0, 0] width 0 height 0
click at [105, 310] on input "**********" at bounding box center [108, 310] width 117 height 16
type input "**********"
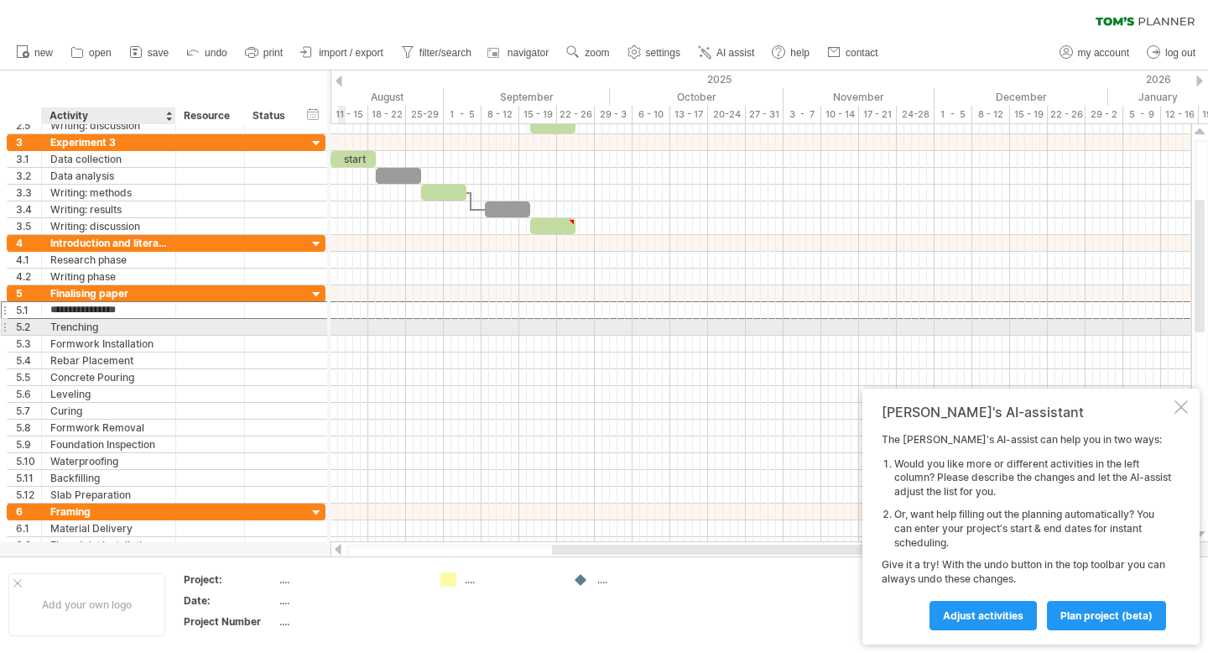
click at [104, 325] on div "Trenching" at bounding box center [108, 327] width 117 height 16
click at [104, 325] on input "*********" at bounding box center [108, 327] width 117 height 16
type input "**********"
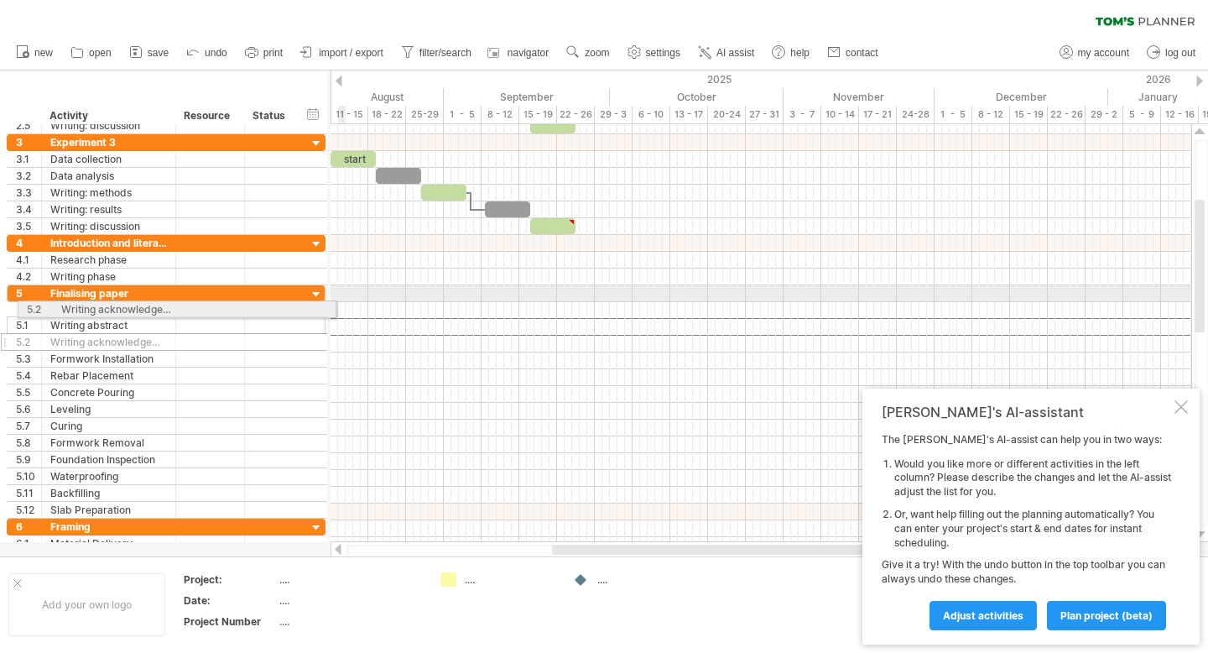
drag, startPoint x: 3, startPoint y: 328, endPoint x: 8, endPoint y: 306, distance: 22.6
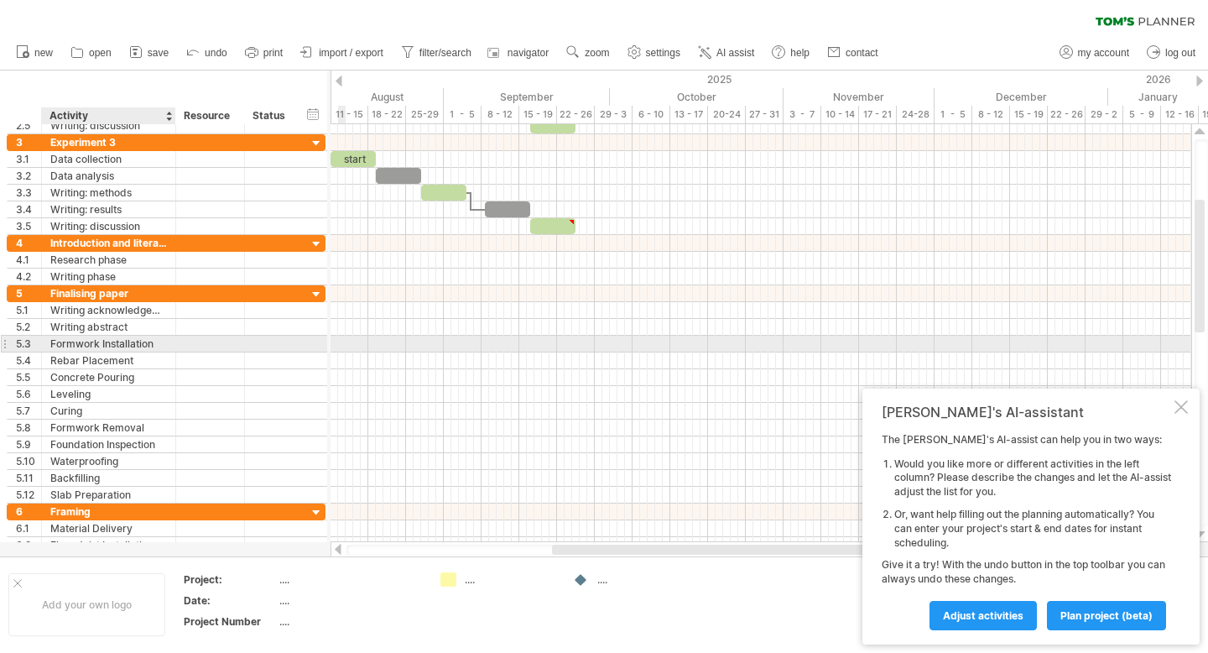
click at [94, 342] on div "Formwork Installation" at bounding box center [108, 344] width 117 height 16
click at [94, 342] on input "**********" at bounding box center [108, 344] width 117 height 16
type input "**********"
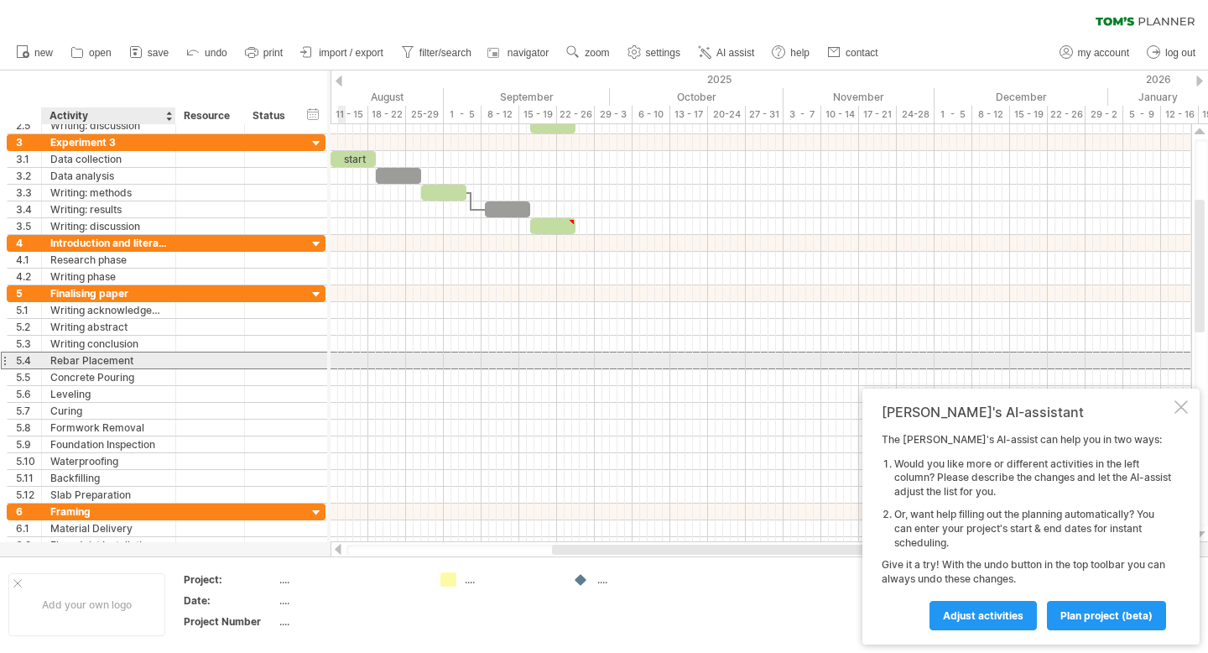
click at [88, 357] on div "Rebar Placement" at bounding box center [108, 360] width 117 height 16
click at [0, 0] on input "**********" at bounding box center [0, 0] width 0 height 0
click at [88, 357] on input "**********" at bounding box center [108, 360] width 117 height 16
type input "**********"
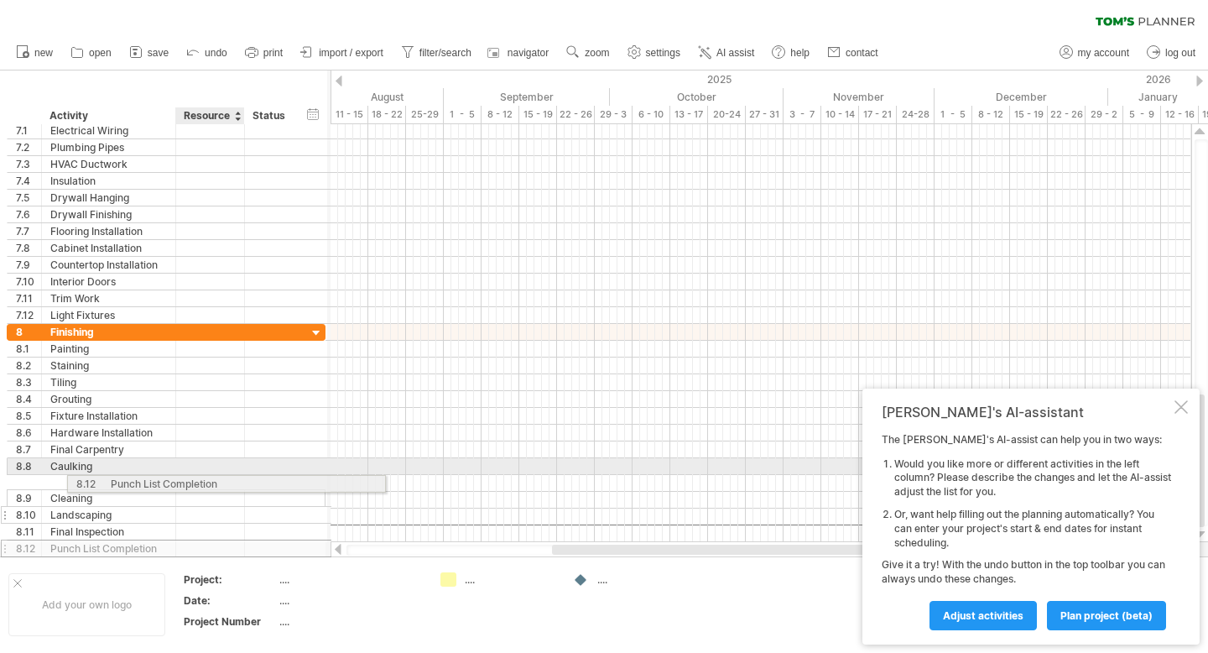
drag, startPoint x: 160, startPoint y: 539, endPoint x: 216, endPoint y: 506, distance: 65.0
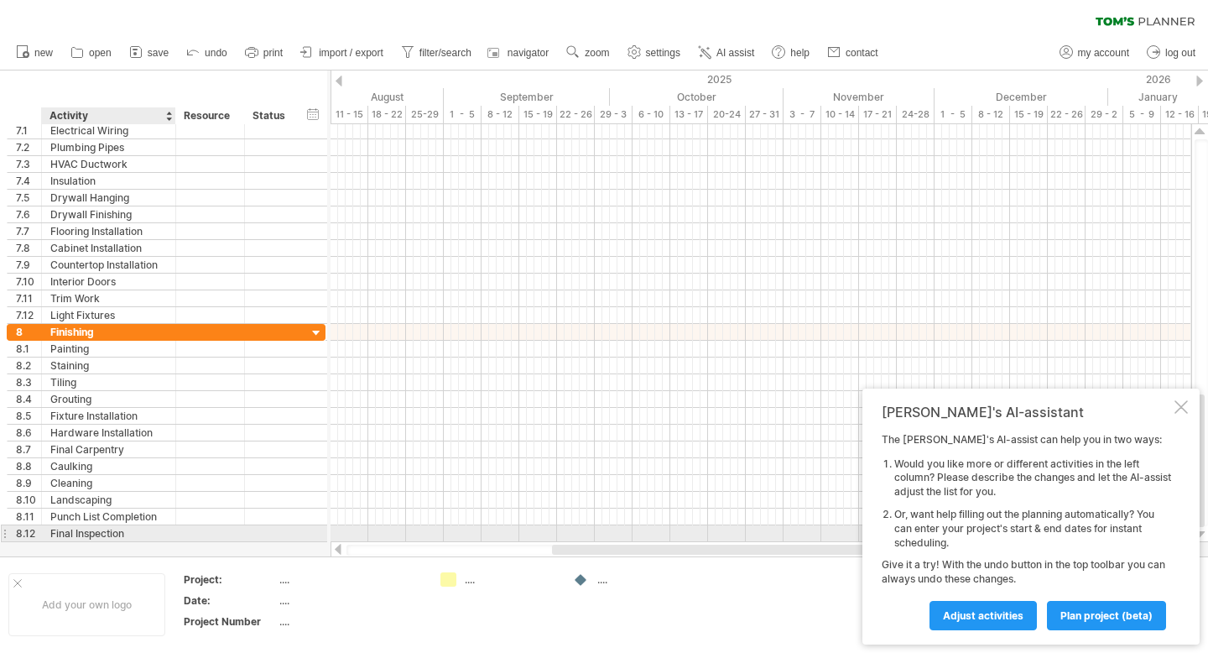
click at [152, 525] on div "Final Inspection" at bounding box center [108, 533] width 117 height 16
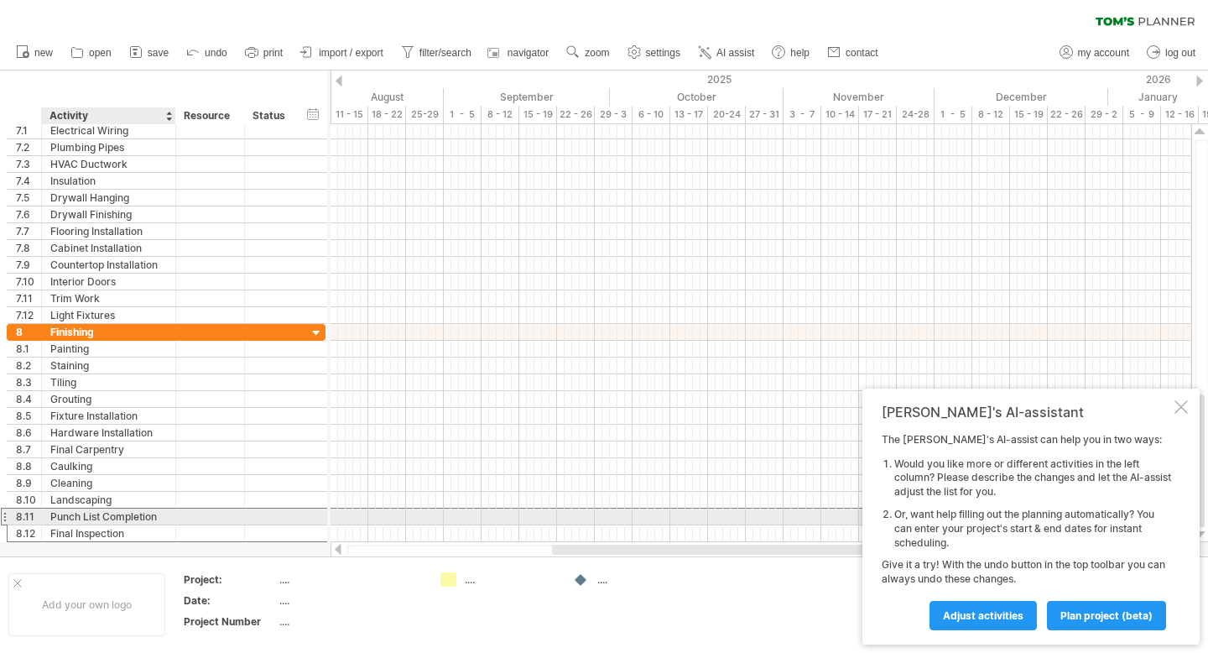
click at [140, 515] on div "Punch List Completion" at bounding box center [108, 516] width 117 height 16
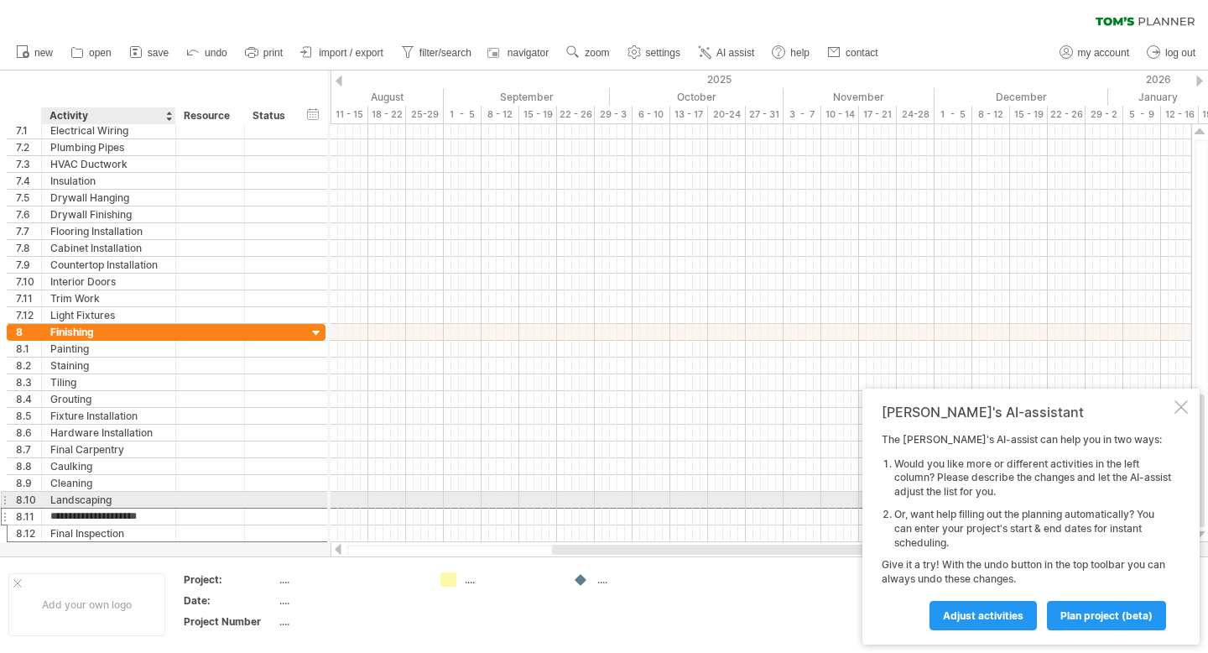
click at [134, 501] on div "Landscaping" at bounding box center [108, 500] width 117 height 16
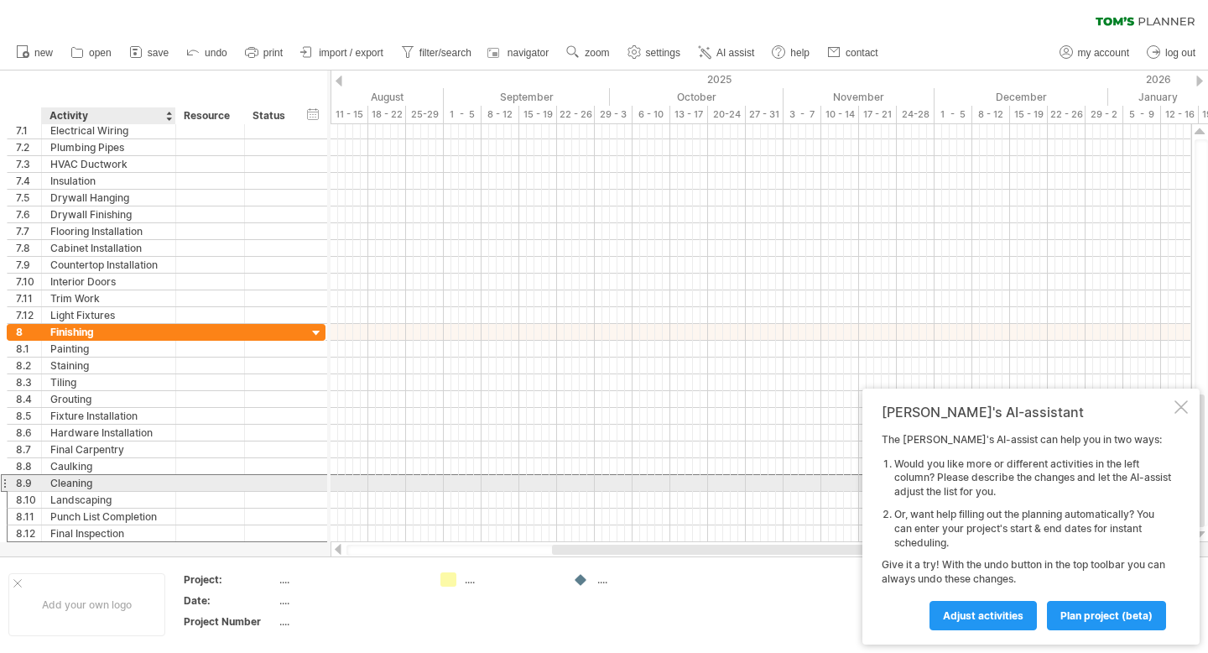
click at [126, 481] on div "Cleaning" at bounding box center [108, 483] width 117 height 16
click at [120, 468] on div "Caulking" at bounding box center [108, 466] width 117 height 16
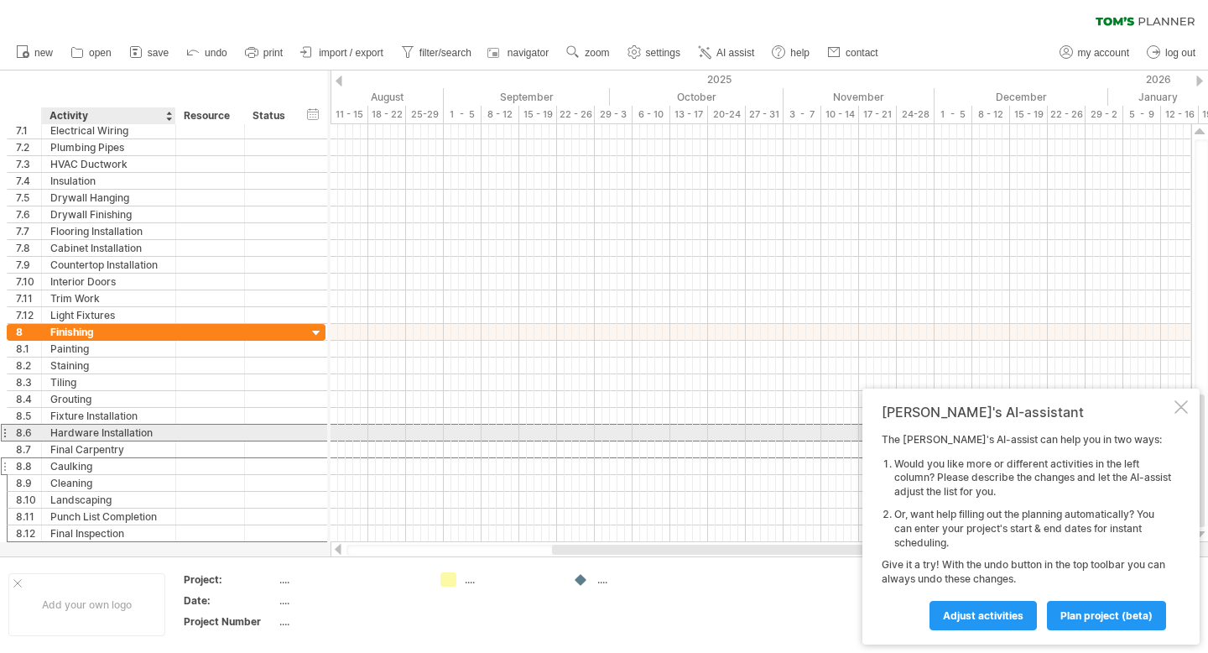
click at [117, 439] on div "Hardware Installation" at bounding box center [108, 432] width 117 height 16
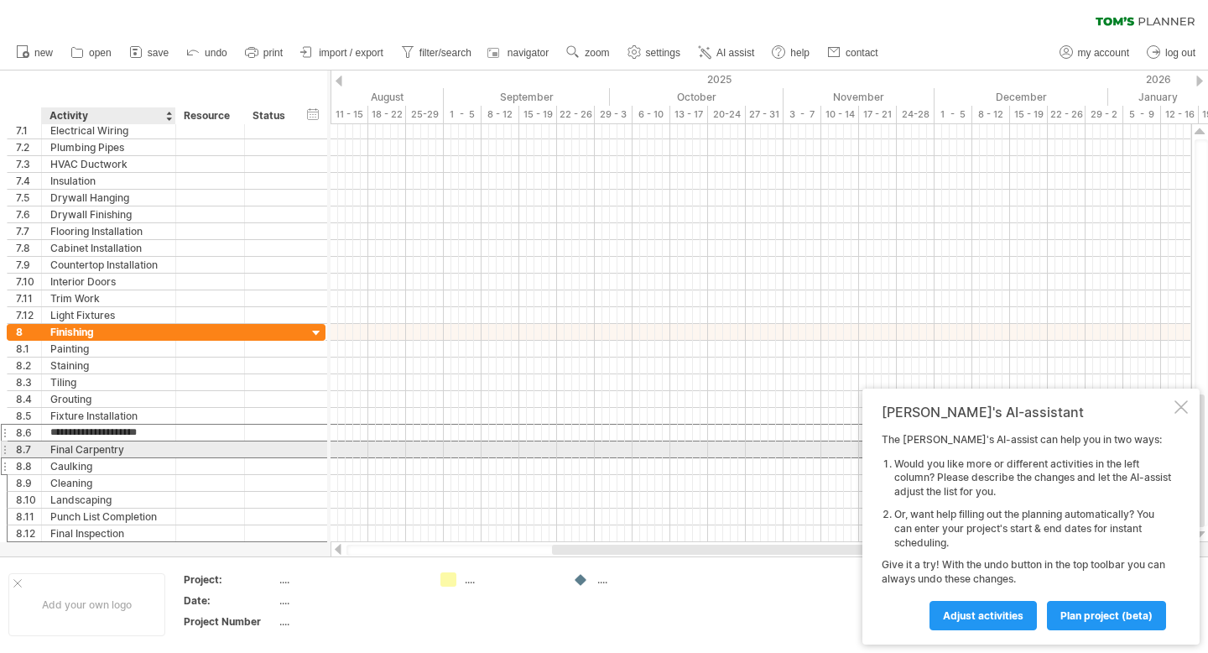
click at [115, 449] on div "Final Carpentry" at bounding box center [108, 449] width 117 height 16
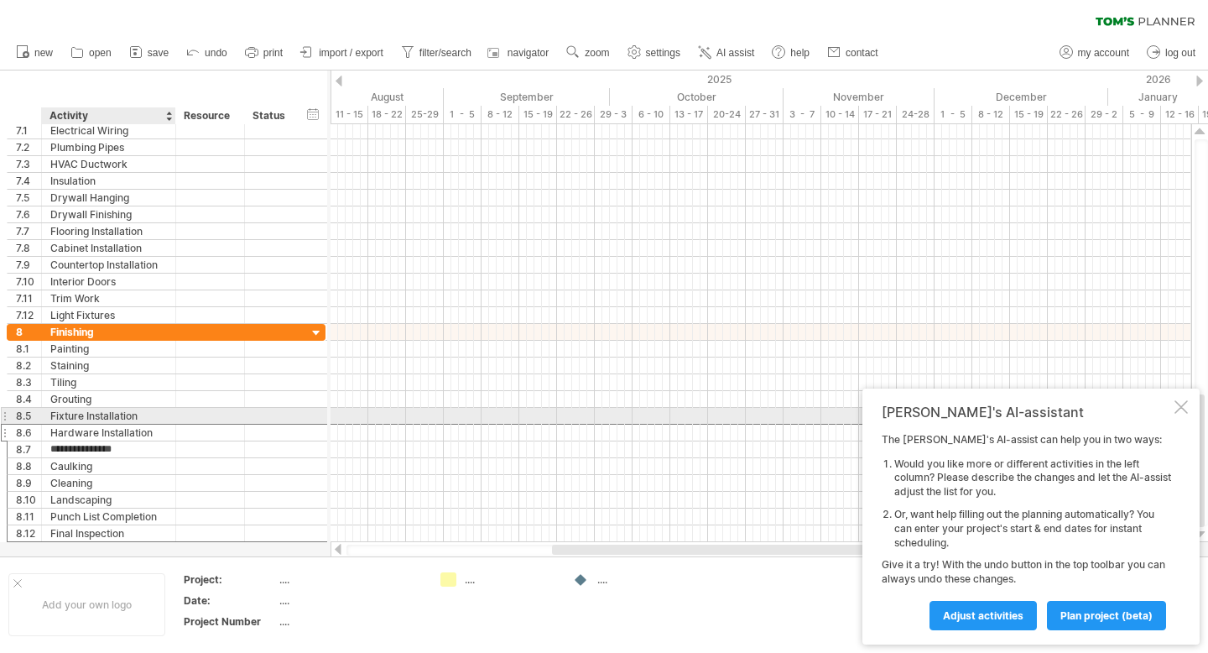
click at [102, 414] on div "Fixture Installation" at bounding box center [108, 416] width 117 height 16
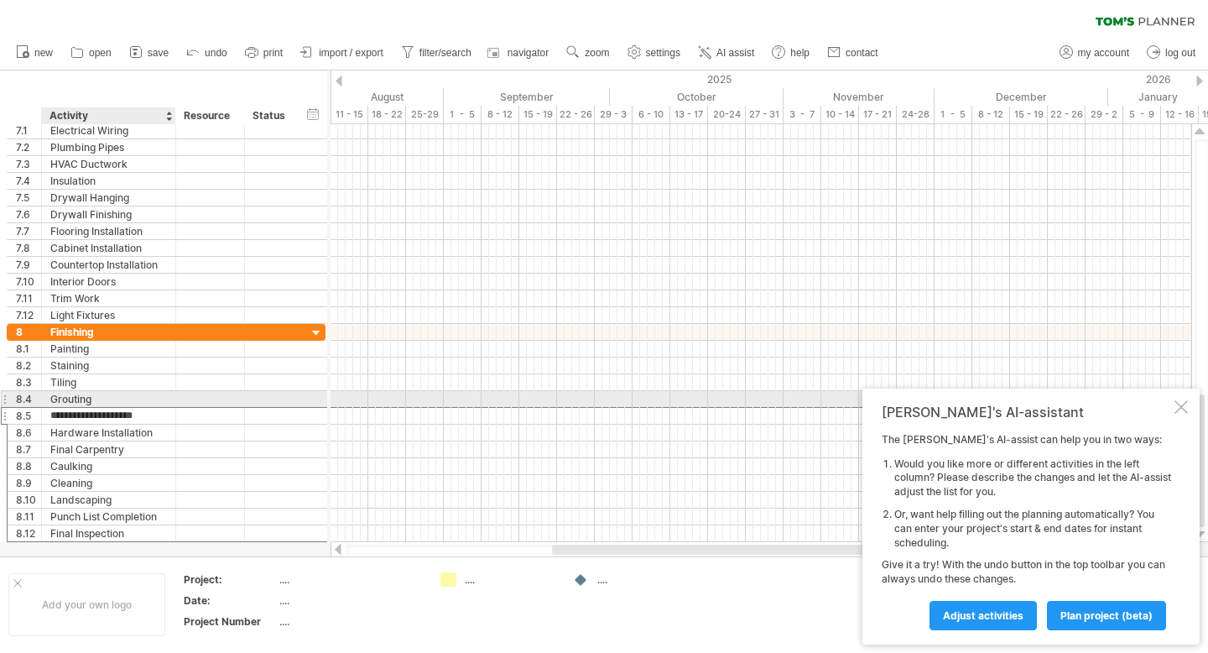
click at [94, 398] on div "Grouting" at bounding box center [108, 399] width 117 height 16
click at [88, 383] on div "Tiling" at bounding box center [108, 382] width 117 height 16
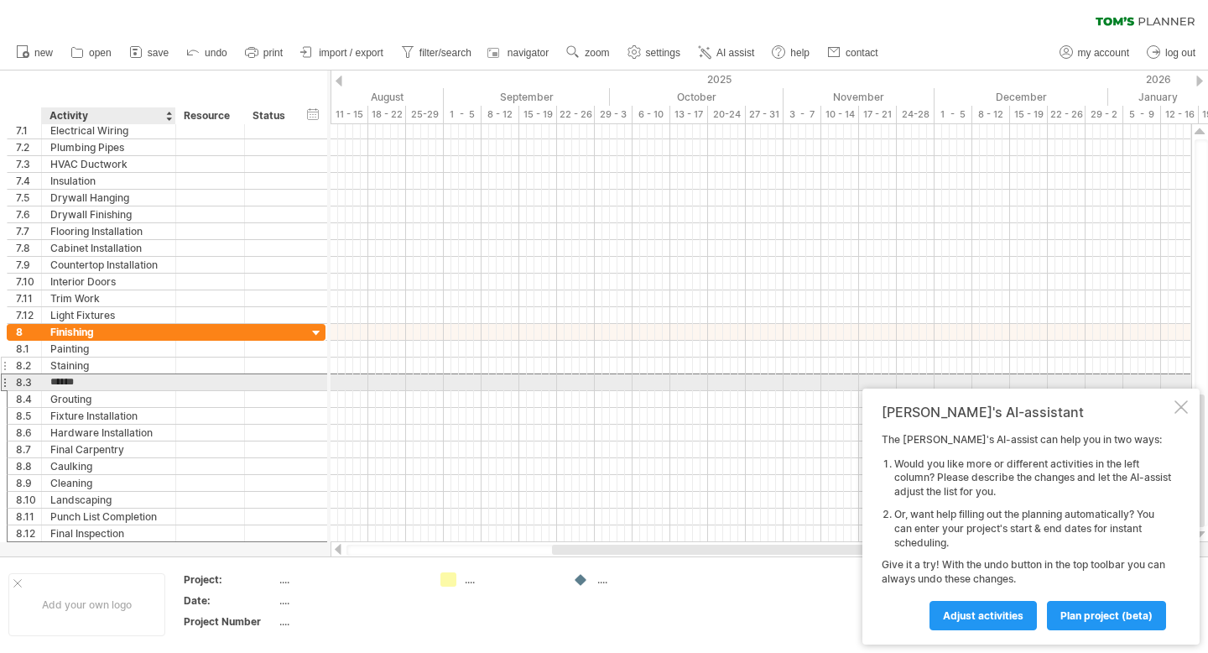
click at [79, 365] on div "Staining" at bounding box center [108, 365] width 117 height 16
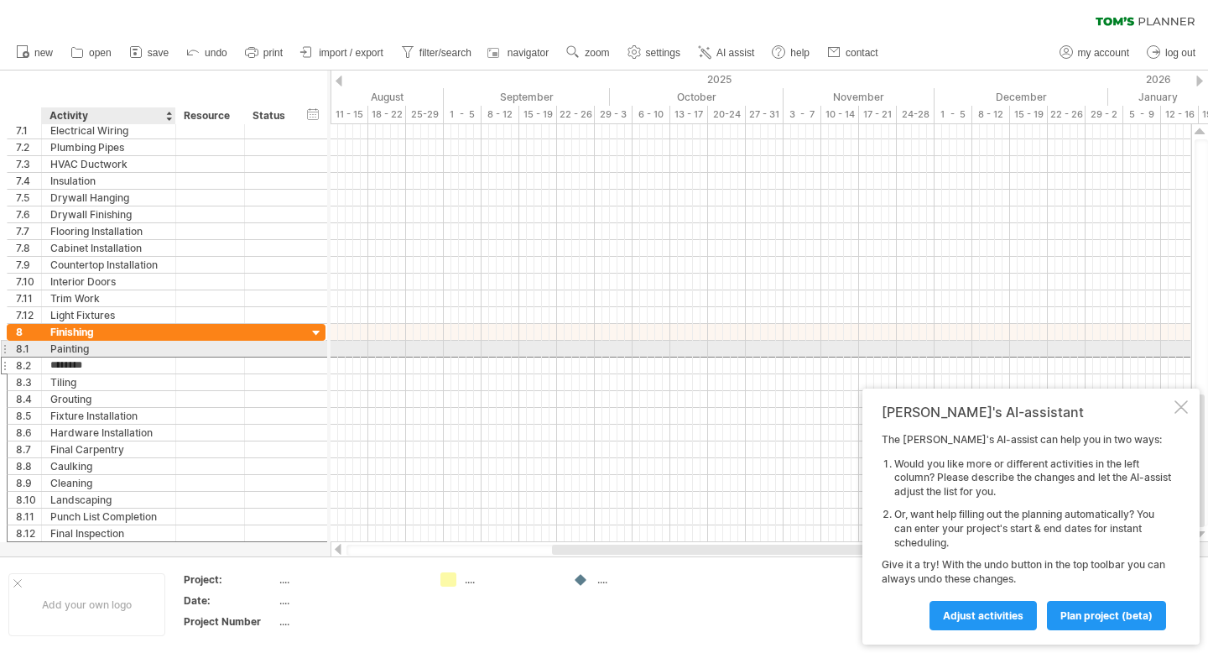
click at [90, 351] on div "Painting" at bounding box center [108, 349] width 117 height 16
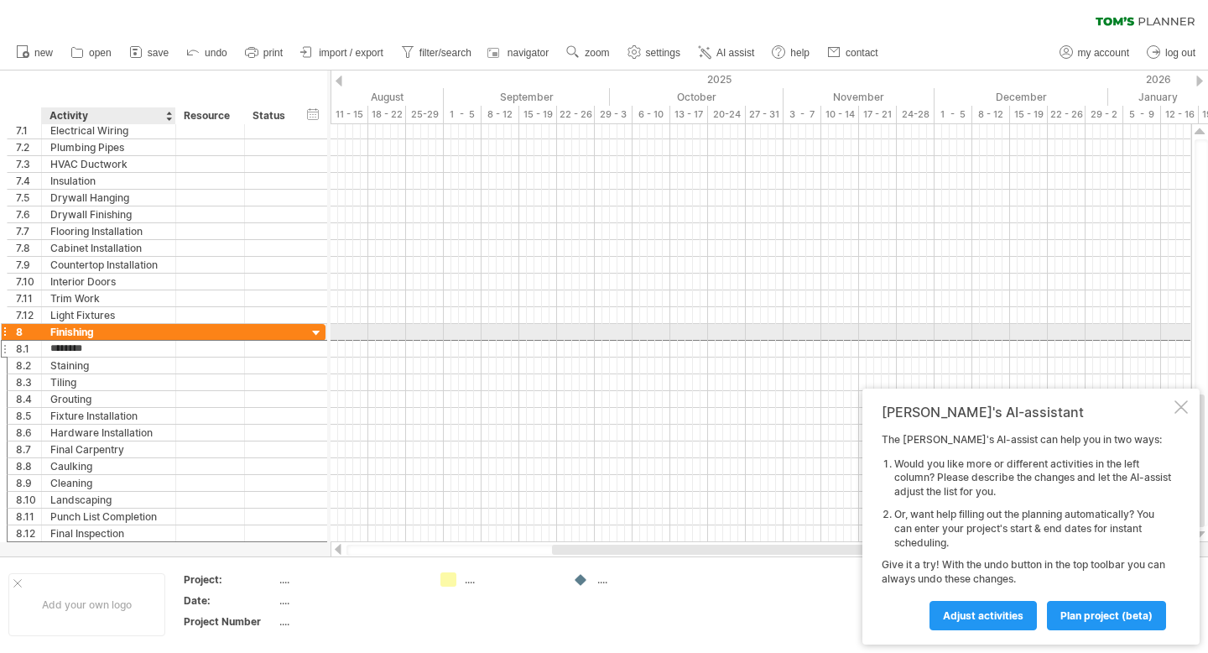
click at [97, 331] on div "Finishing" at bounding box center [108, 332] width 117 height 16
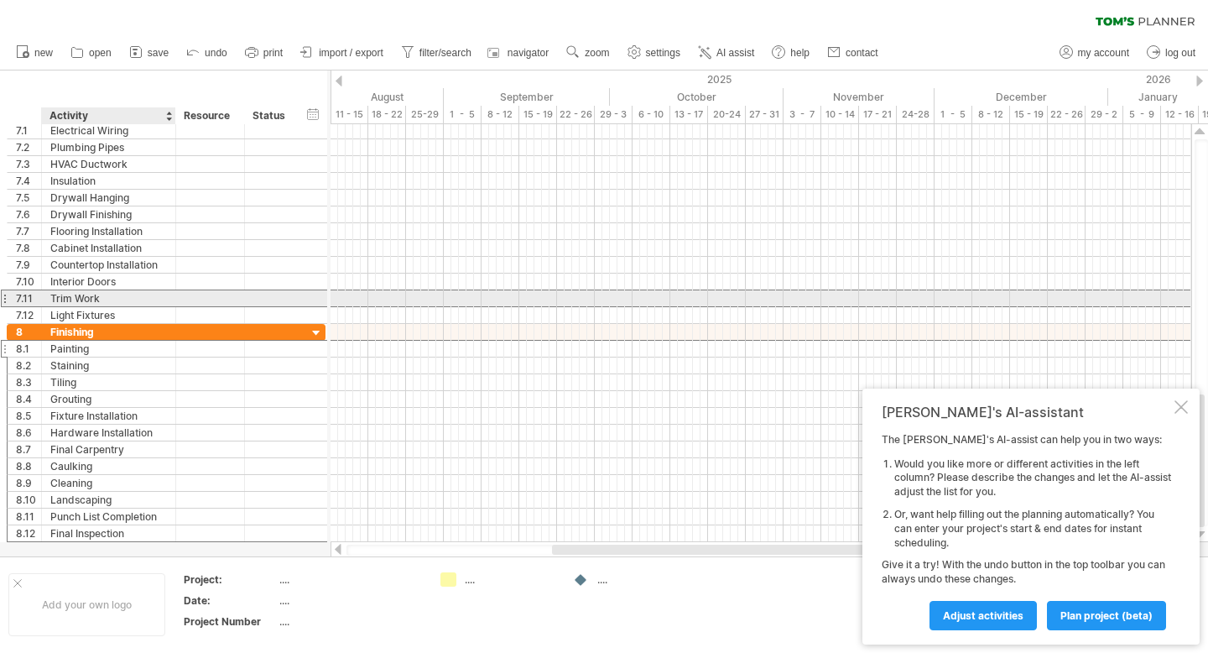
click at [125, 304] on div "Trim Work" at bounding box center [108, 298] width 117 height 16
click at [127, 310] on div "Light Fixtures" at bounding box center [108, 315] width 117 height 16
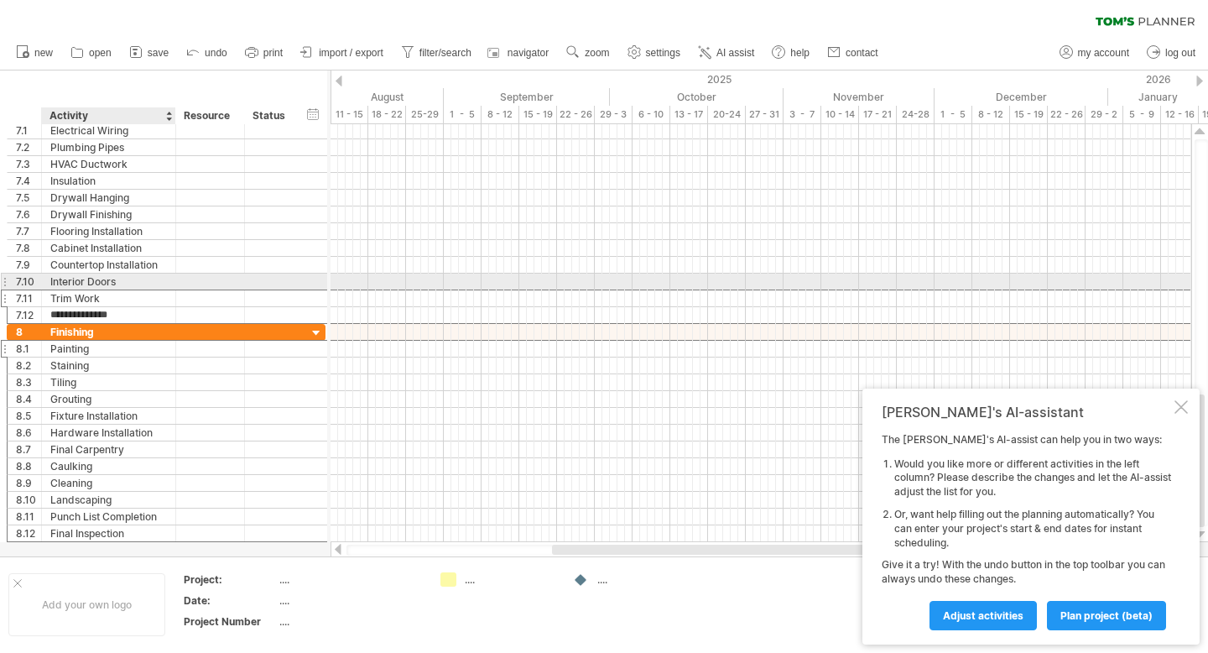
click at [138, 277] on div "Interior Doors" at bounding box center [108, 281] width 117 height 16
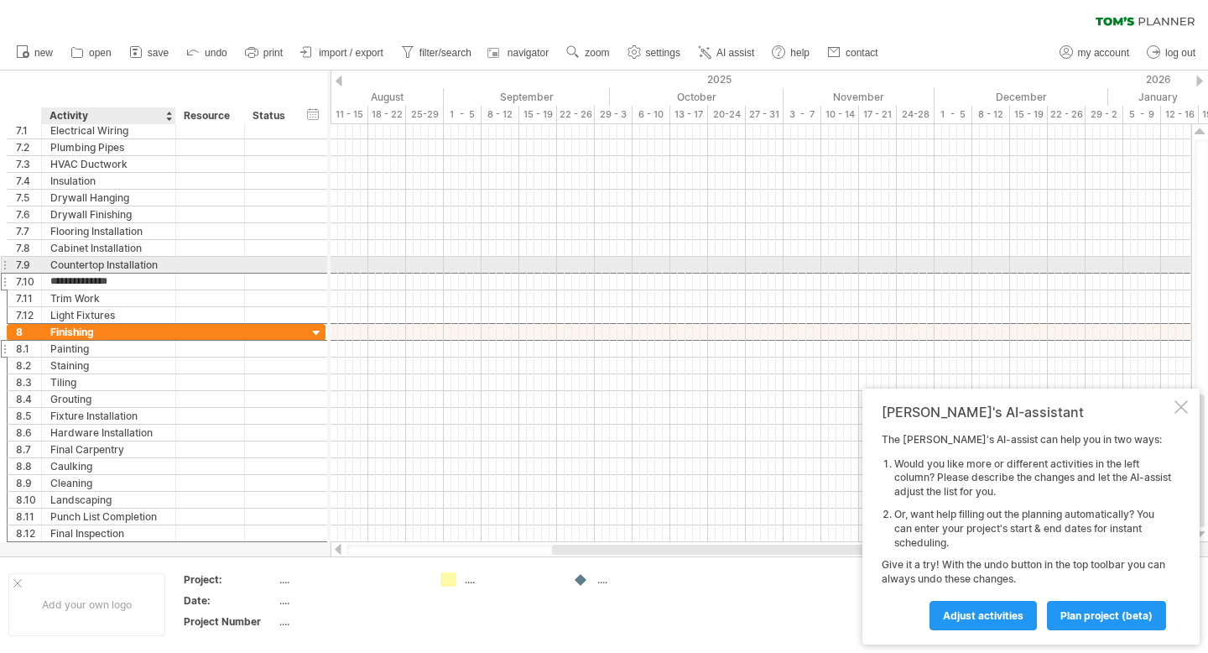
click at [138, 265] on div "Countertop Installation" at bounding box center [108, 265] width 117 height 16
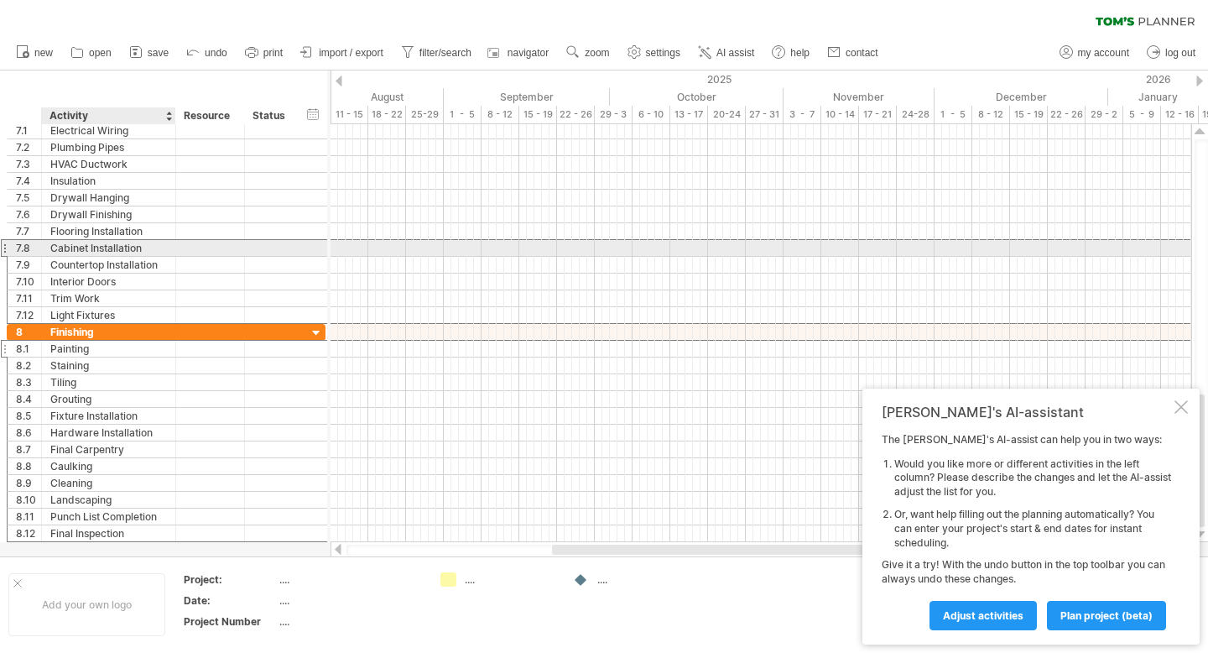
click at [138, 245] on div "Cabinet Installation" at bounding box center [108, 248] width 117 height 16
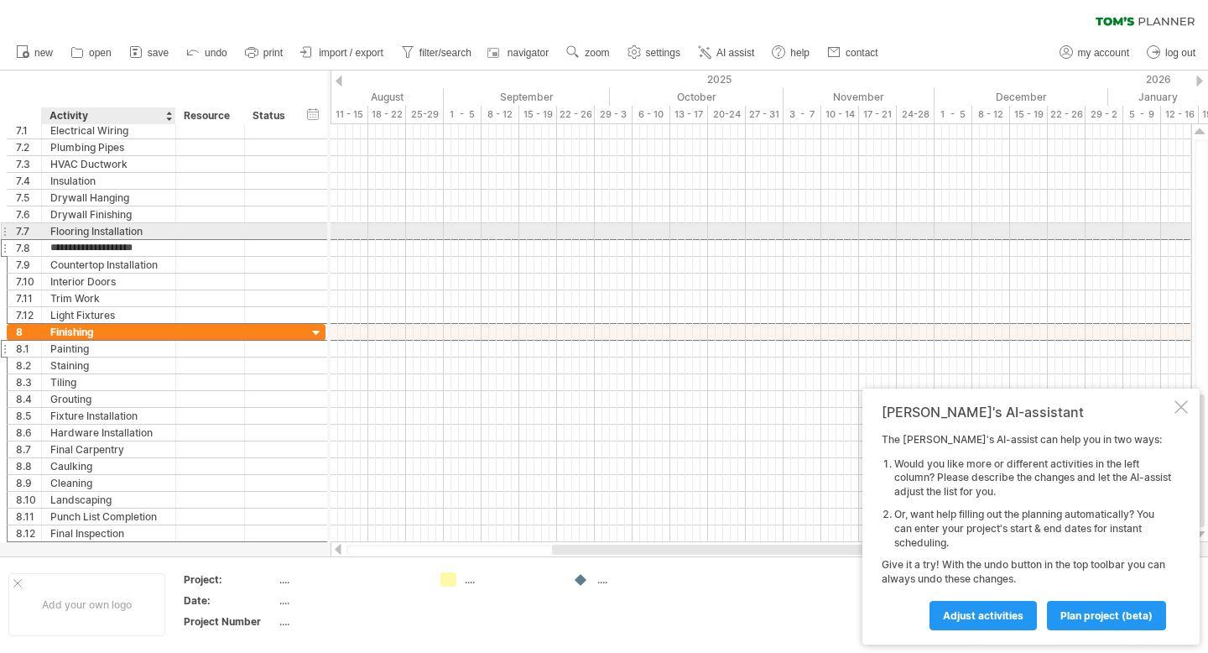
click at [137, 233] on div "Flooring Installation" at bounding box center [108, 231] width 117 height 16
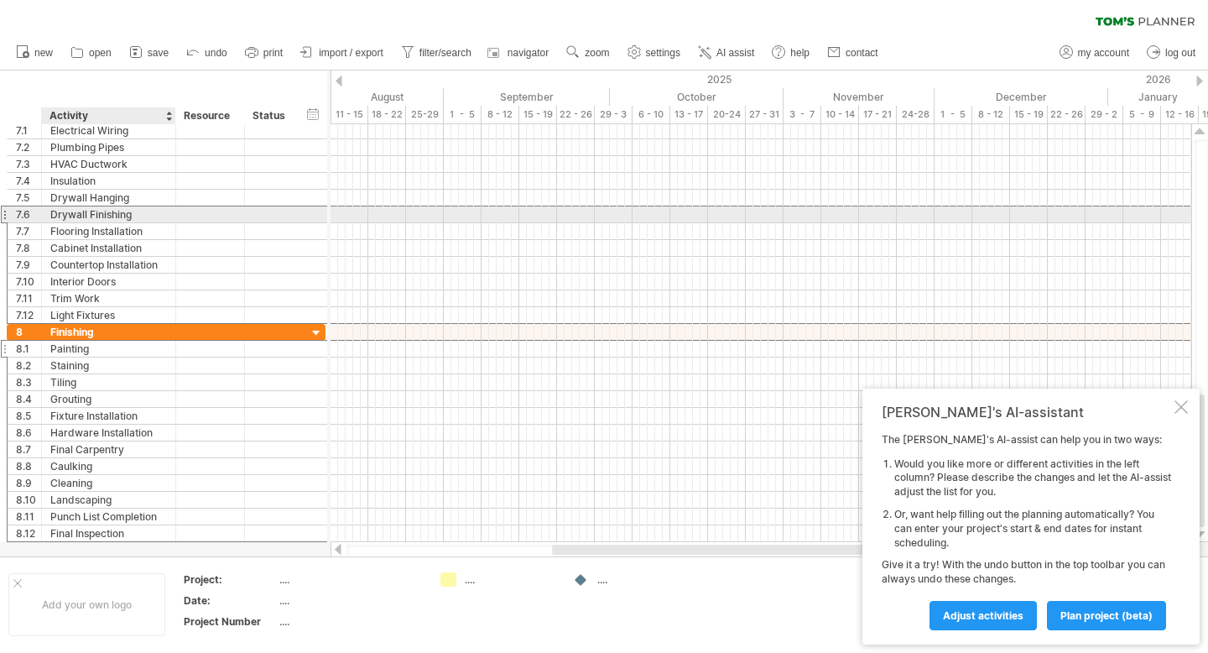
click at [127, 211] on div "Drywall Finishing" at bounding box center [108, 214] width 117 height 16
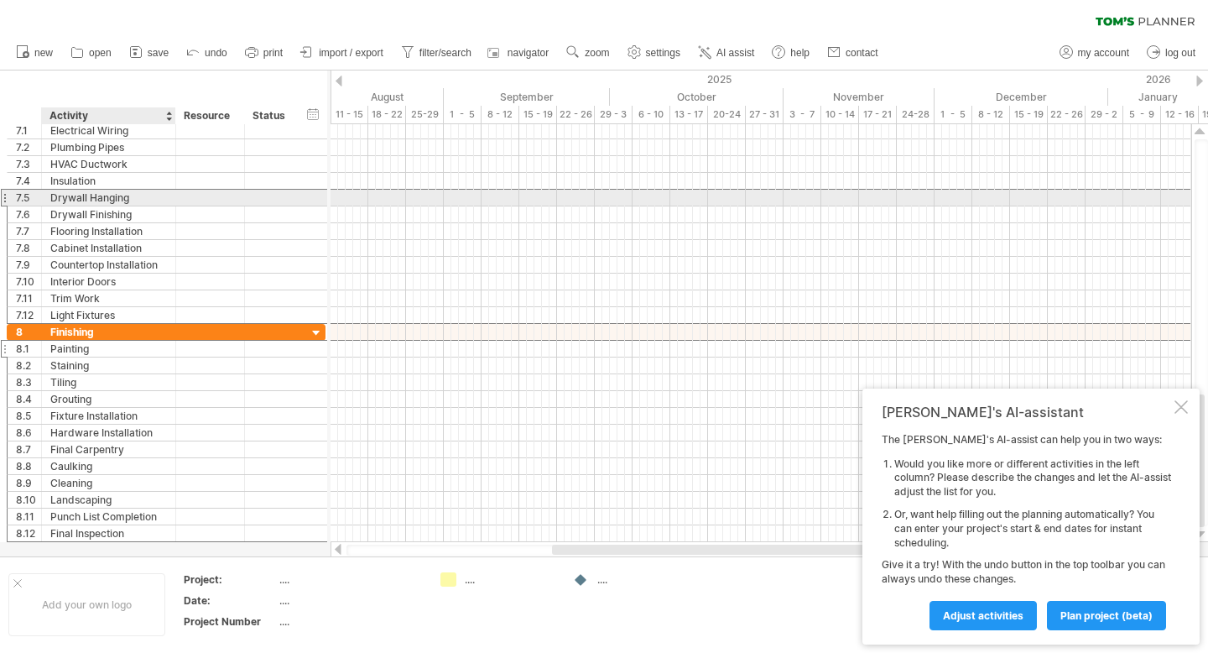
click at [127, 203] on div "Drywall Hanging" at bounding box center [108, 198] width 117 height 16
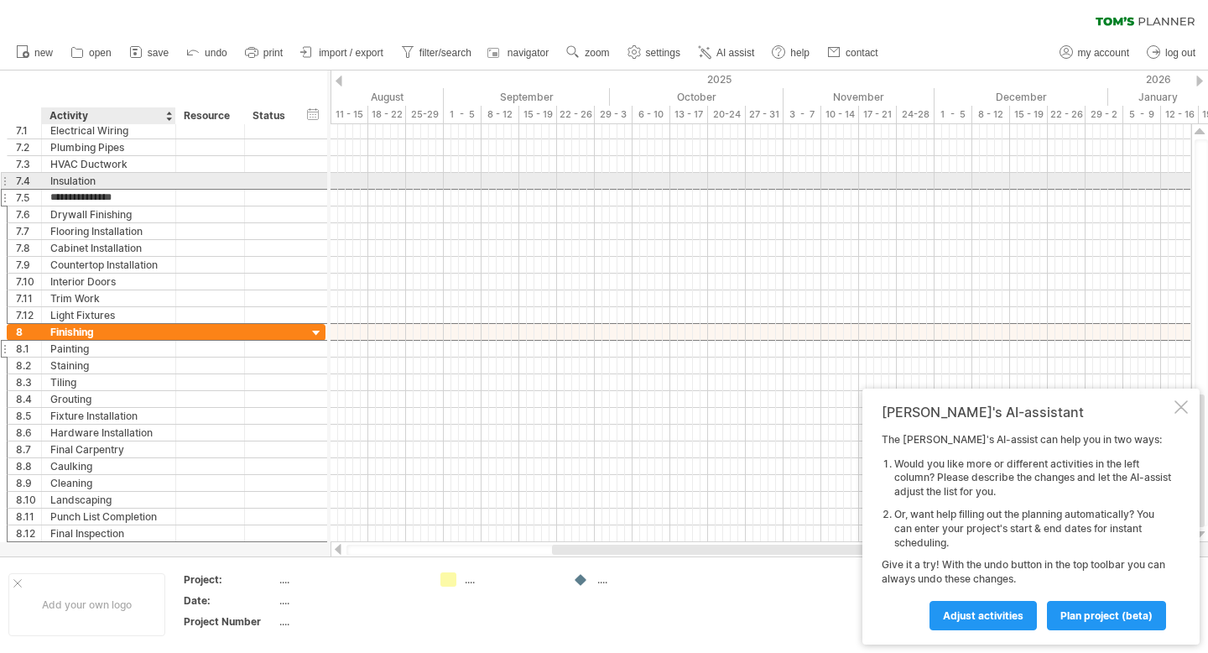
click at [113, 181] on div "Insulation" at bounding box center [108, 181] width 117 height 16
click at [113, 162] on div "HVAC Ductwork" at bounding box center [108, 164] width 117 height 16
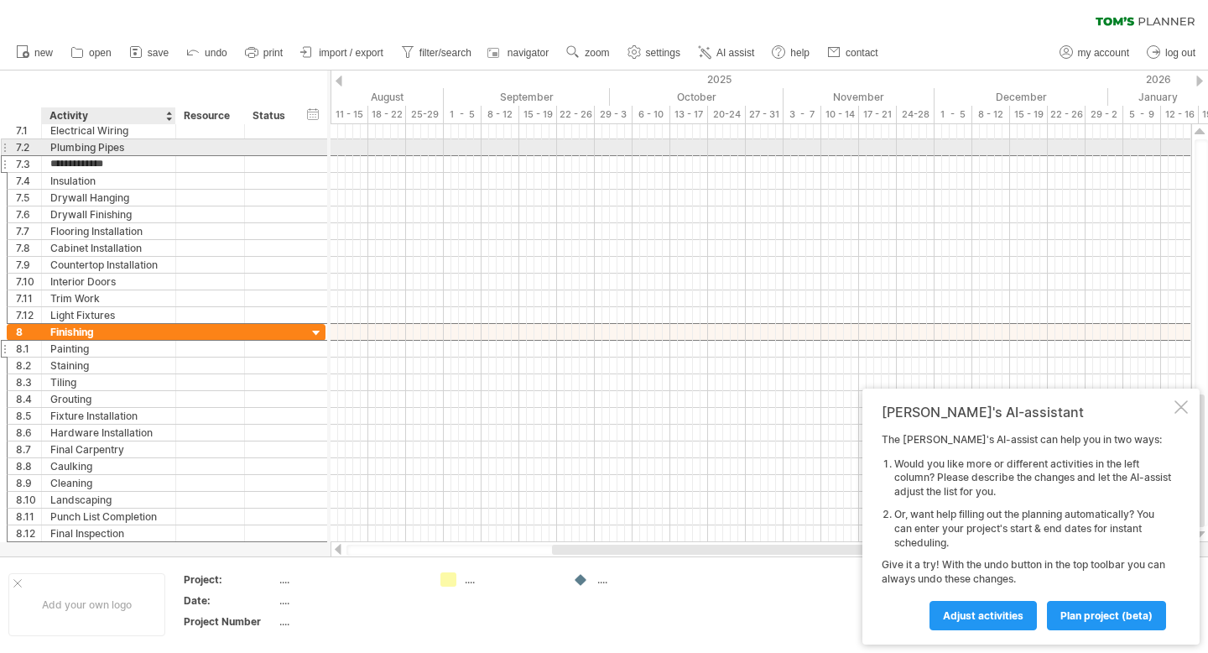
click at [110, 151] on div "Plumbing Pipes" at bounding box center [108, 147] width 117 height 16
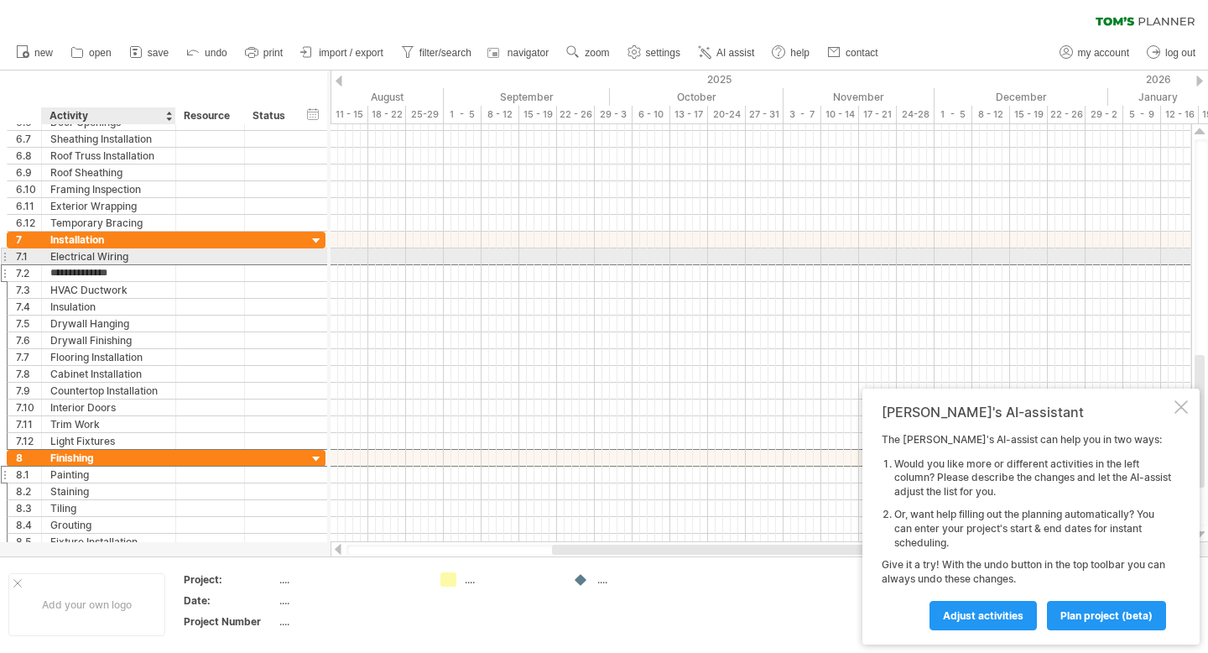
click at [120, 254] on div "Electrical Wiring" at bounding box center [108, 256] width 117 height 16
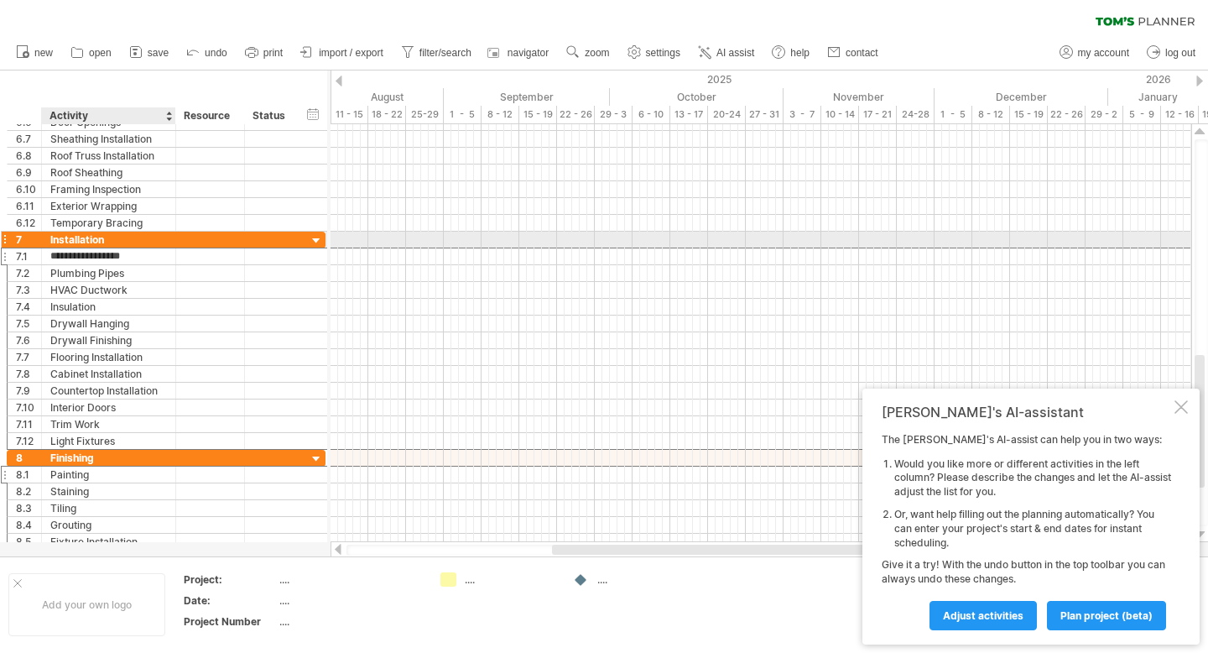
click at [112, 240] on div "Installation" at bounding box center [108, 240] width 117 height 16
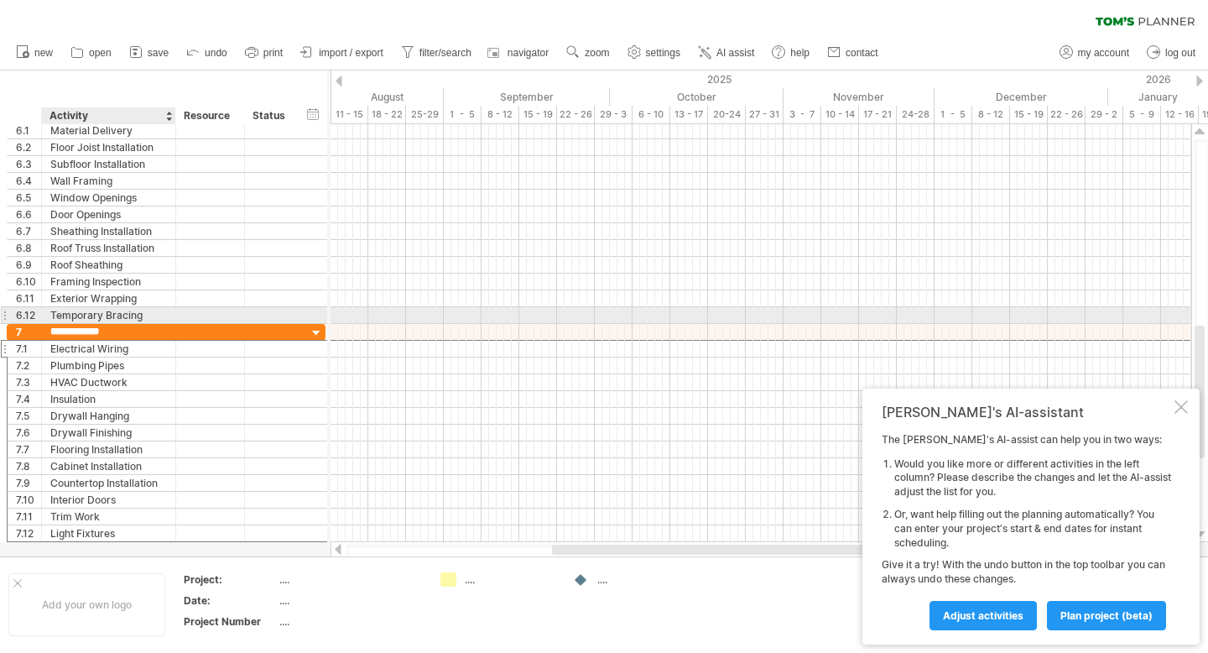
click at [120, 315] on div "Temporary Bracing" at bounding box center [108, 315] width 117 height 16
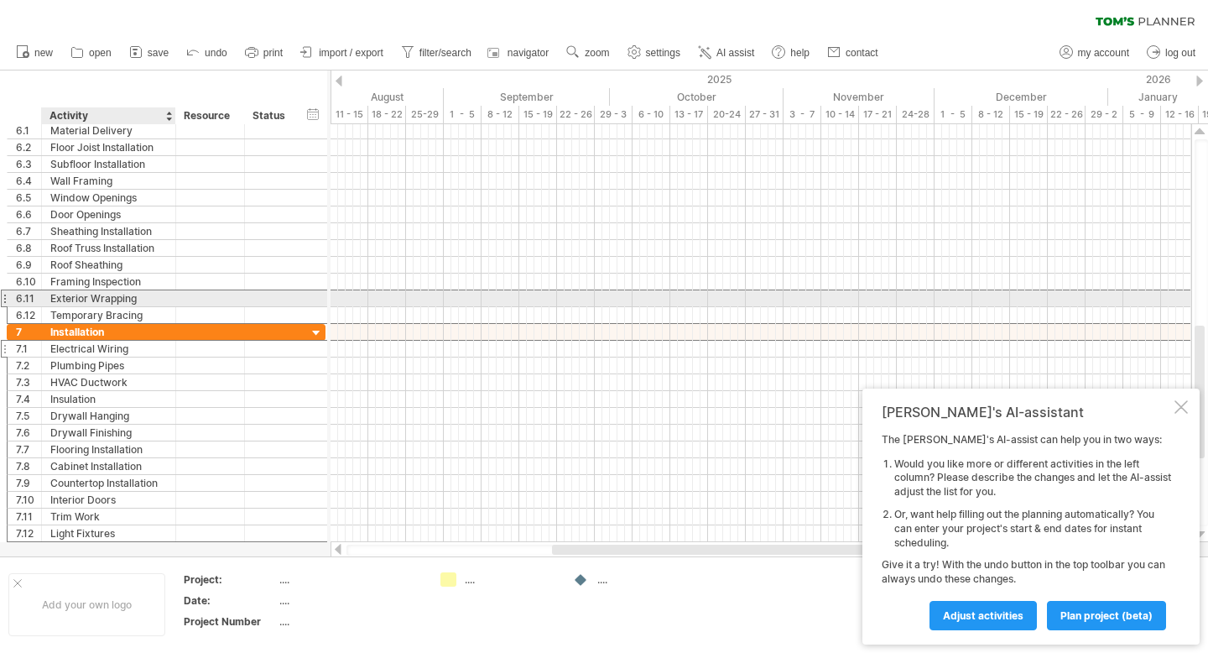
click at [117, 296] on div "Exterior Wrapping" at bounding box center [108, 298] width 117 height 16
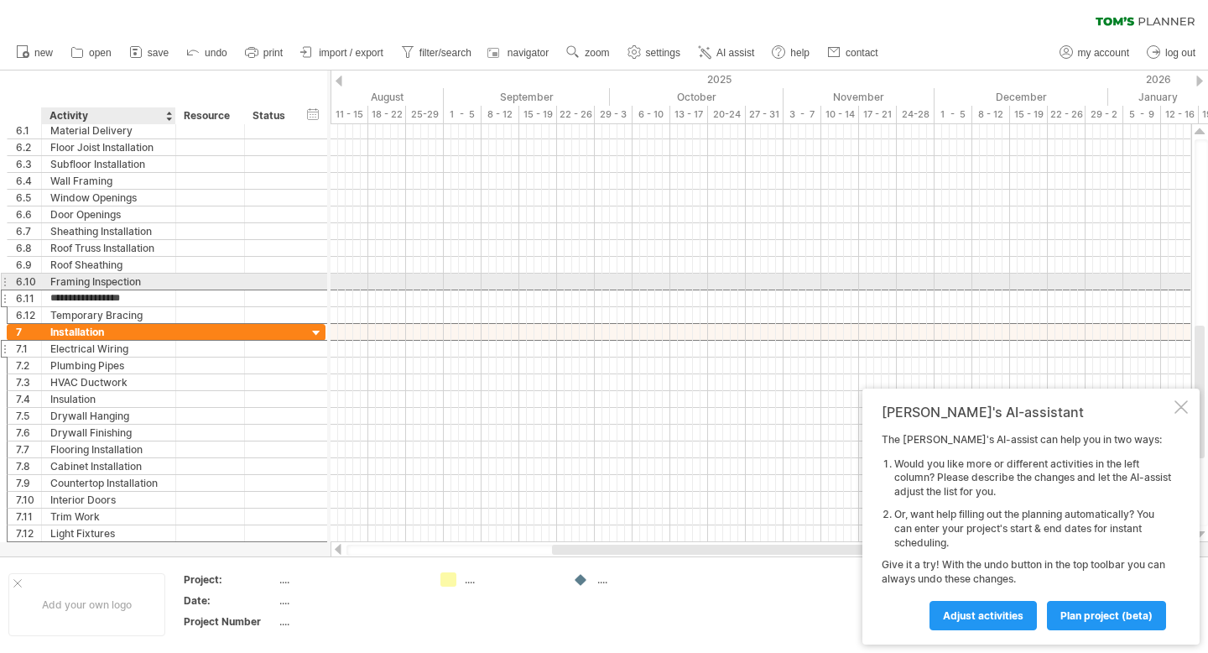
click at [117, 276] on div "Framing Inspection" at bounding box center [108, 281] width 117 height 16
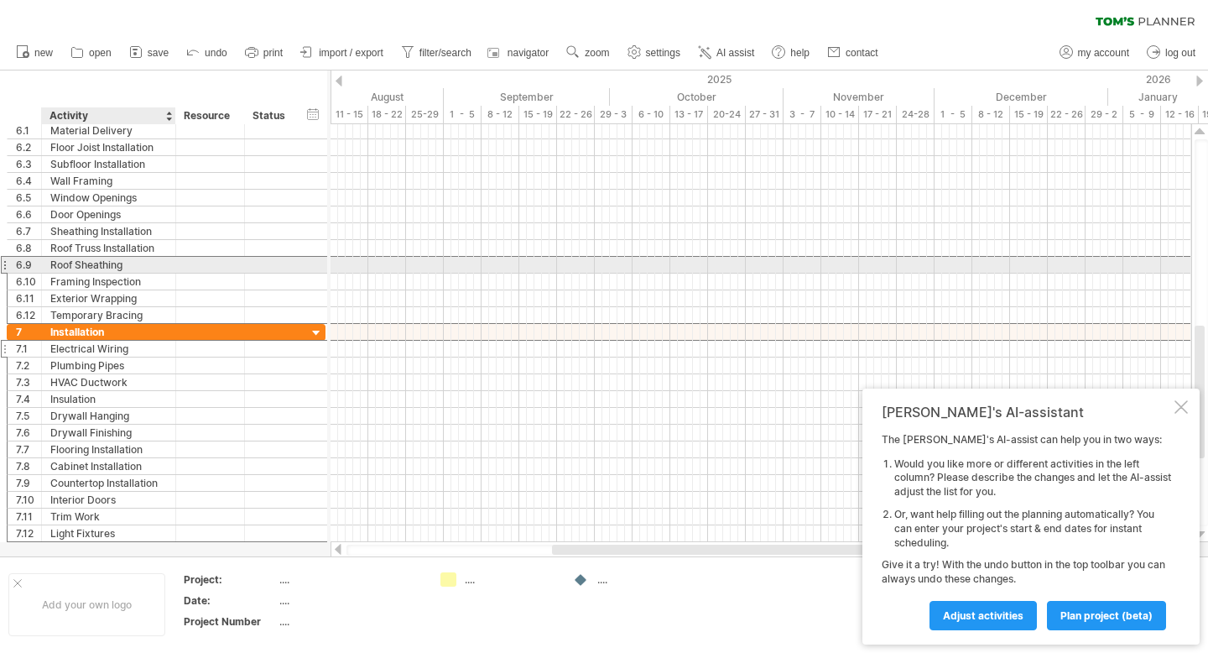
click at [113, 263] on div "Roof Sheathing" at bounding box center [108, 265] width 117 height 16
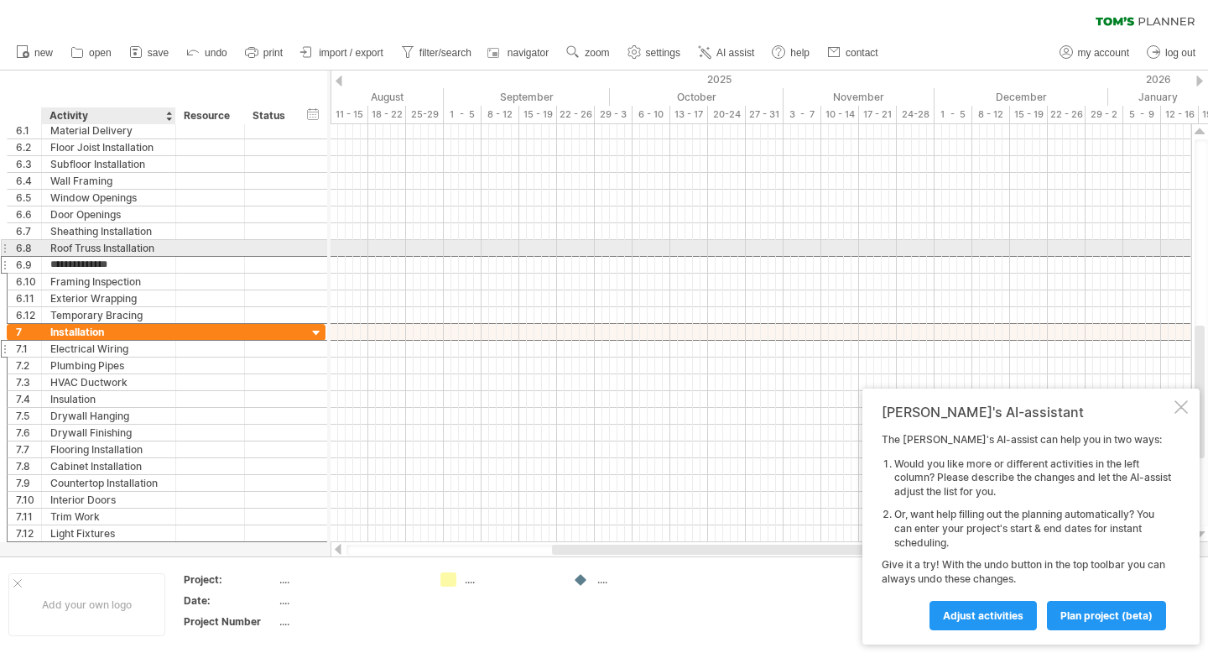
click at [112, 253] on div "Roof Truss Installation" at bounding box center [108, 248] width 117 height 16
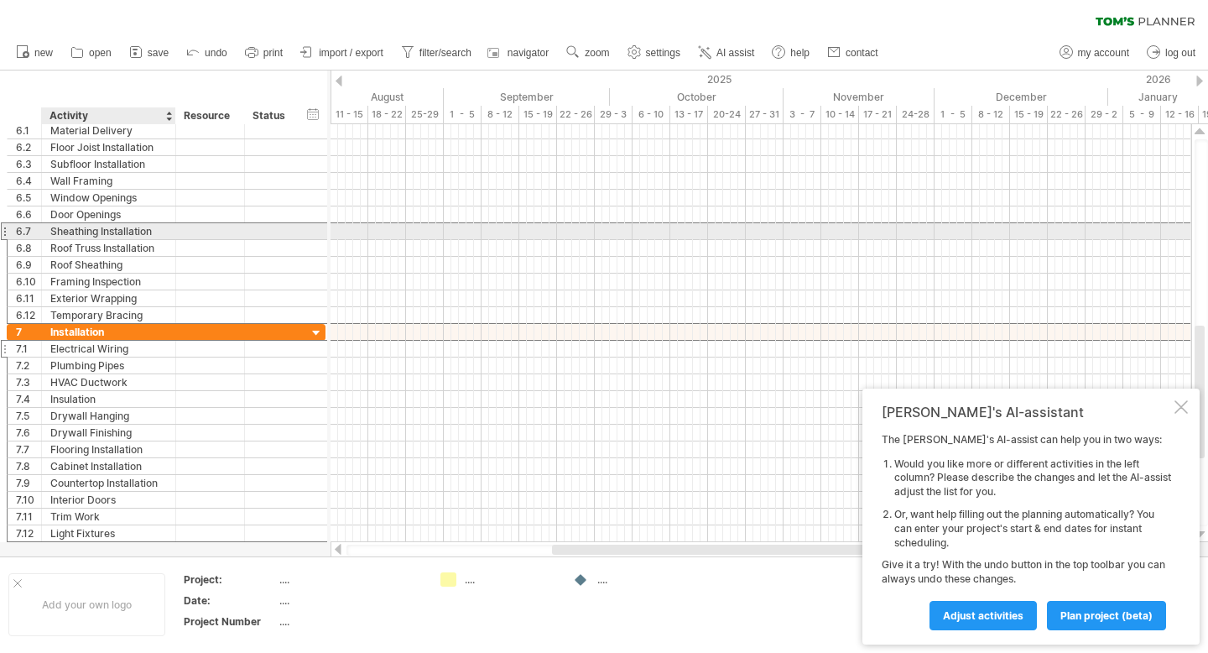
click at [109, 237] on div "Sheathing Installation" at bounding box center [108, 231] width 117 height 16
click at [102, 210] on div "Door Openings" at bounding box center [108, 214] width 117 height 16
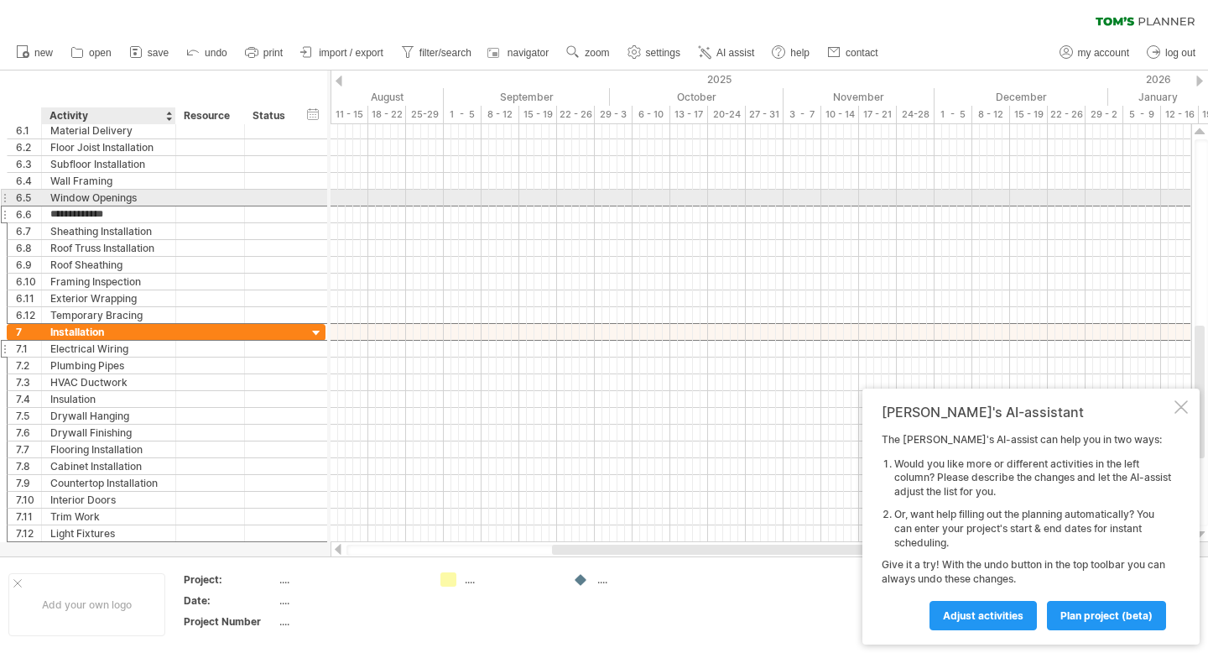
click at [96, 195] on div "Window Openings" at bounding box center [108, 198] width 117 height 16
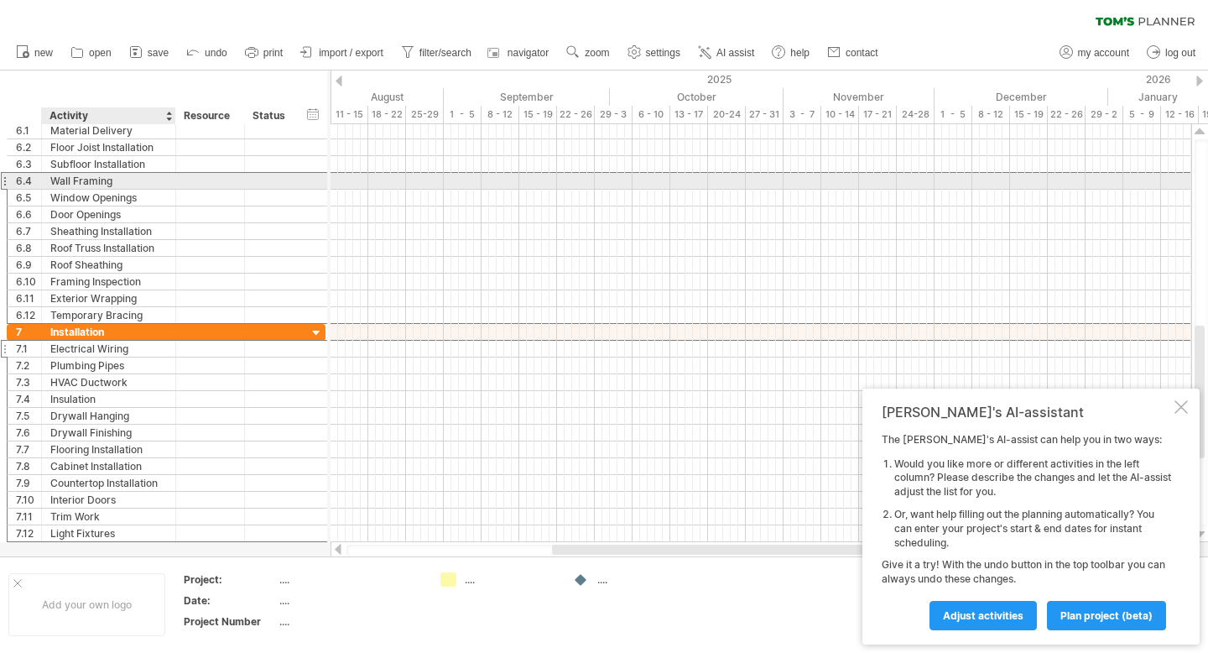
click at [90, 181] on div "Wall Framing" at bounding box center [108, 181] width 117 height 16
click at [88, 161] on div "Subfloor Installation" at bounding box center [108, 164] width 117 height 16
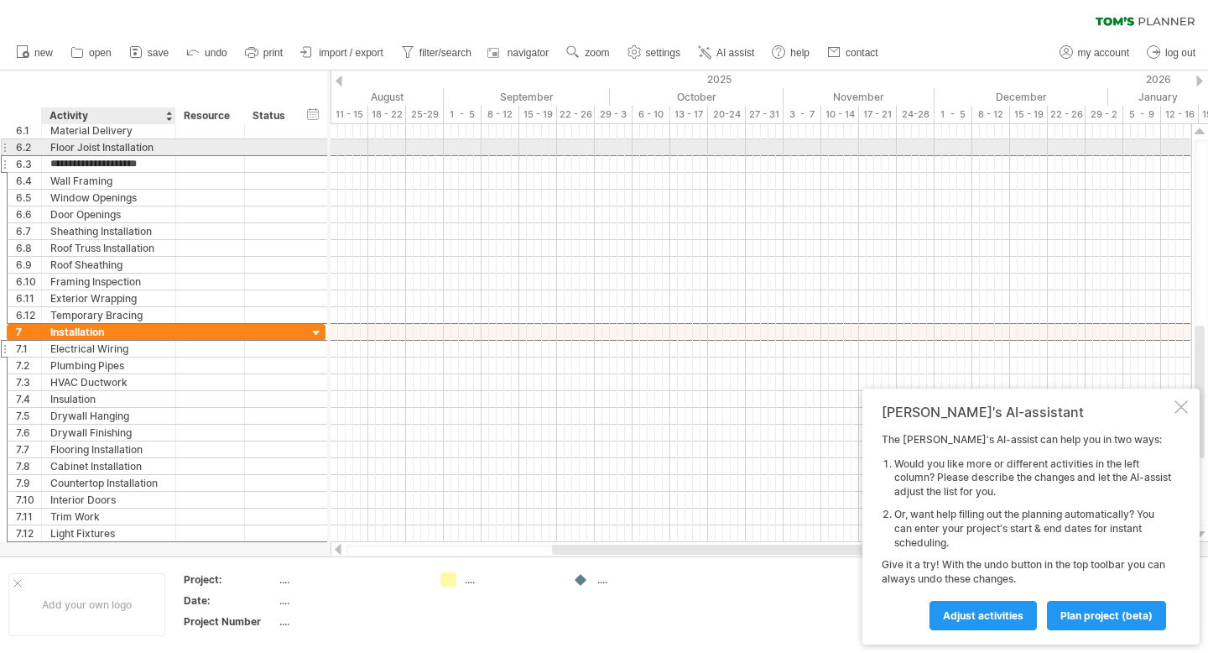
click at [75, 140] on div "Floor Joist Installation" at bounding box center [108, 147] width 117 height 16
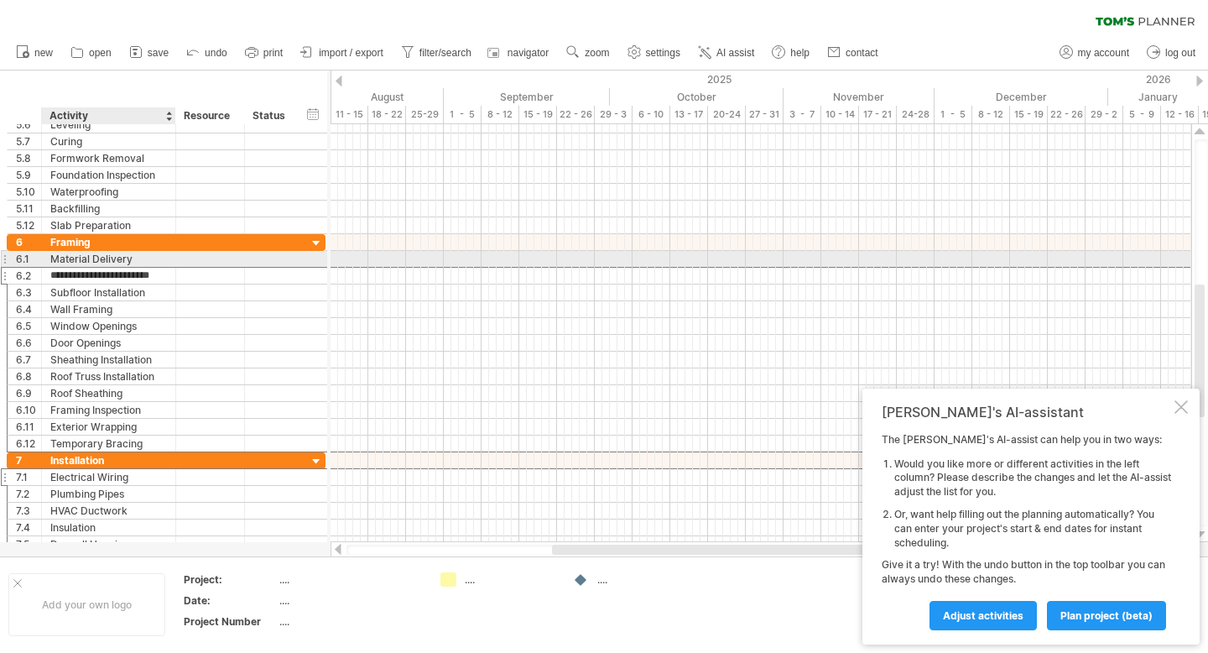
click at [100, 265] on div "Material Delivery" at bounding box center [108, 259] width 117 height 16
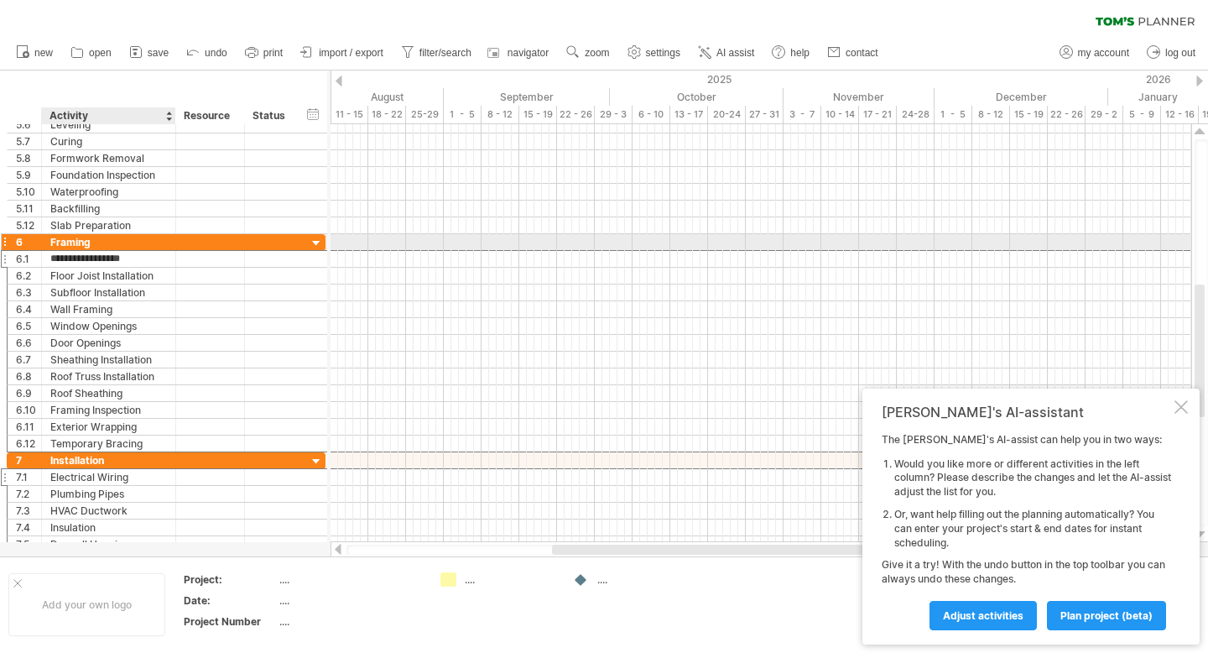
click at [81, 234] on div "Framing" at bounding box center [108, 242] width 117 height 16
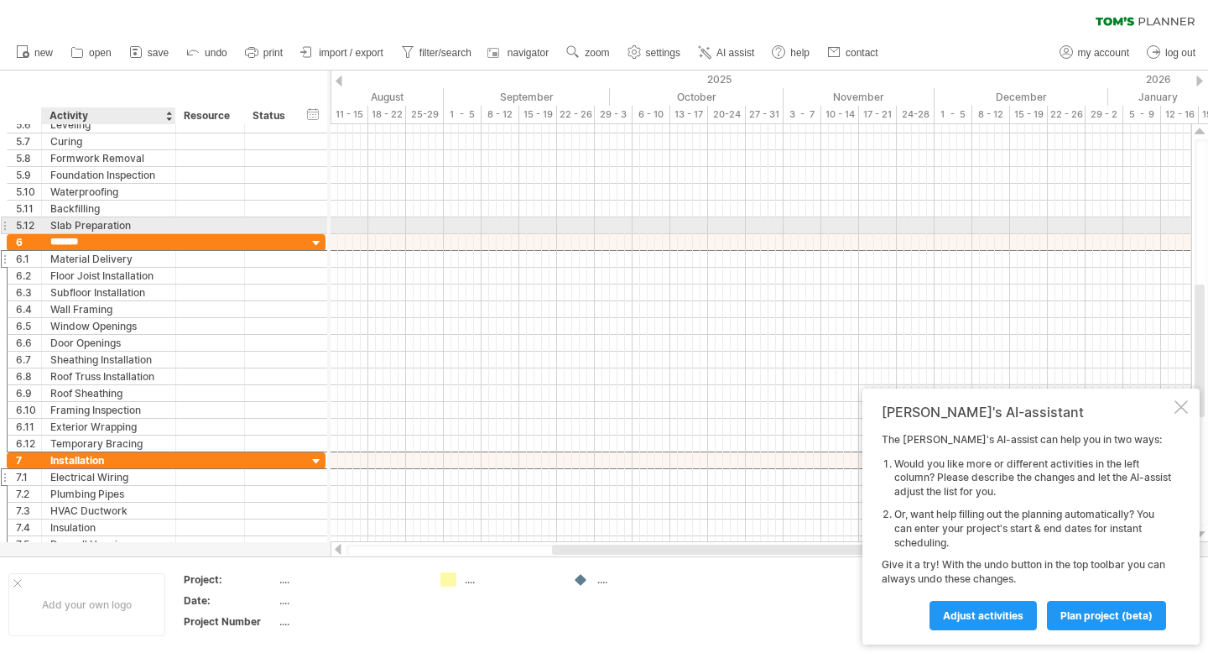
click at [73, 224] on div "Slab Preparation" at bounding box center [108, 225] width 117 height 16
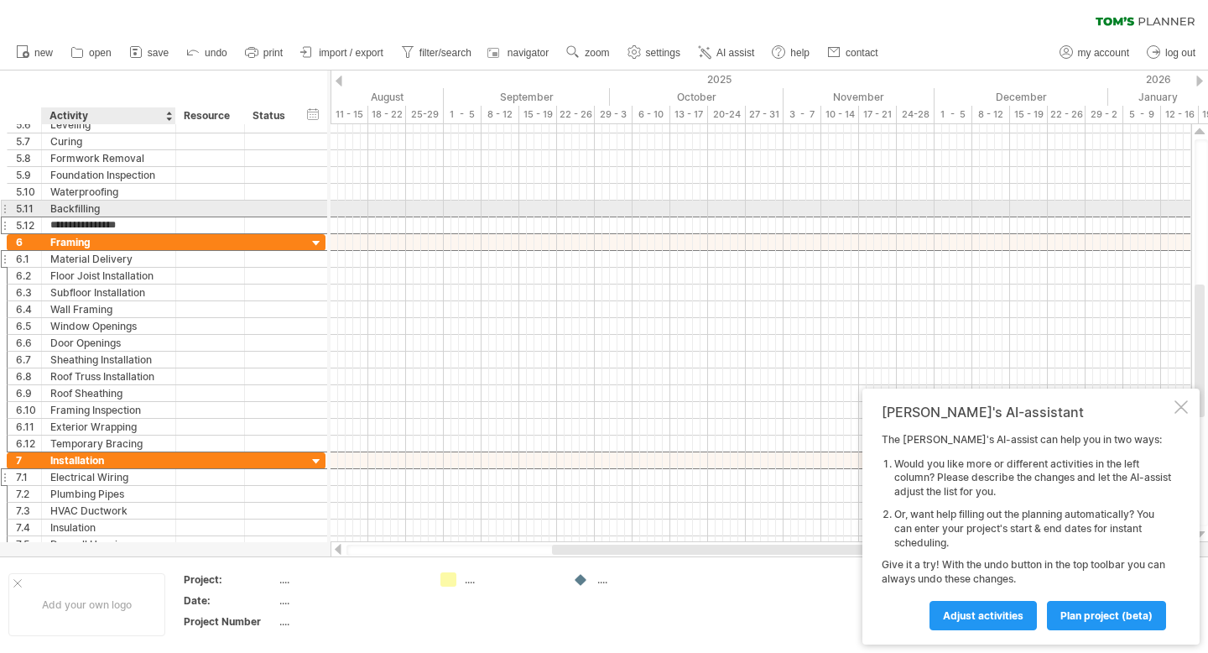
click at [70, 207] on div "Backfilling" at bounding box center [108, 208] width 117 height 16
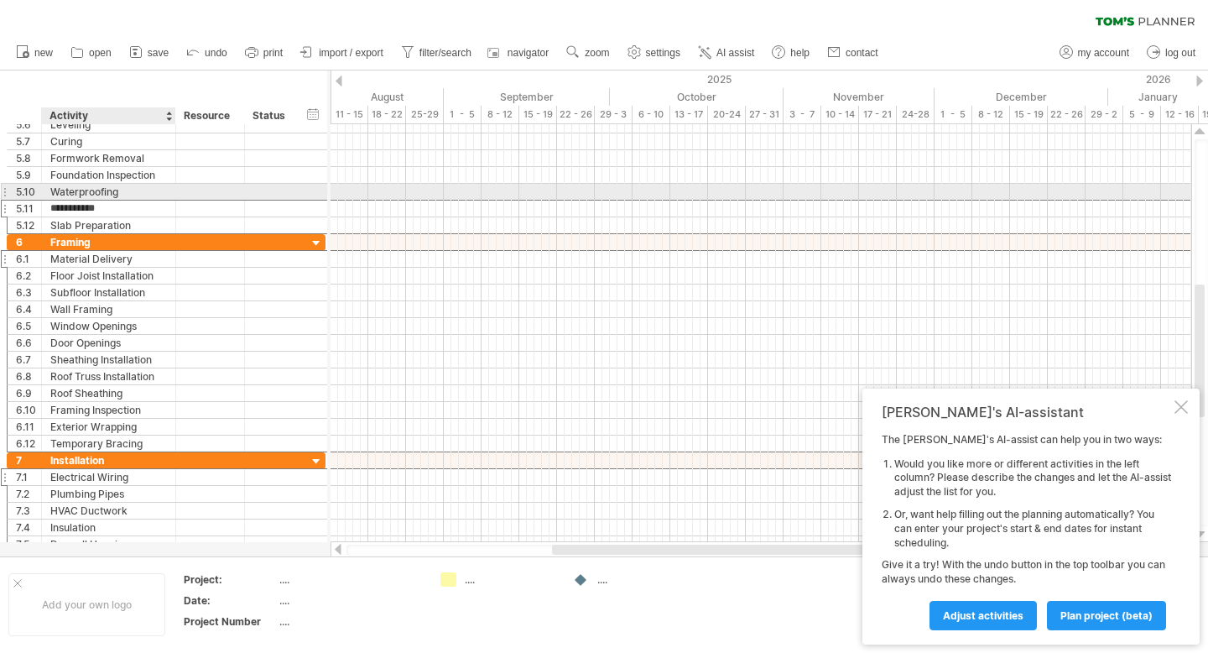
click at [63, 192] on div "Waterproofing" at bounding box center [108, 192] width 117 height 16
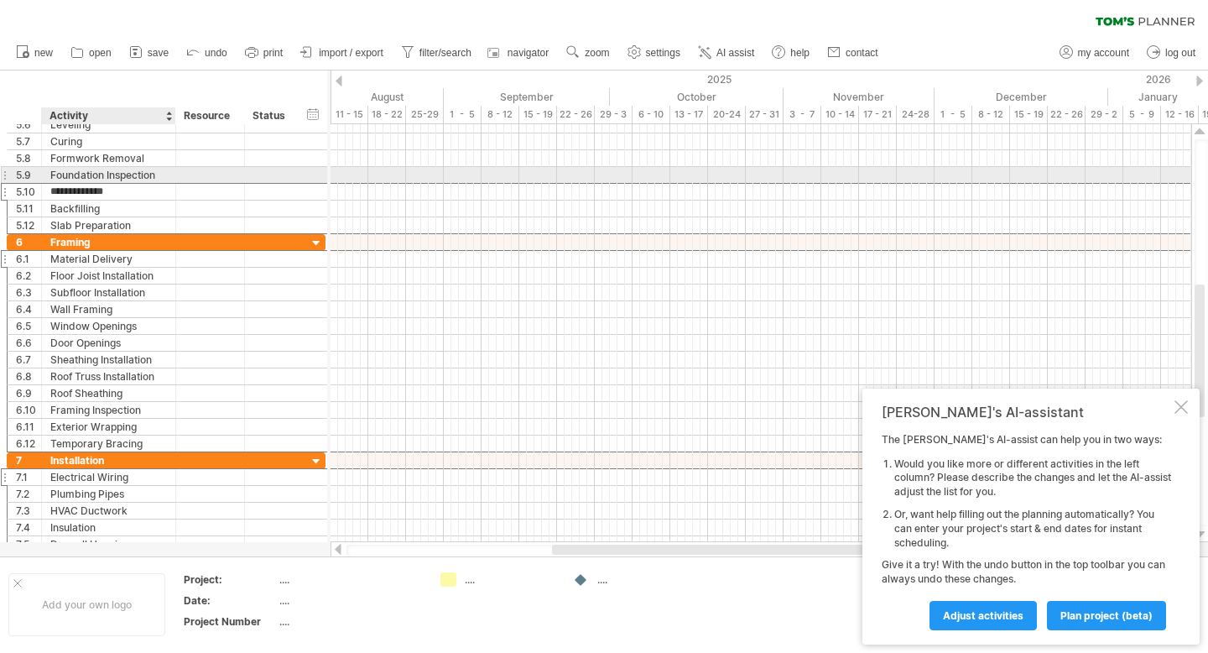
click at [72, 175] on div "Foundation Inspection" at bounding box center [108, 175] width 117 height 16
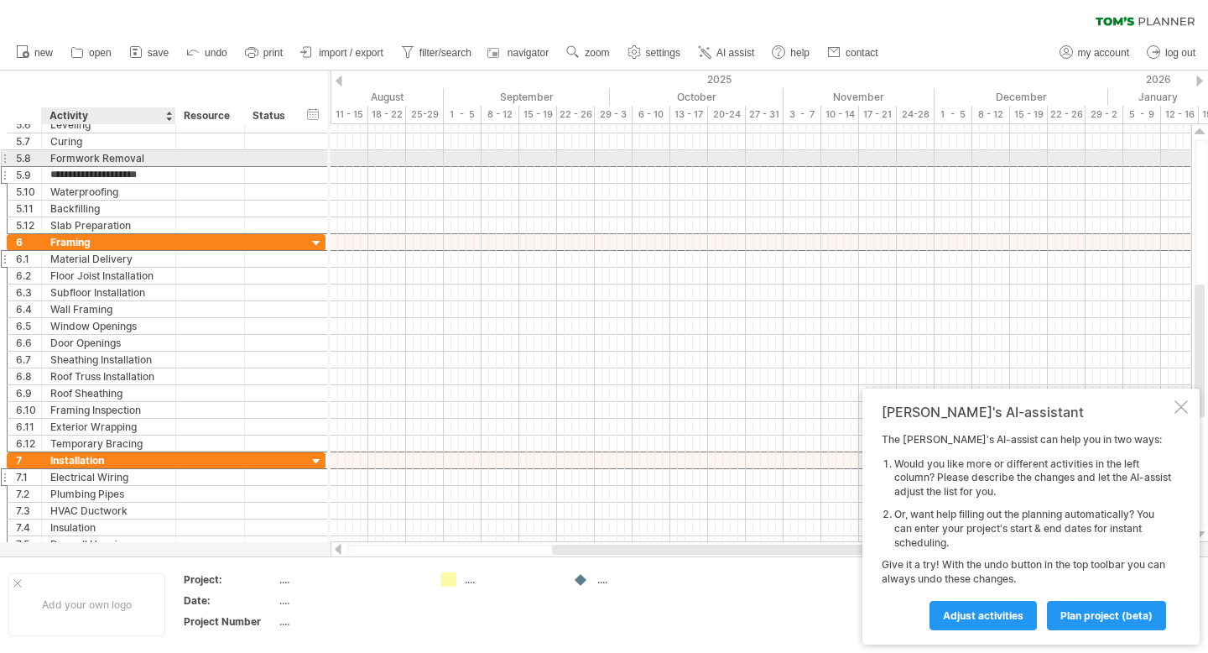
click at [90, 155] on div "Formwork Removal" at bounding box center [108, 158] width 117 height 16
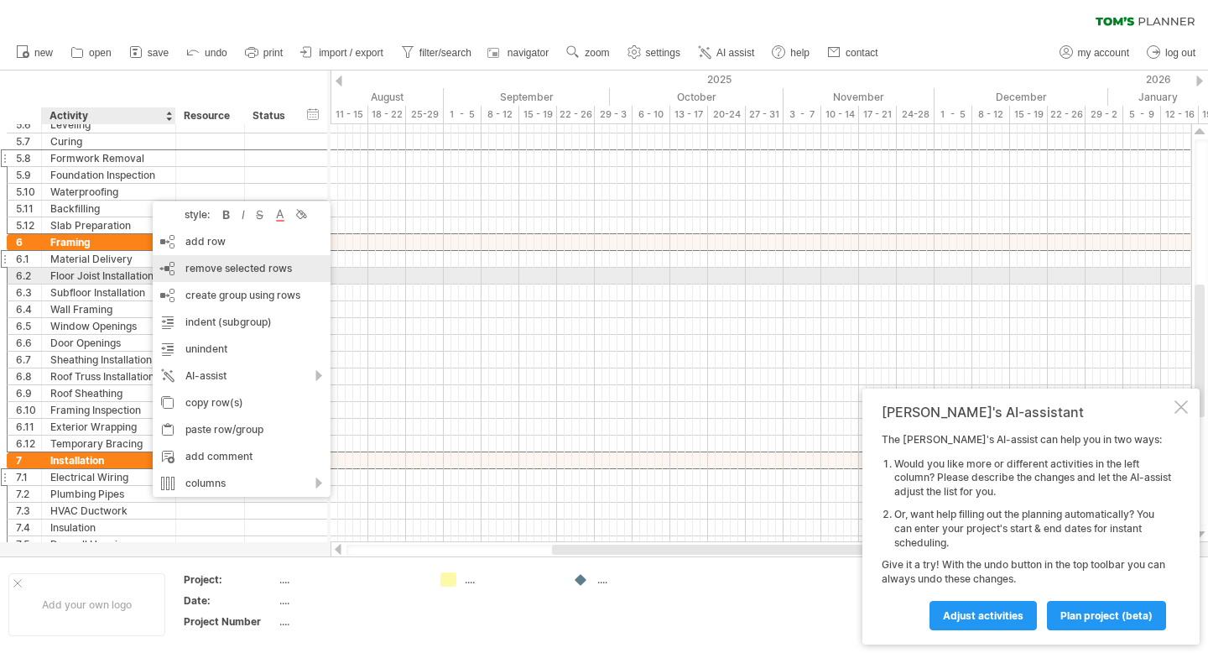
click at [232, 278] on div "remove row remove selected rows" at bounding box center [242, 268] width 178 height 27
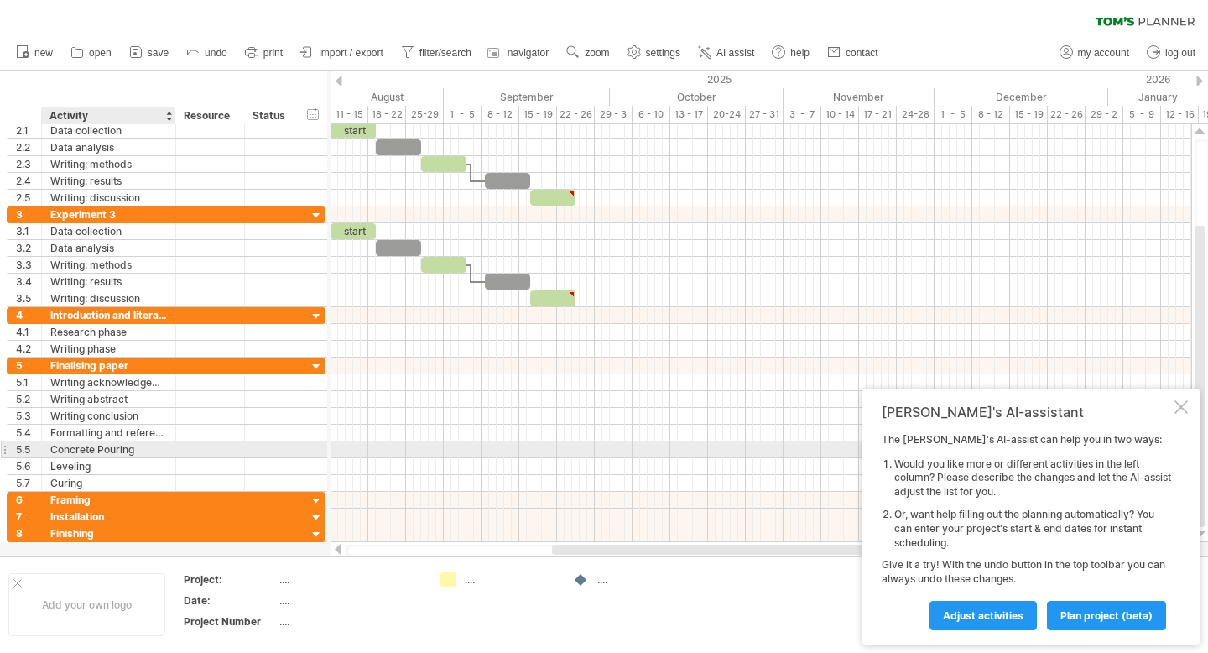
click at [122, 449] on div "Concrete Pouring" at bounding box center [108, 449] width 117 height 16
click at [127, 471] on div "Leveling" at bounding box center [108, 466] width 117 height 16
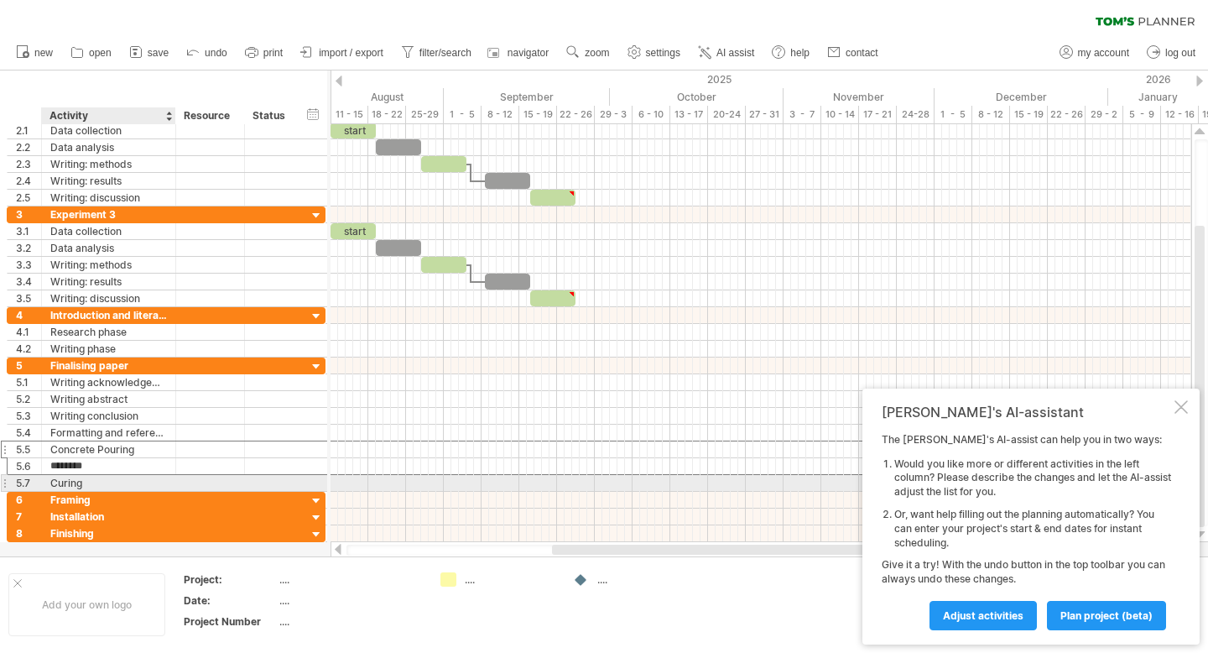
click at [129, 481] on div "Curing" at bounding box center [108, 483] width 117 height 16
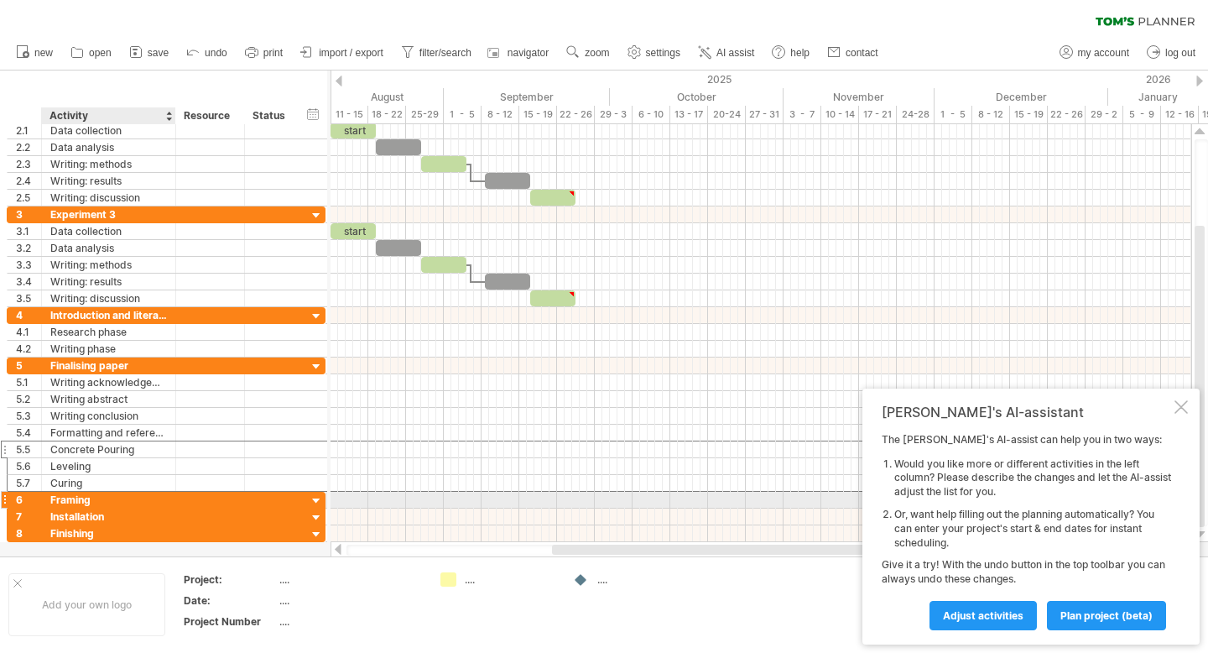
click at [131, 502] on div "Framing" at bounding box center [108, 500] width 117 height 16
click at [133, 514] on div "Installation" at bounding box center [108, 516] width 117 height 16
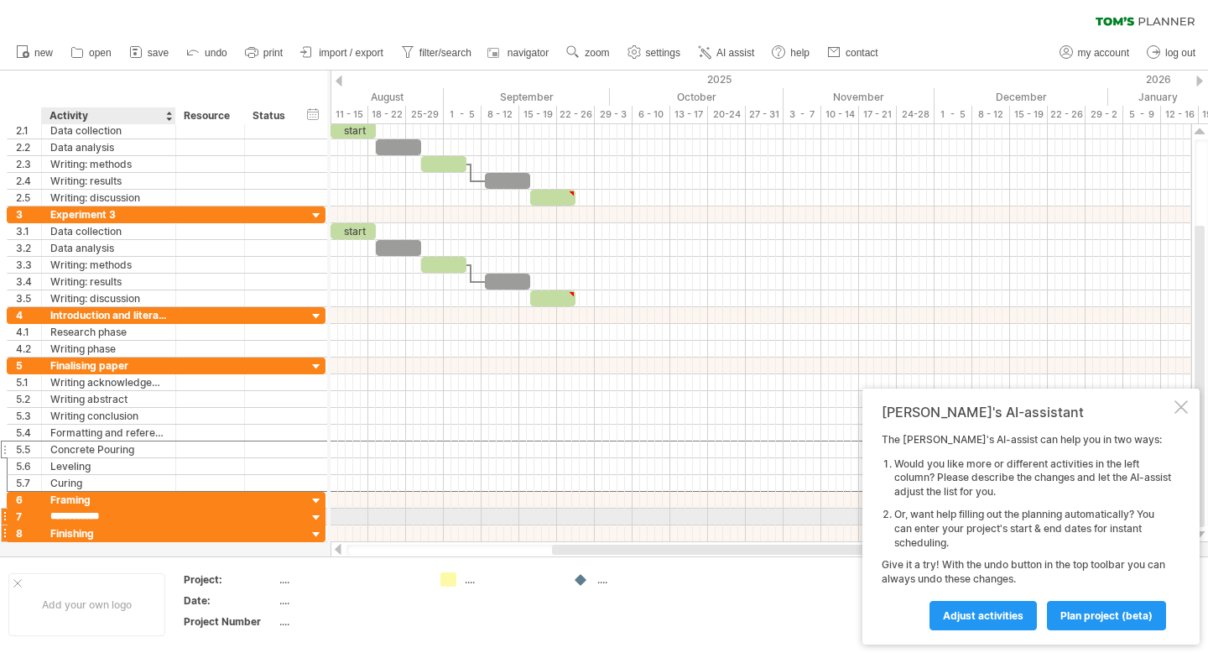
click at [133, 525] on div "Finishing" at bounding box center [108, 533] width 117 height 16
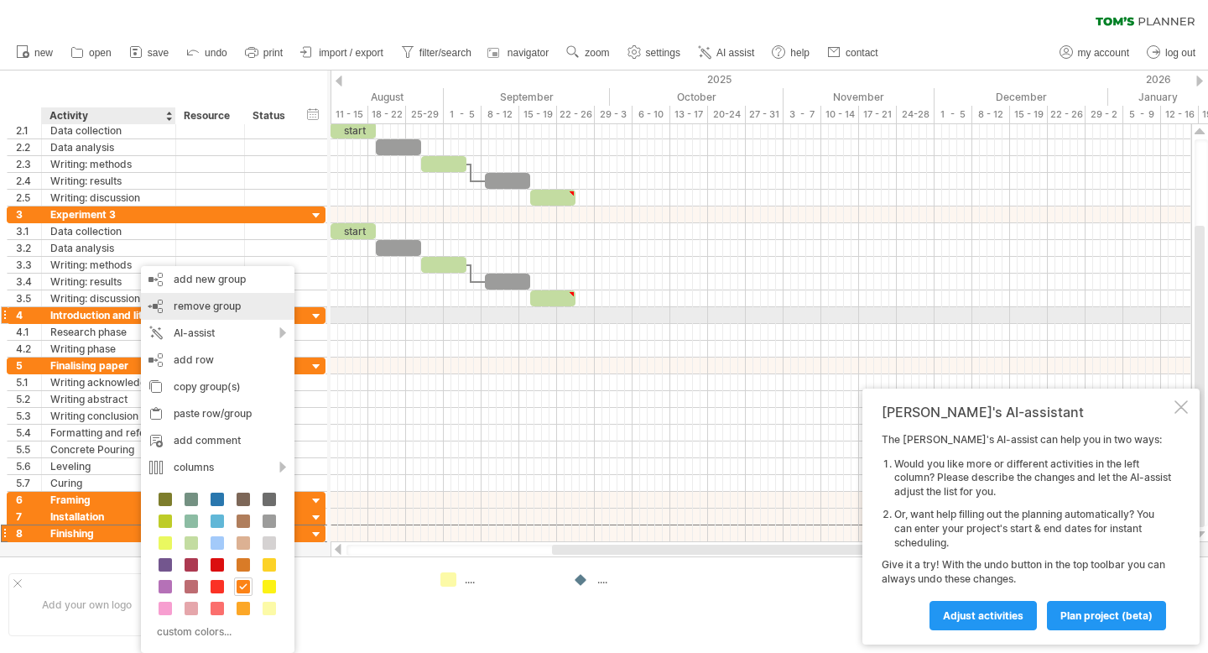
click at [220, 312] on div "remove group remove selected groups" at bounding box center [218, 306] width 154 height 27
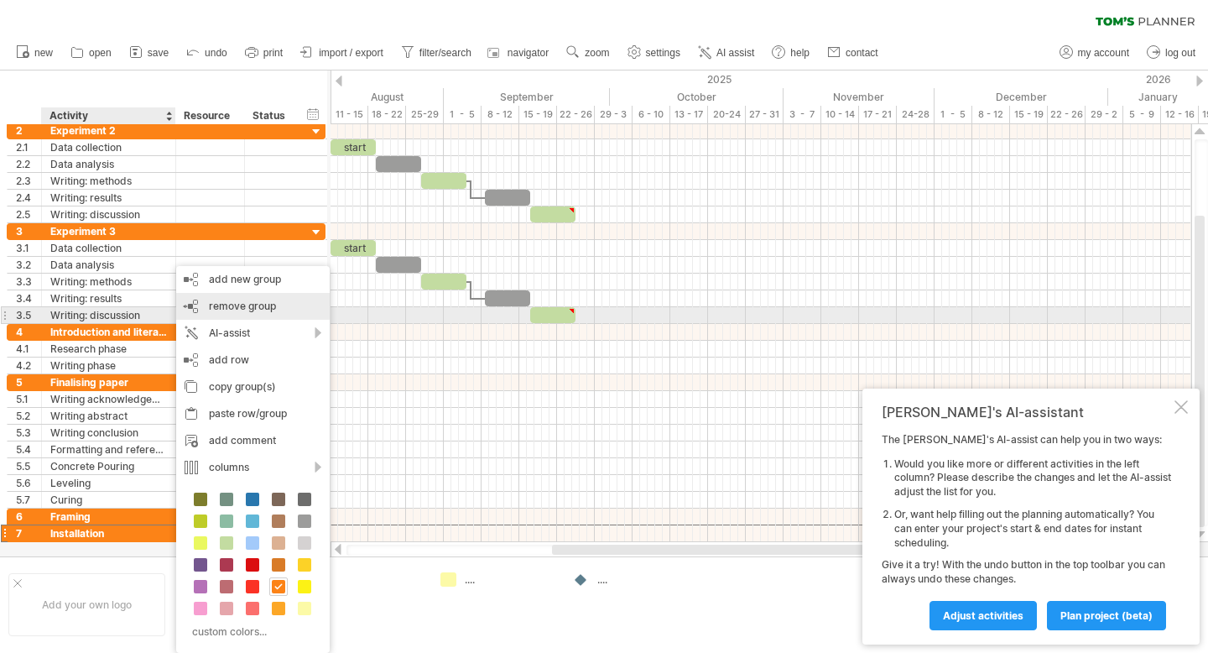
click at [222, 310] on span "remove group" at bounding box center [242, 305] width 67 height 13
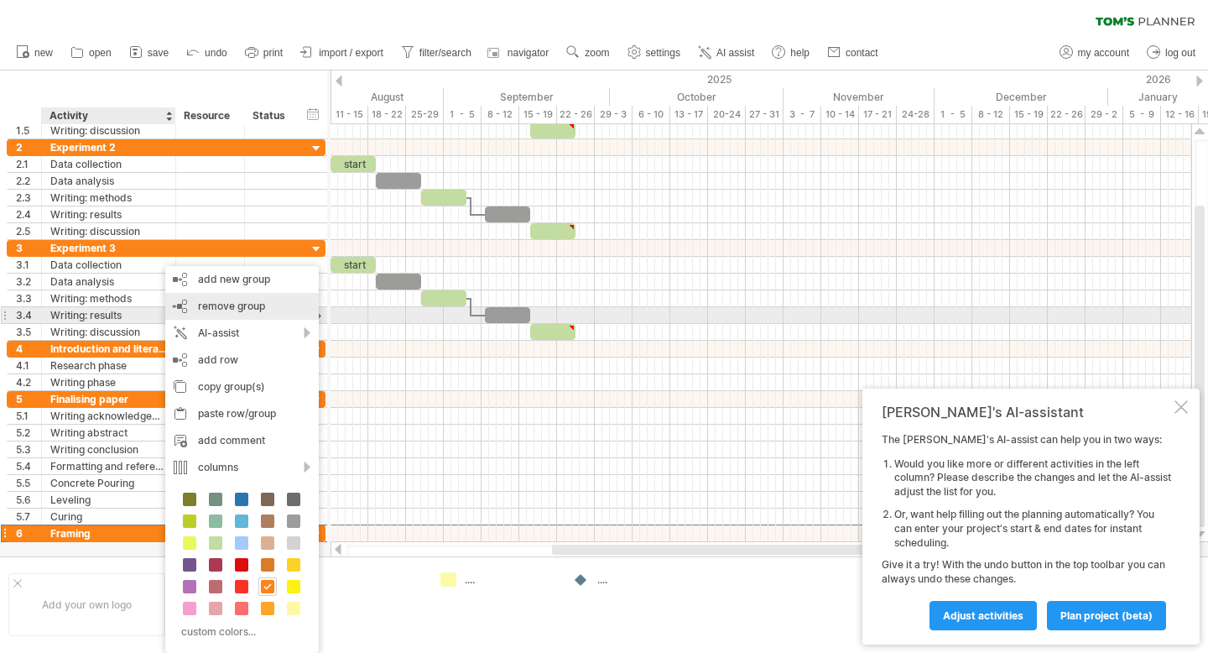
click at [224, 317] on div "remove group remove selected groups" at bounding box center [242, 306] width 154 height 27
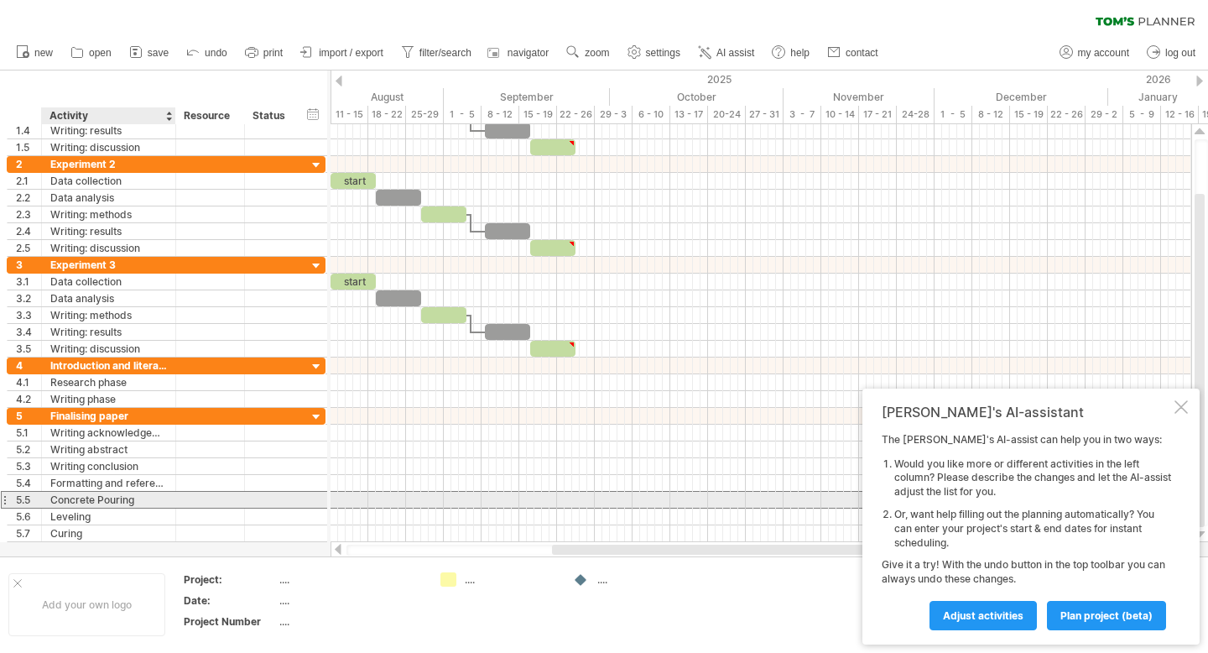
click at [158, 505] on div "Concrete Pouring" at bounding box center [108, 500] width 117 height 16
click at [159, 514] on div "Leveling" at bounding box center [108, 516] width 117 height 16
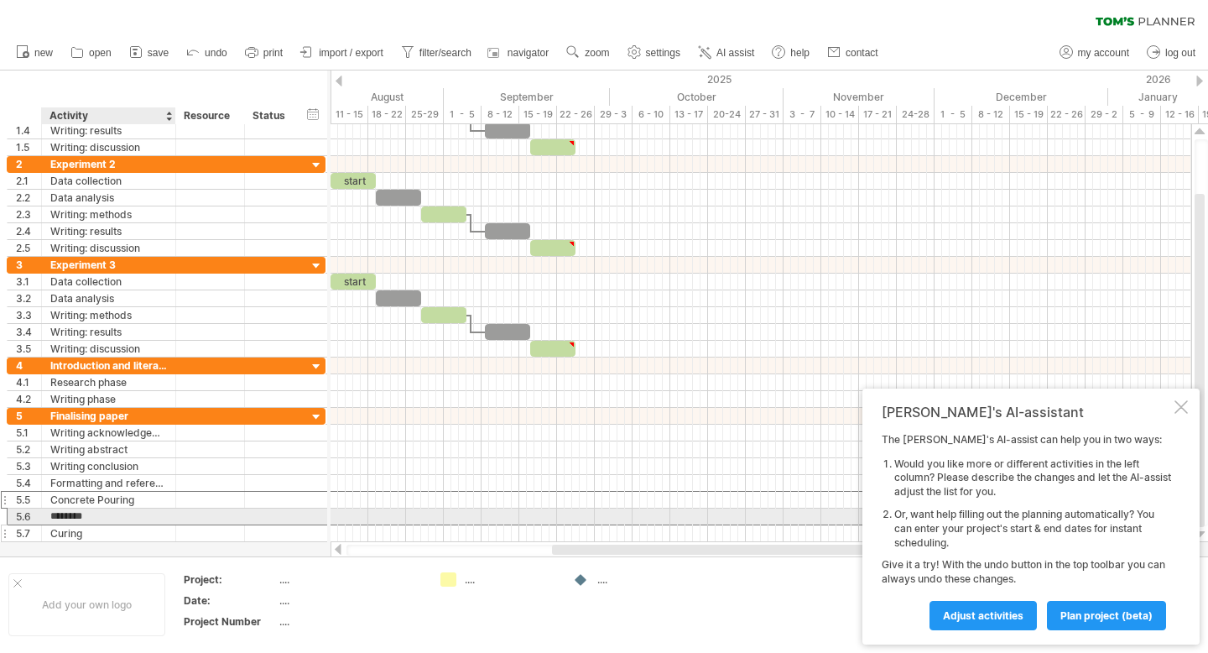
click at [159, 528] on div "Curing" at bounding box center [108, 533] width 117 height 16
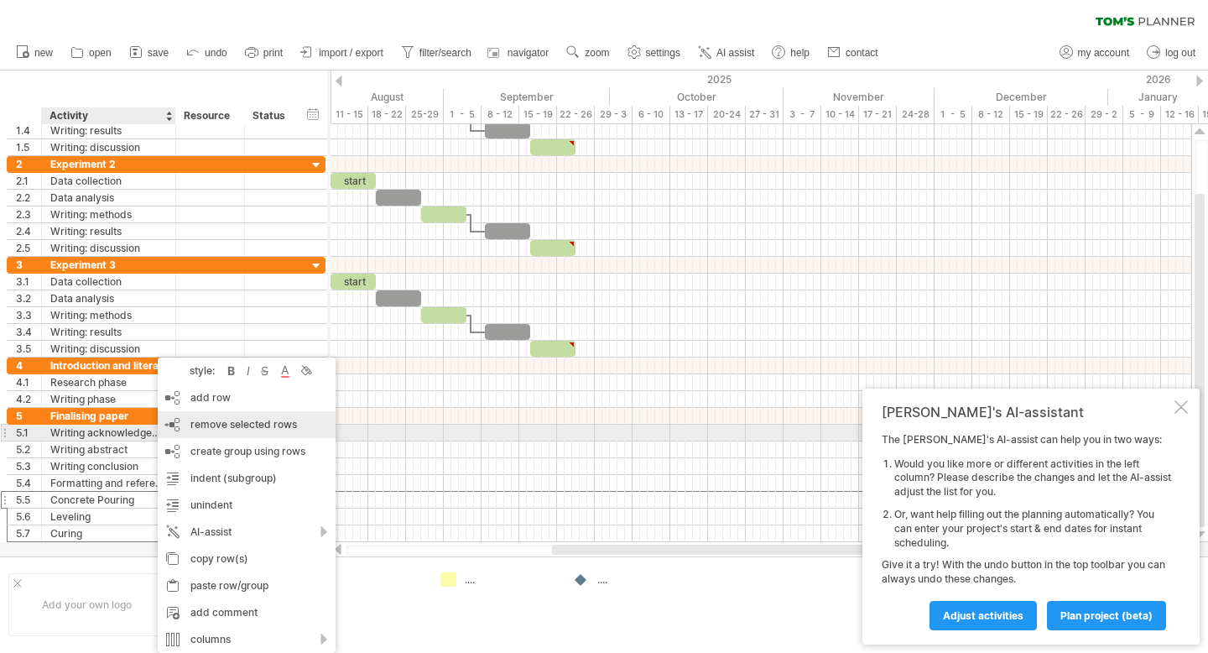
click at [229, 427] on span "remove selected rows" at bounding box center [243, 424] width 107 height 13
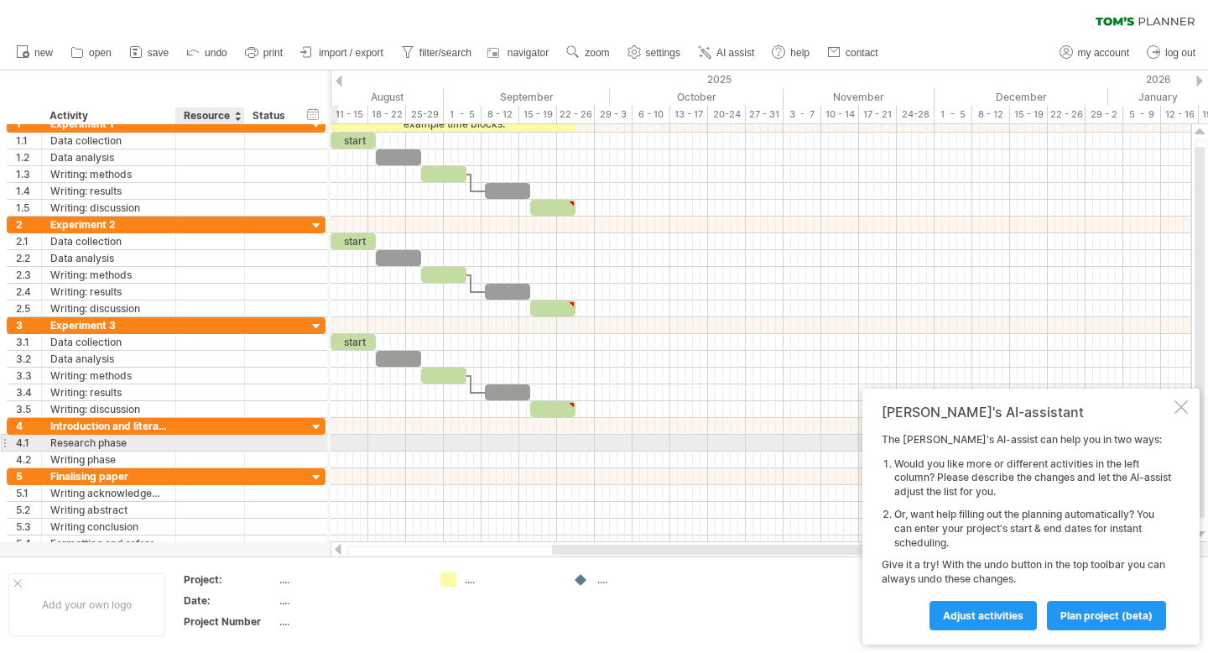
click at [222, 445] on div at bounding box center [210, 443] width 51 height 16
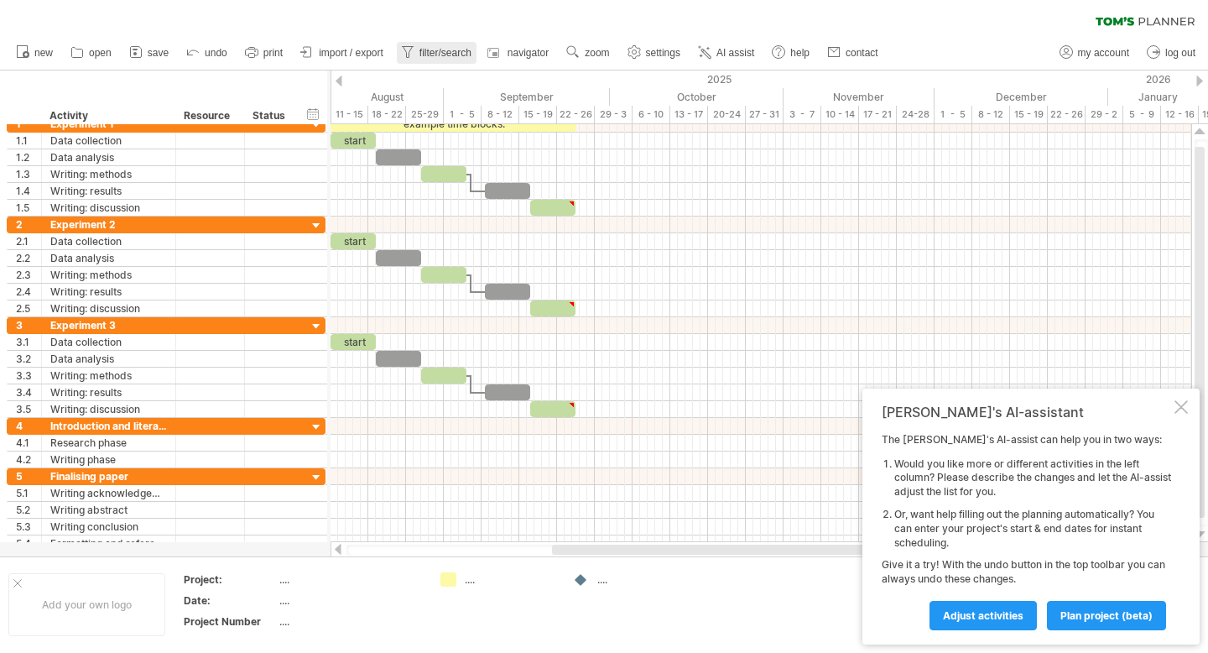
click at [441, 59] on link "filter/search" at bounding box center [437, 53] width 80 height 22
type input "**********"
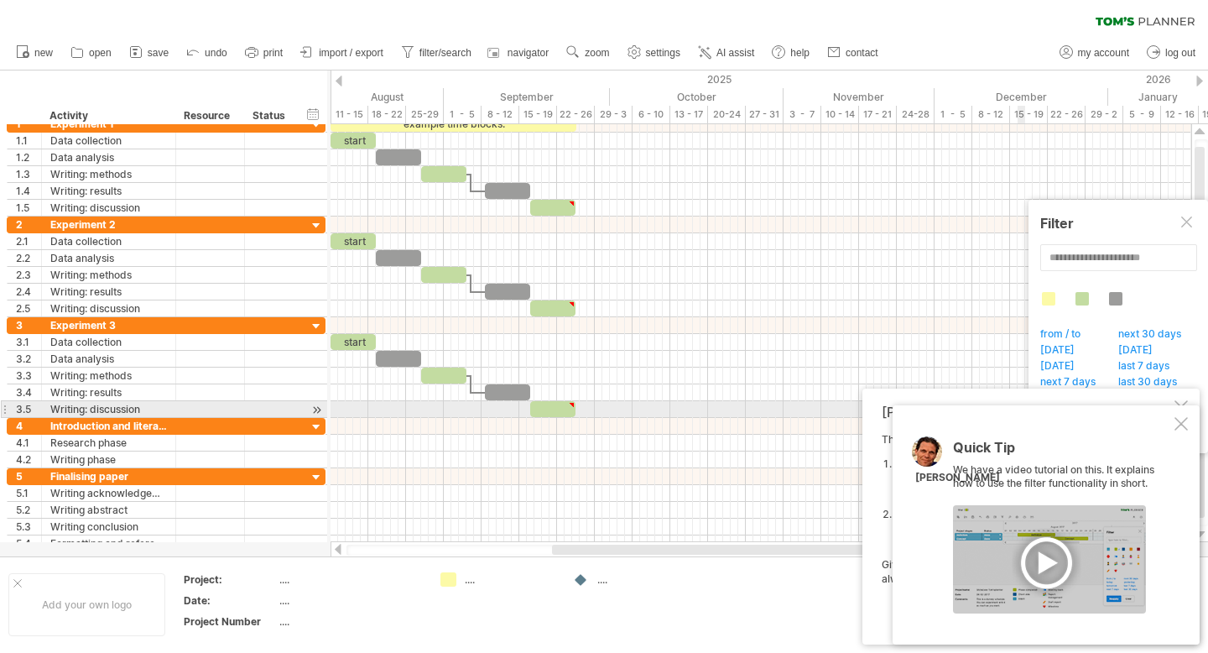
click at [1180, 417] on div at bounding box center [1180, 423] width 13 height 13
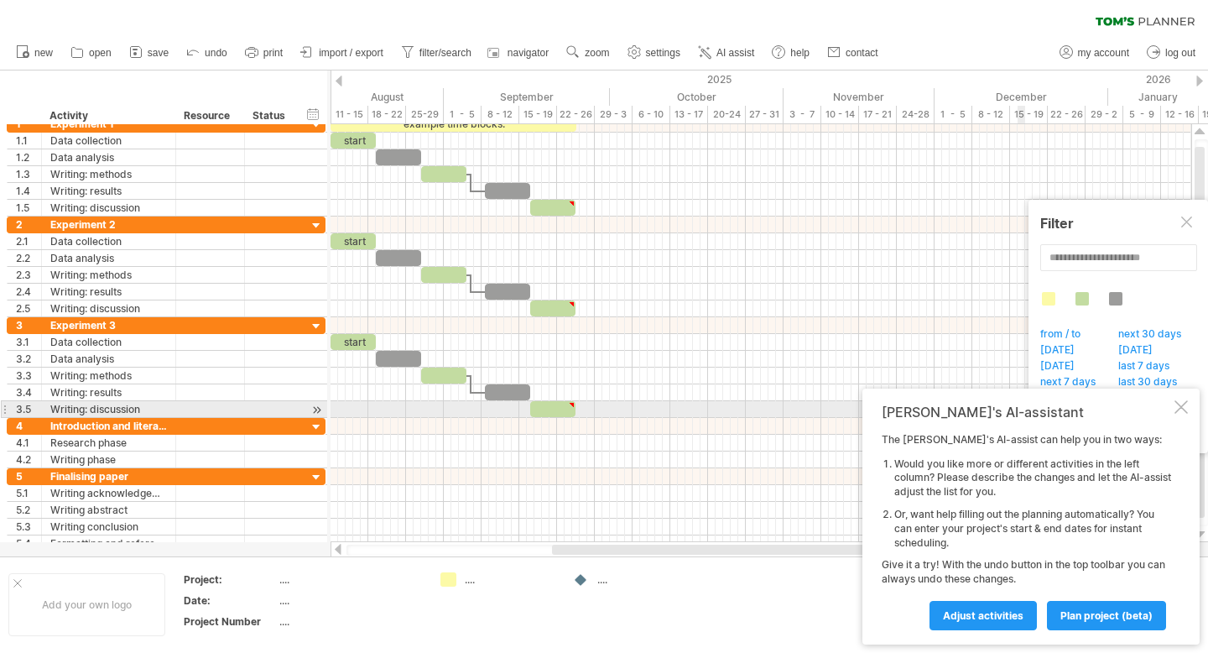
click at [1183, 402] on div at bounding box center [1180, 406] width 13 height 13
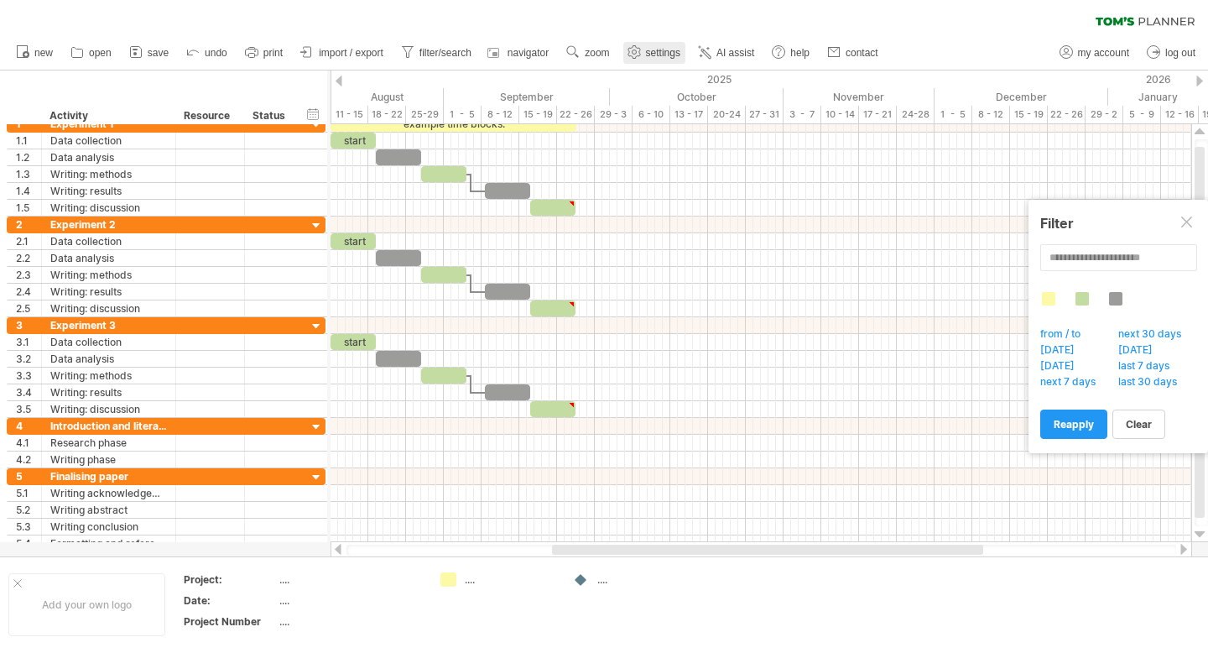
click at [647, 56] on span "settings" at bounding box center [663, 53] width 34 height 12
select select "*"
select select "**"
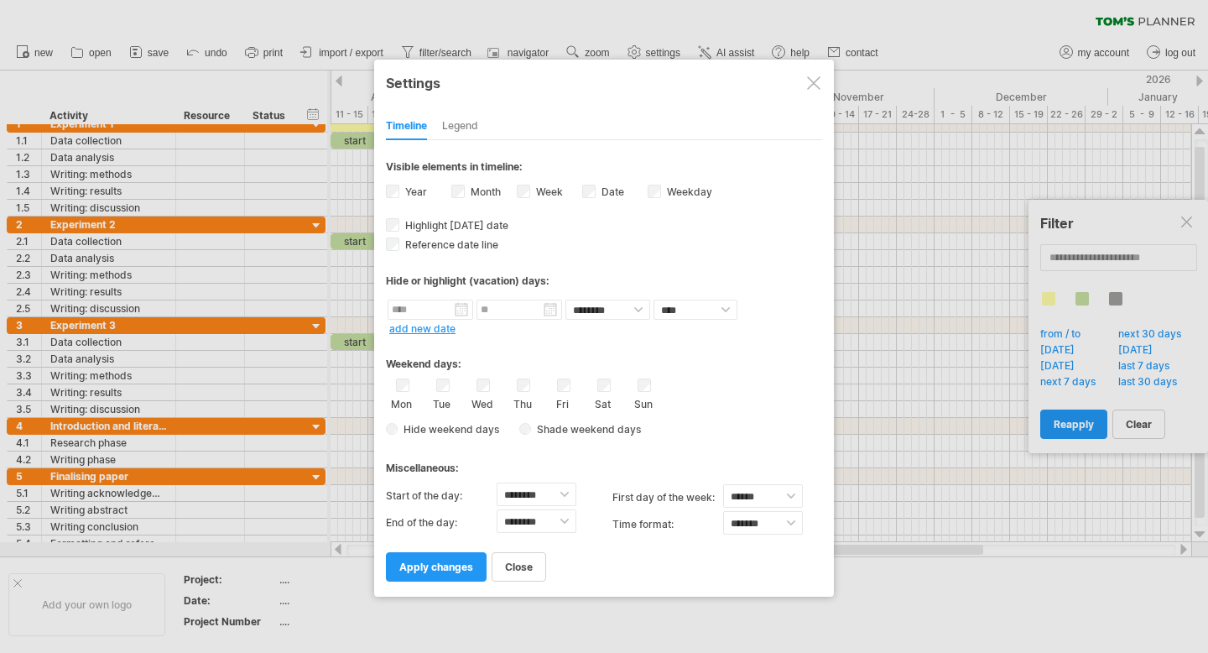
click at [816, 84] on div at bounding box center [813, 82] width 13 height 13
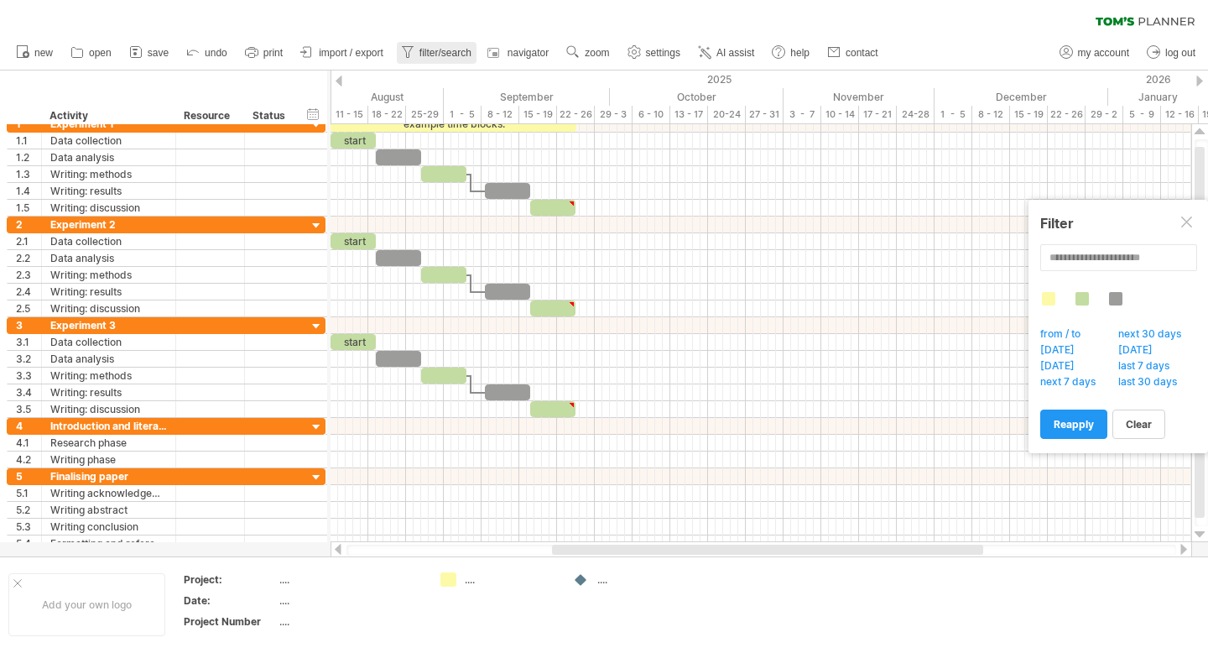
click at [423, 56] on span "filter/search" at bounding box center [445, 53] width 52 height 12
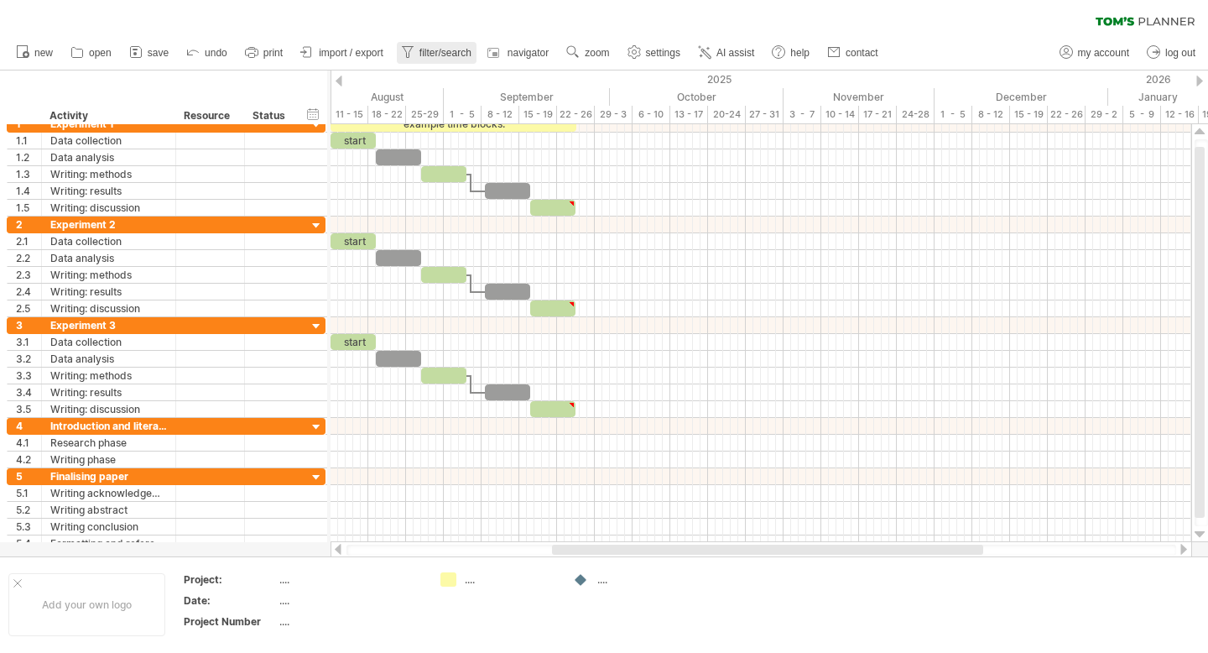
click at [443, 52] on span "filter/search" at bounding box center [445, 53] width 52 height 12
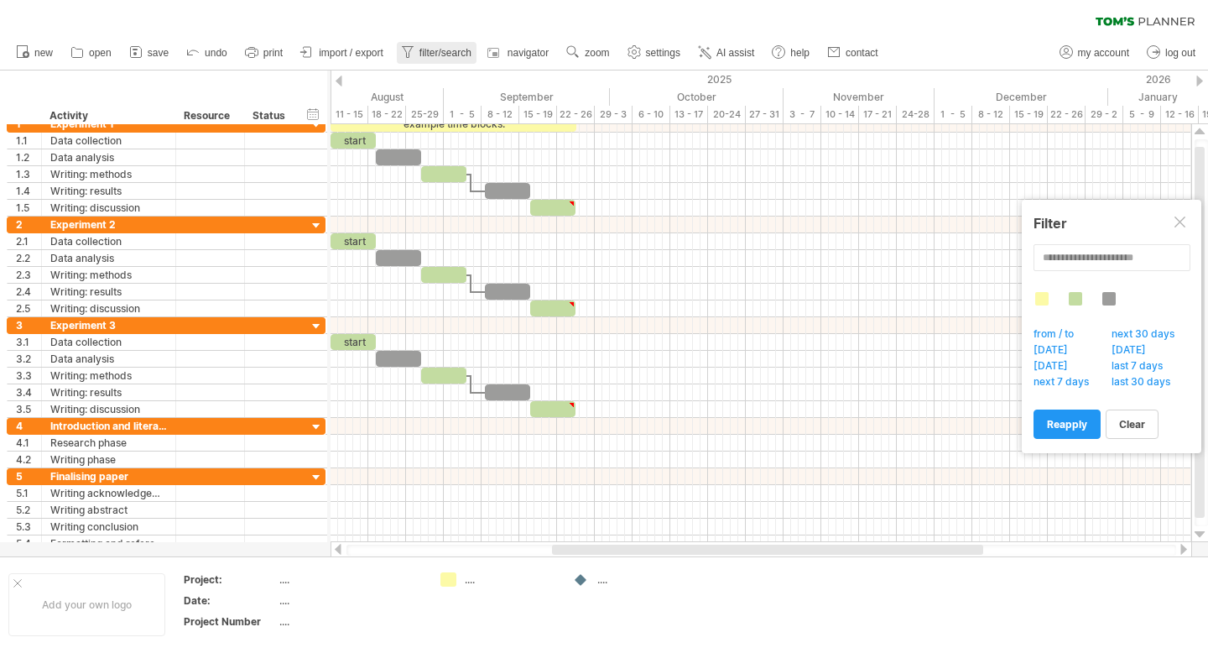
click at [443, 52] on span "filter/search" at bounding box center [445, 53] width 52 height 12
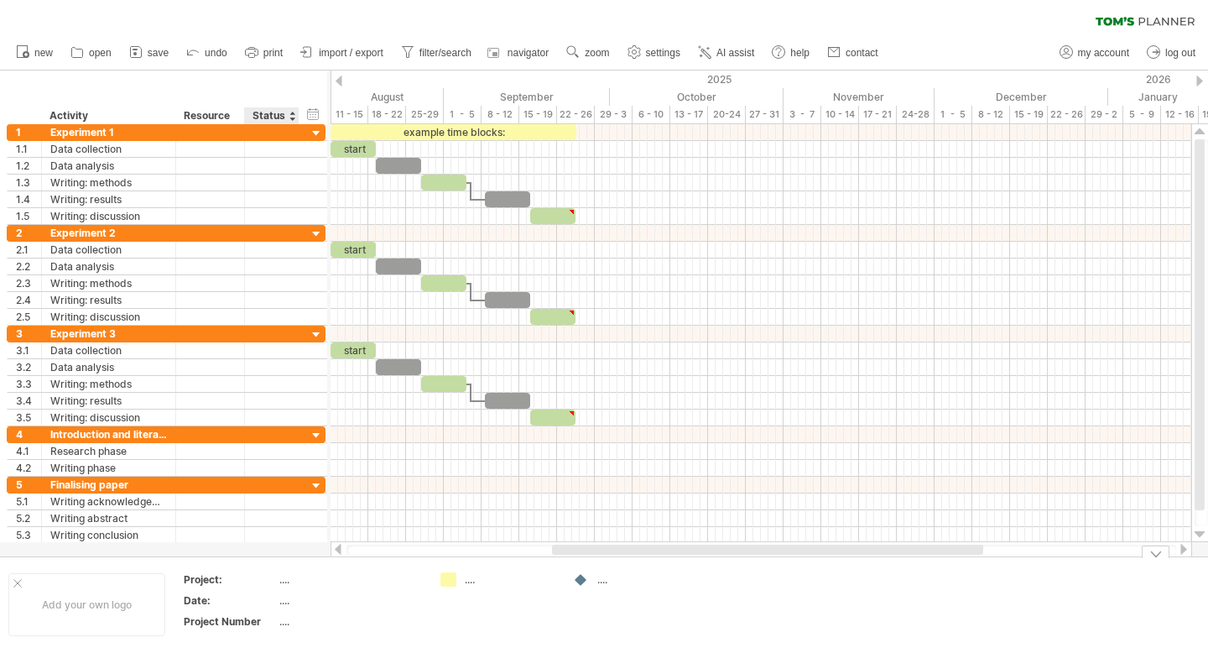
click at [280, 573] on div "...." at bounding box center [349, 579] width 141 height 14
click at [311, 604] on div "...." at bounding box center [349, 600] width 141 height 14
click at [309, 618] on div "...." at bounding box center [349, 621] width 141 height 14
click at [461, 580] on div "...." at bounding box center [498, 579] width 116 height 14
click at [445, 580] on div "Trying to reach [DOMAIN_NAME] Connected again... 0% clear filter new 1" at bounding box center [604, 326] width 1208 height 653
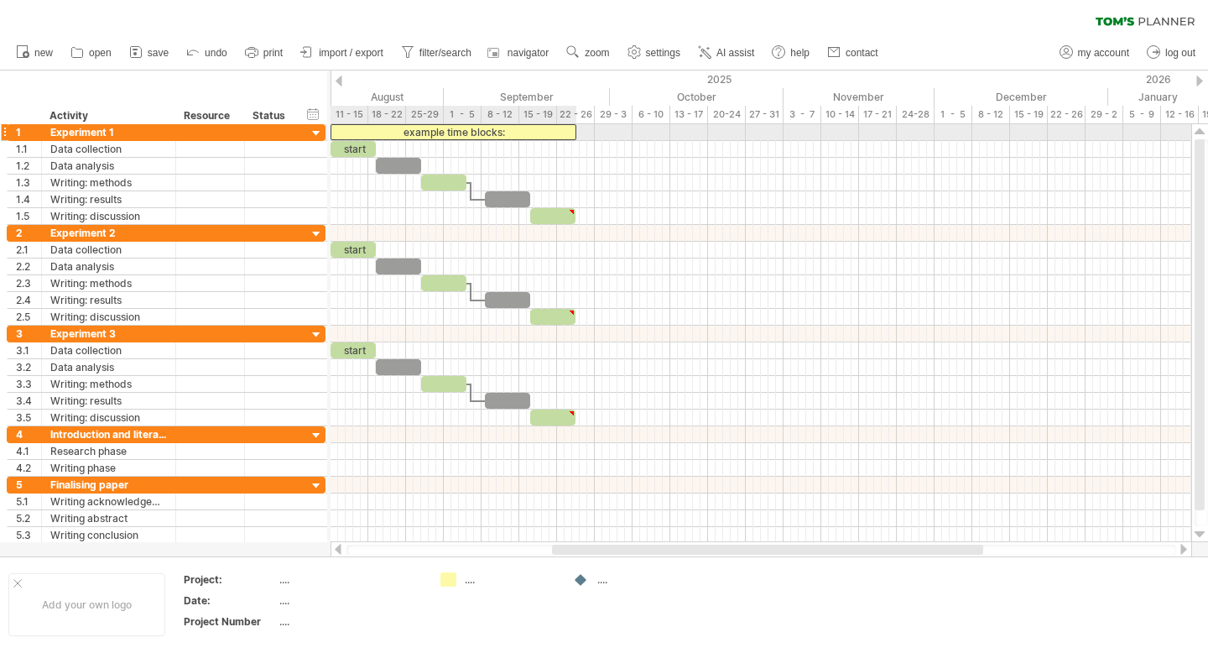
click at [474, 134] on div "example time blocks:" at bounding box center [453, 132] width 246 height 16
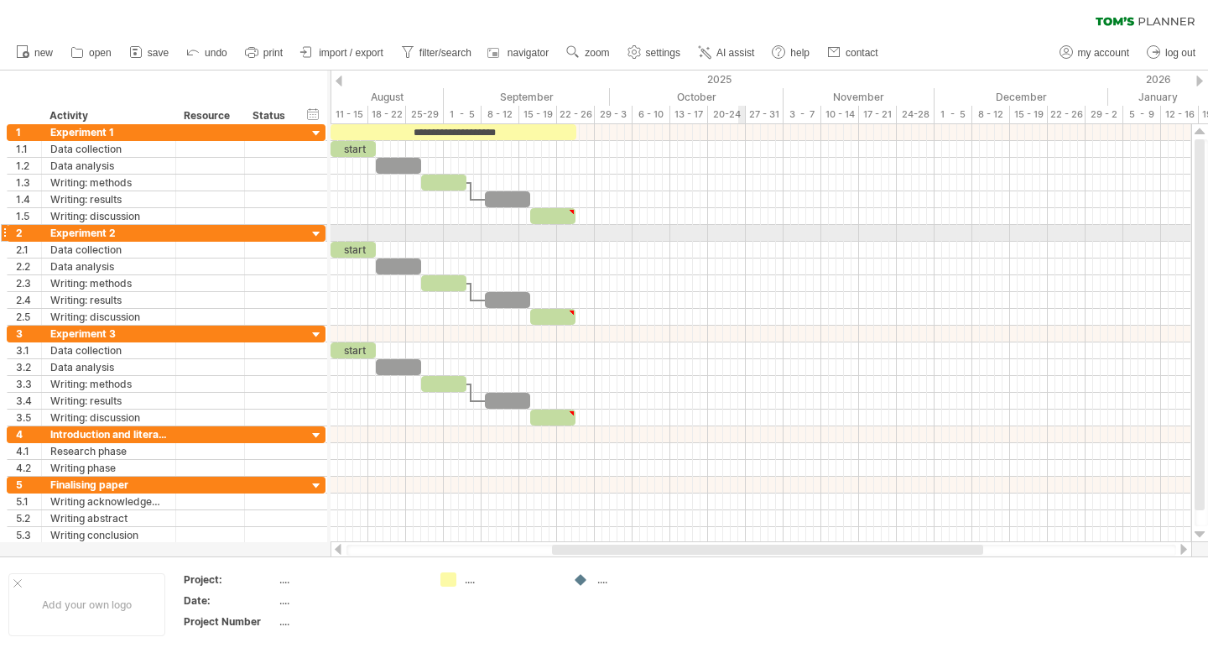
drag, startPoint x: 373, startPoint y: 232, endPoint x: 736, endPoint y: 231, distance: 362.4
click at [736, 231] on div at bounding box center [760, 233] width 861 height 17
drag, startPoint x: 386, startPoint y: 233, endPoint x: 424, endPoint y: 232, distance: 38.6
click at [424, 232] on div at bounding box center [760, 233] width 861 height 17
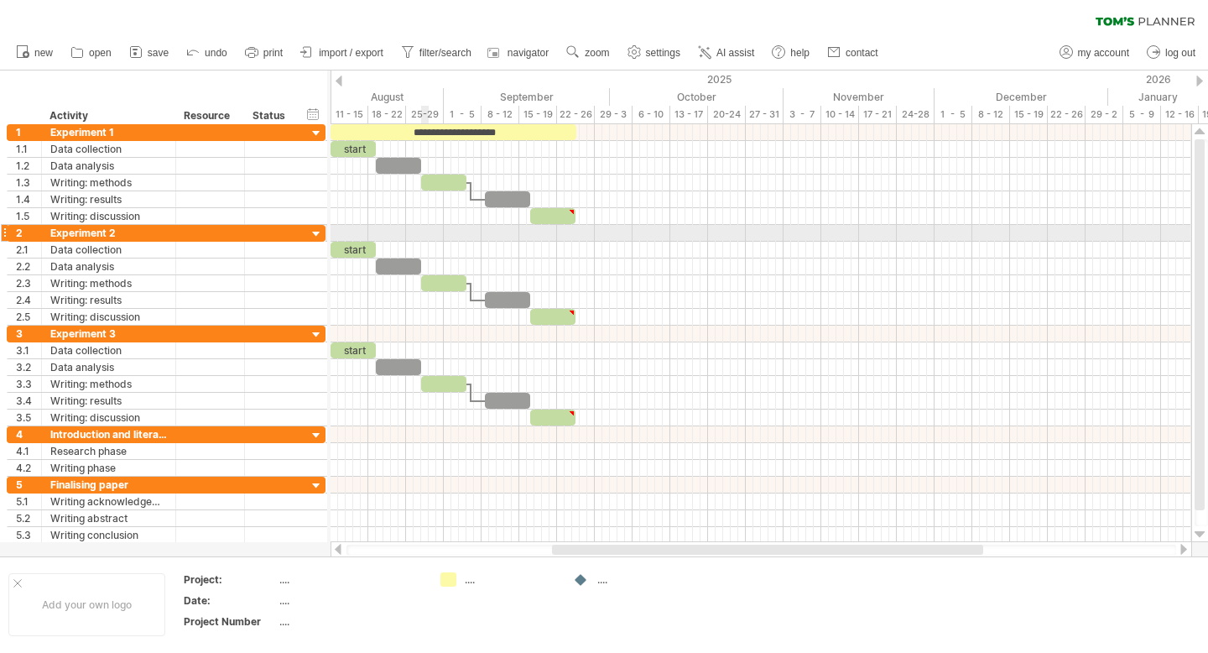
click at [424, 232] on div at bounding box center [760, 233] width 861 height 17
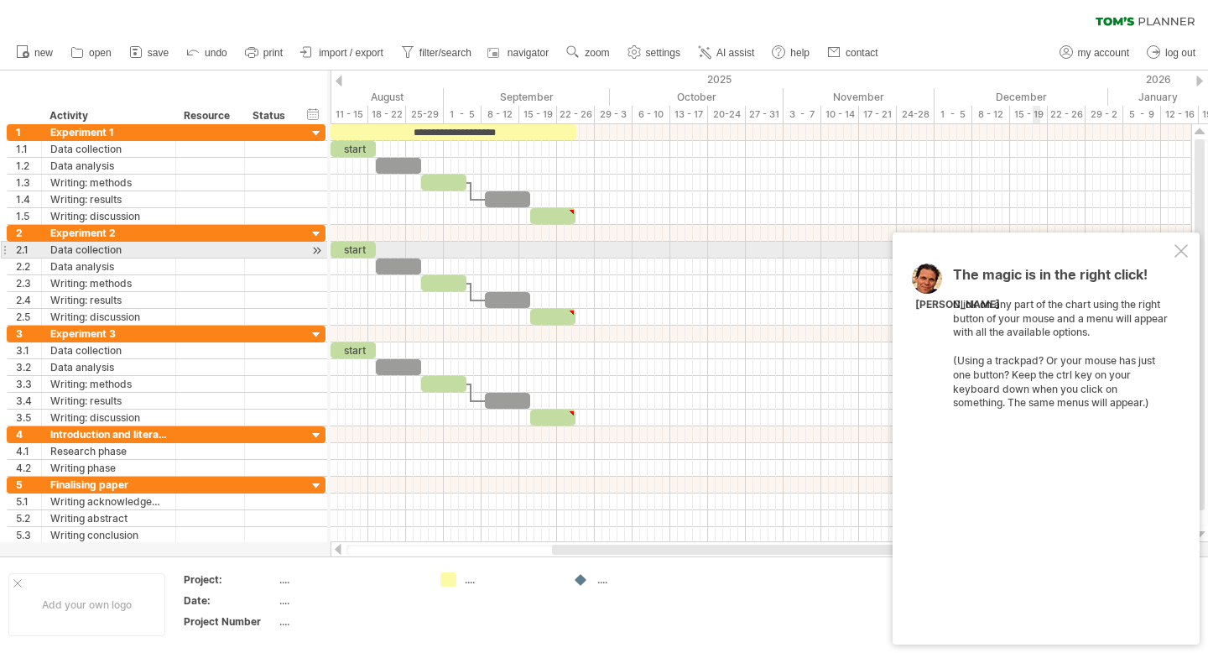
click at [1179, 251] on div at bounding box center [1180, 250] width 13 height 13
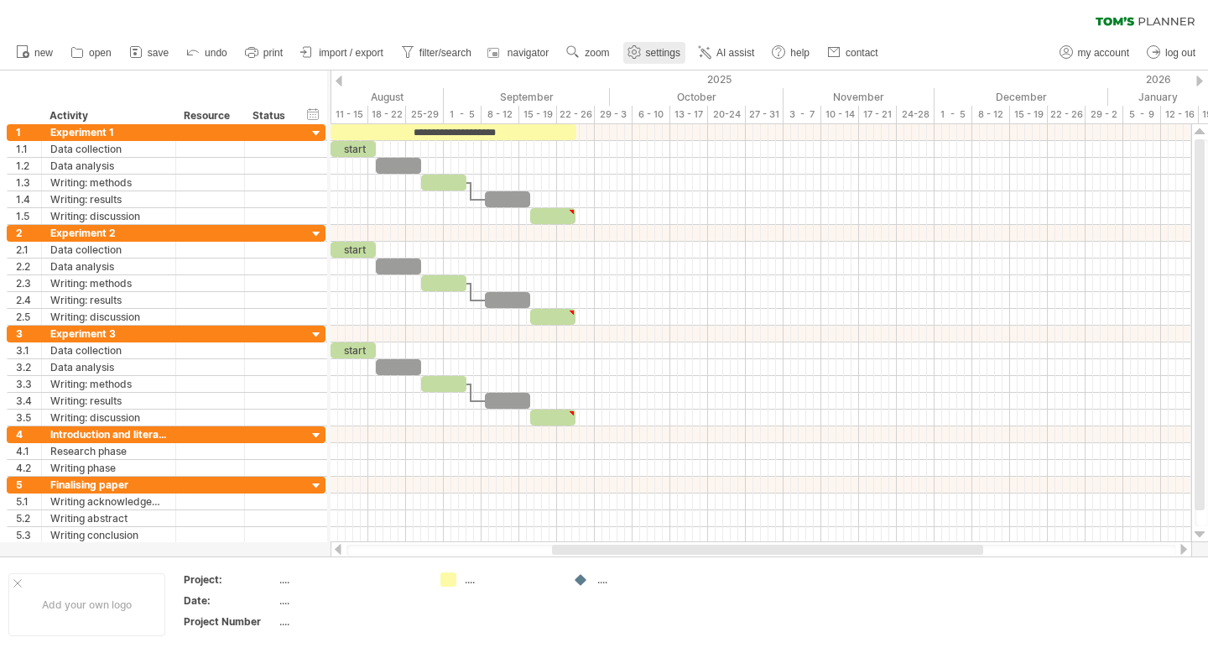
click at [640, 52] on icon at bounding box center [633, 52] width 13 height 13
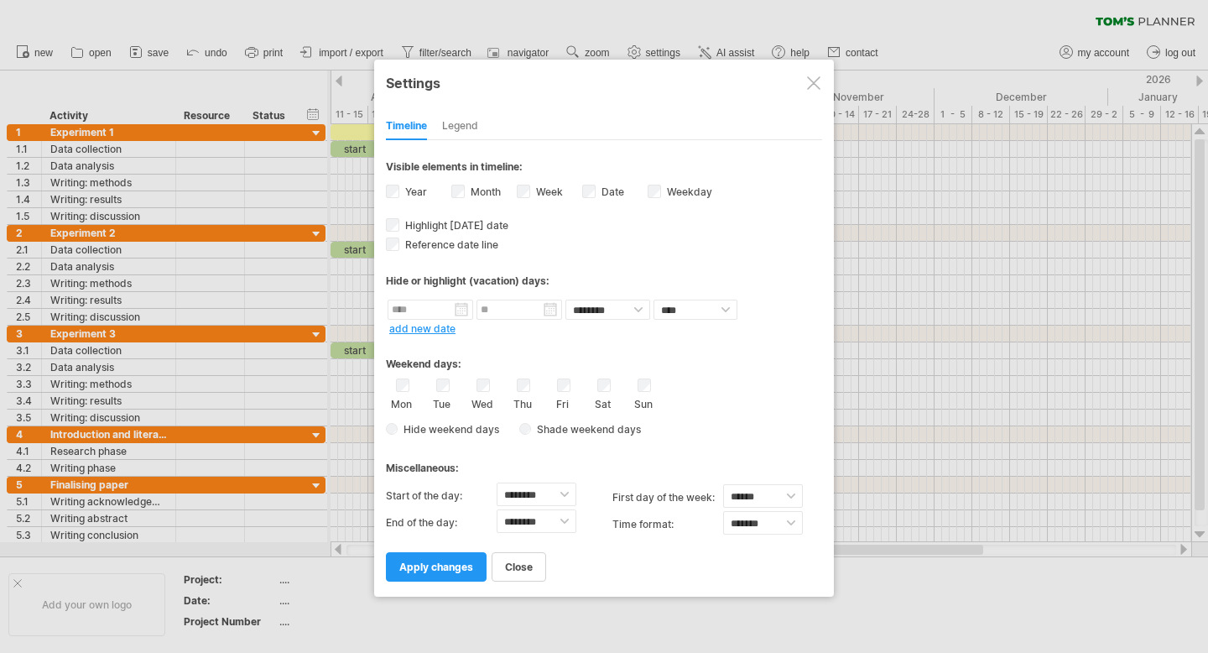
click at [814, 81] on div at bounding box center [813, 82] width 13 height 13
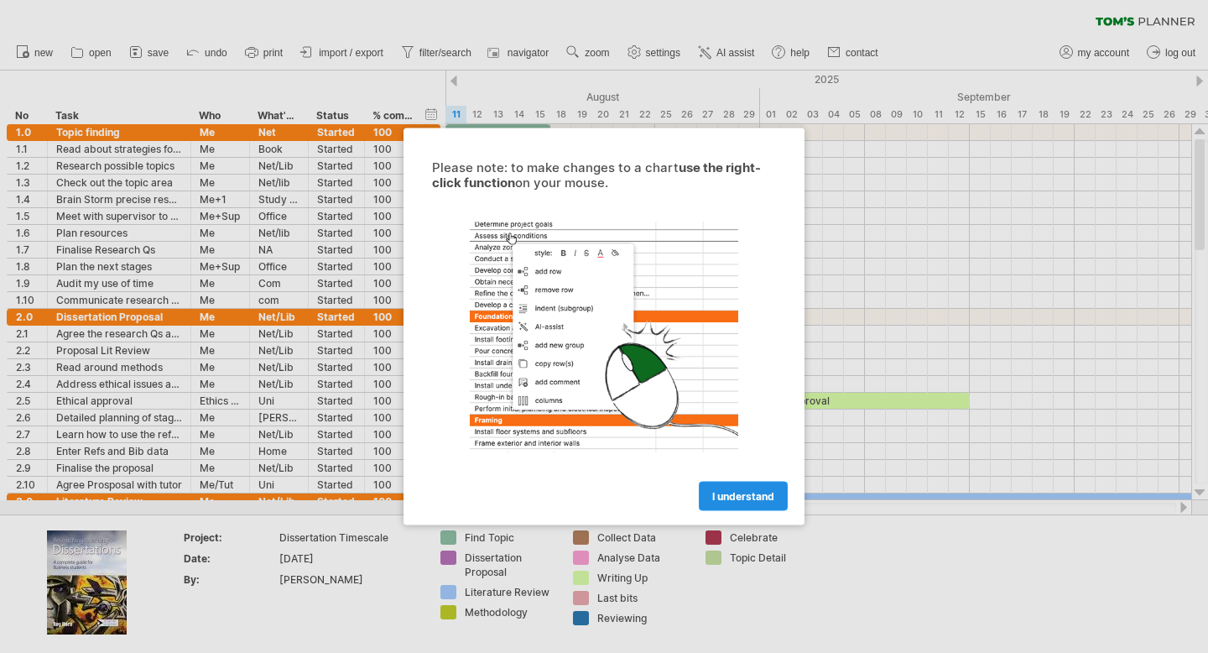
click at [769, 492] on span "I understand" at bounding box center [743, 496] width 62 height 13
